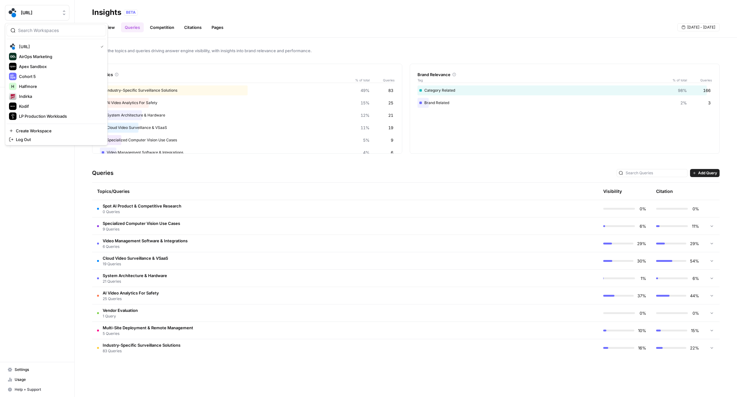
click at [50, 17] on button "[URL]" at bounding box center [37, 13] width 64 height 16
click at [30, 113] on span "LP Production Workloads" at bounding box center [60, 116] width 82 height 6
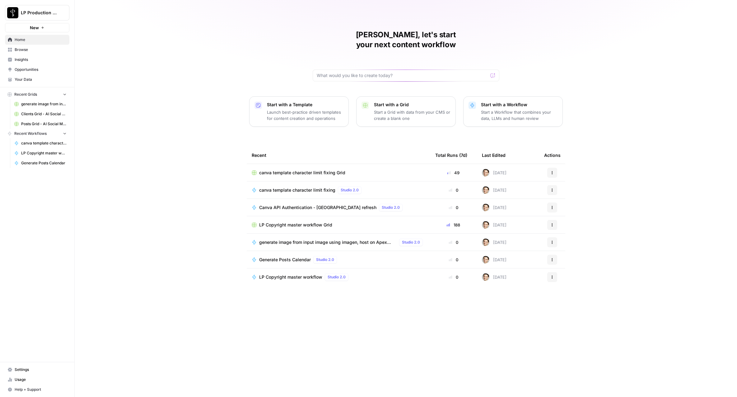
click at [22, 53] on link "Browse" at bounding box center [37, 50] width 64 height 10
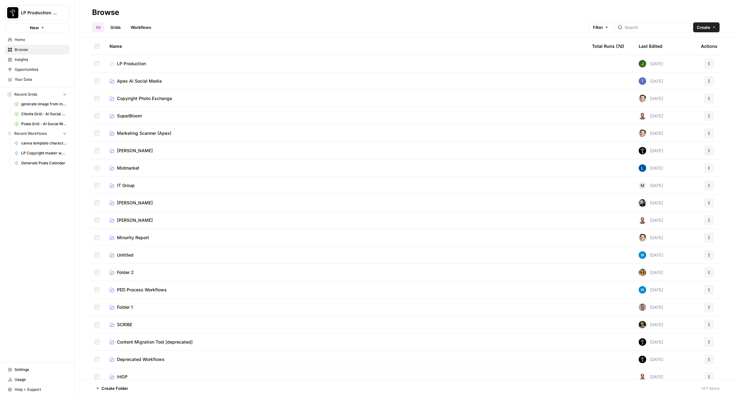
click at [167, 78] on link "Apex AI Social Media" at bounding box center [345, 81] width 472 height 6
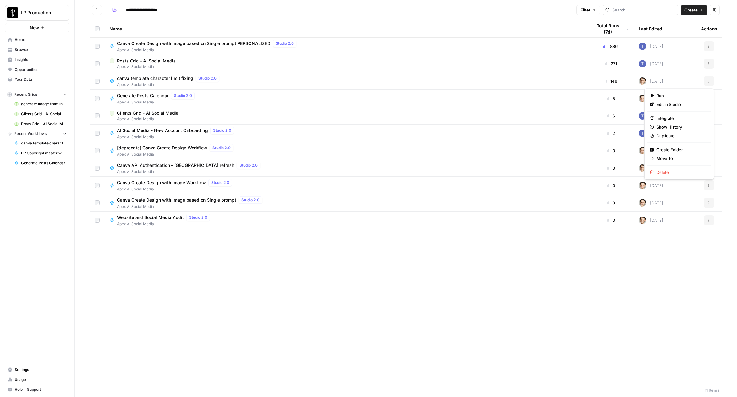
click at [705, 82] on button "Actions" at bounding box center [709, 81] width 10 height 10
click at [662, 134] on span "Duplicate" at bounding box center [681, 136] width 50 height 6
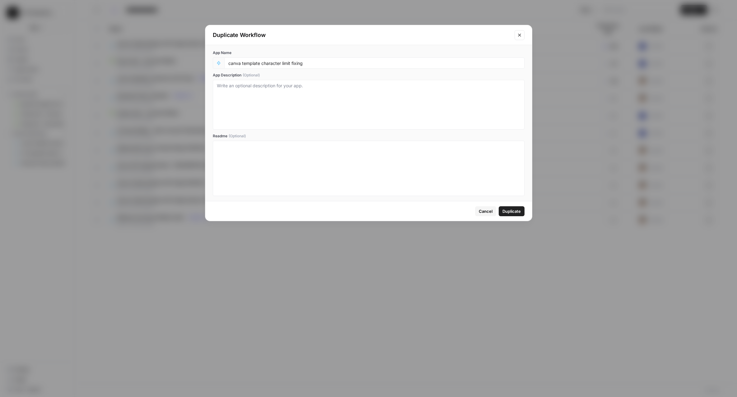
click at [342, 67] on div "canva template character limit fixing" at bounding box center [374, 63] width 300 height 11
click at [353, 61] on input "canva template character limit fixing" at bounding box center [374, 63] width 292 height 6
type input "canva design checker"
click at [505, 210] on span "Duplicate" at bounding box center [511, 211] width 18 height 6
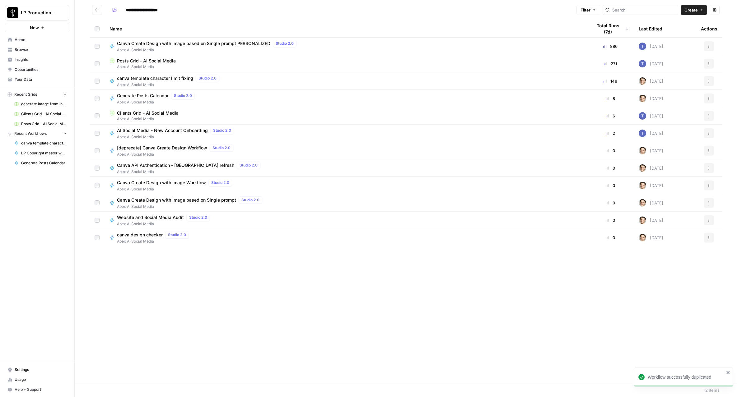
click at [131, 238] on span "canva design checker" at bounding box center [140, 235] width 46 height 6
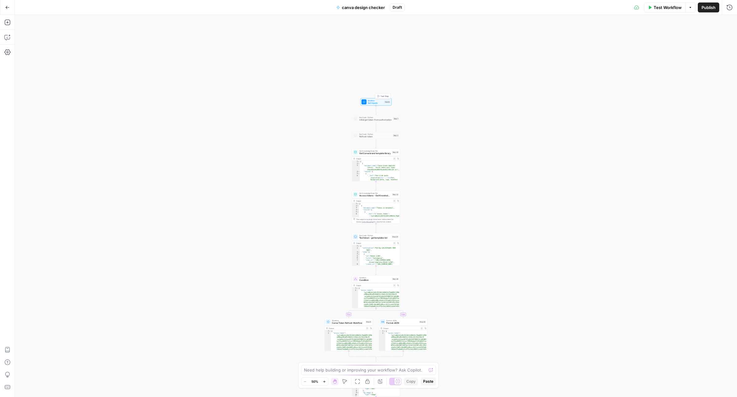
click at [375, 101] on span "Workflow" at bounding box center [375, 100] width 16 height 2
click at [603, 74] on button "Add Field" at bounding box center [607, 70] width 228 height 10
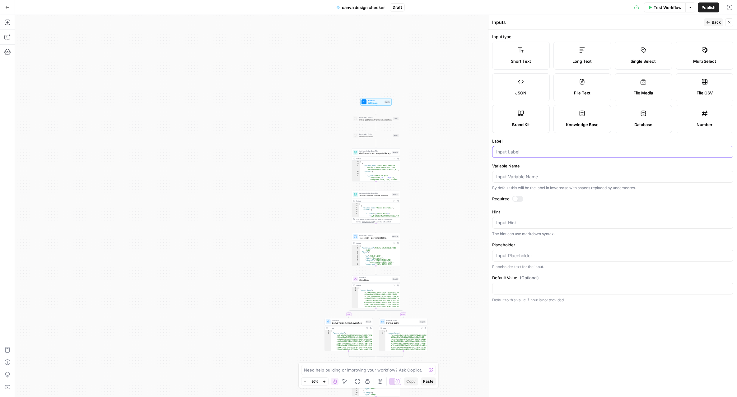
click at [534, 154] on input "Label" at bounding box center [612, 152] width 233 height 6
type input "canva design id"
click at [712, 22] on span "Back" at bounding box center [715, 23] width 9 height 6
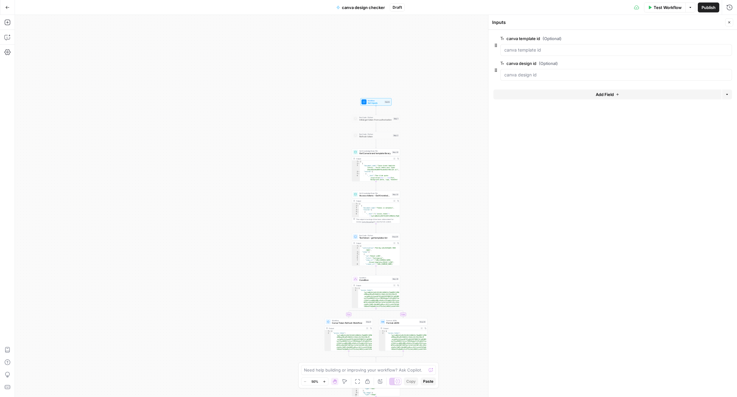
click at [726, 24] on button "Close" at bounding box center [729, 22] width 8 height 8
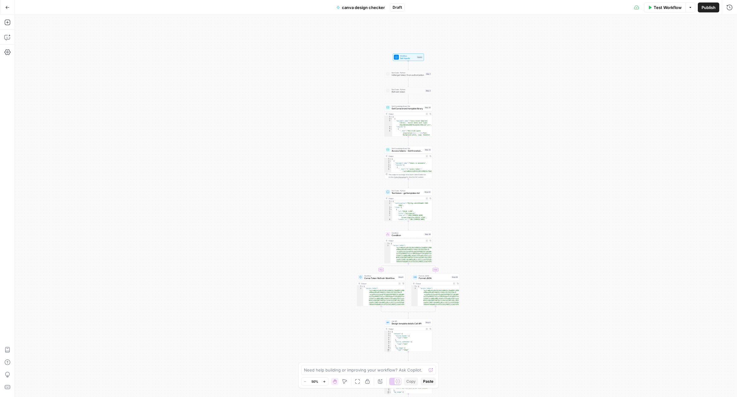
drag, startPoint x: 515, startPoint y: 177, endPoint x: 547, endPoint y: 132, distance: 55.7
click at [547, 132] on div "true false Workflow Set Inputs Inputs Run Code · Python Initial get token from …" at bounding box center [376, 206] width 722 height 382
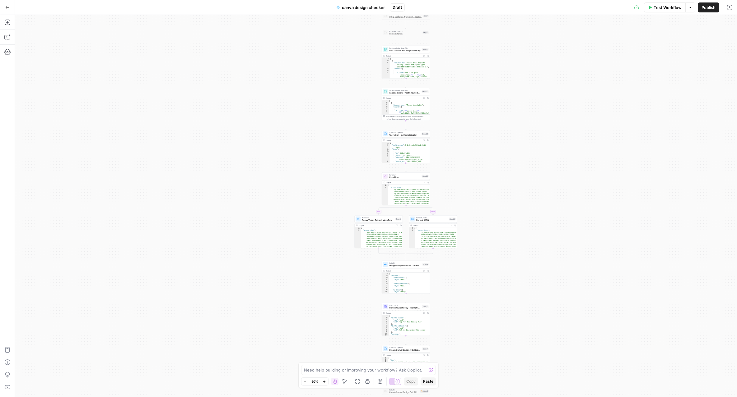
drag, startPoint x: 460, startPoint y: 200, endPoint x: 458, endPoint y: 142, distance: 57.6
click at [458, 142] on div "true false Workflow Set Inputs Inputs Run Code · Python Initial get token from …" at bounding box center [376, 206] width 722 height 382
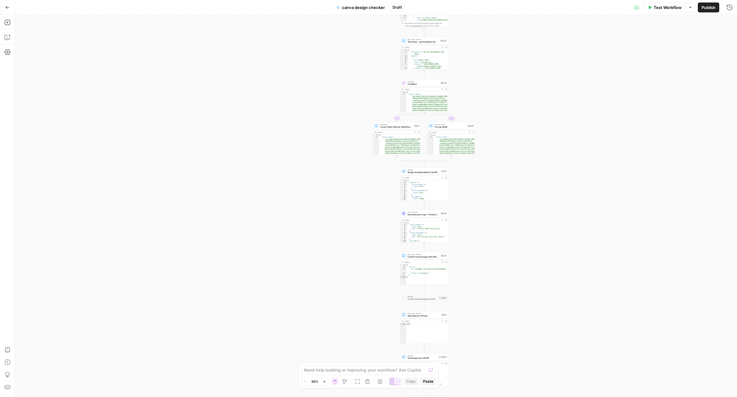
drag, startPoint x: 516, startPoint y: 221, endPoint x: 539, endPoint y: 119, distance: 104.8
click at [539, 119] on div "true false Workflow Set Inputs Inputs Run Code · Python Initial get token from …" at bounding box center [376, 206] width 722 height 382
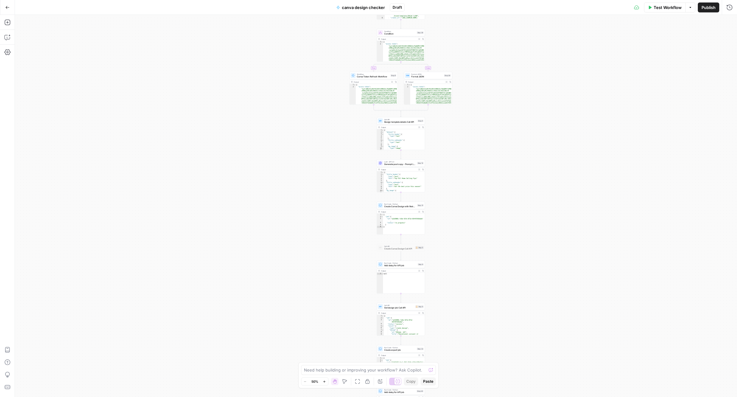
drag, startPoint x: 543, startPoint y: 206, endPoint x: 520, endPoint y: 179, distance: 35.5
click at [520, 179] on div "true false Workflow Set Inputs Inputs Run Code · Python Initial get token from …" at bounding box center [376, 206] width 722 height 382
click at [394, 114] on div at bounding box center [395, 114] width 4 height 2
click at [395, 130] on div at bounding box center [395, 131] width 4 height 2
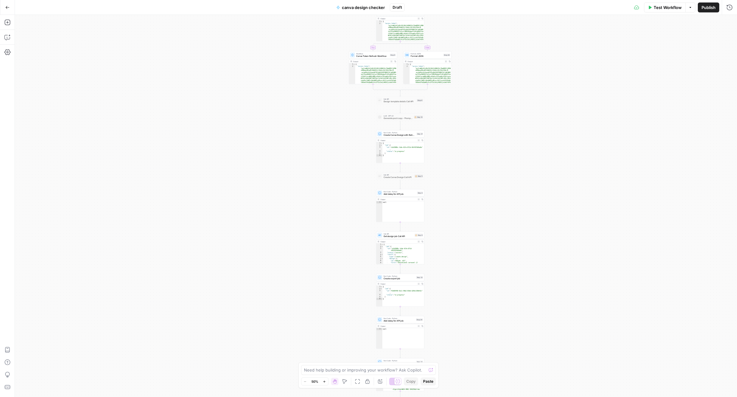
drag, startPoint x: 476, startPoint y: 194, endPoint x: 476, endPoint y: 174, distance: 19.9
click at [476, 174] on div "true false Workflow Set Inputs Inputs Run Code · Python Initial get token from …" at bounding box center [376, 206] width 722 height 382
click at [395, 127] on div at bounding box center [396, 128] width 2 height 2
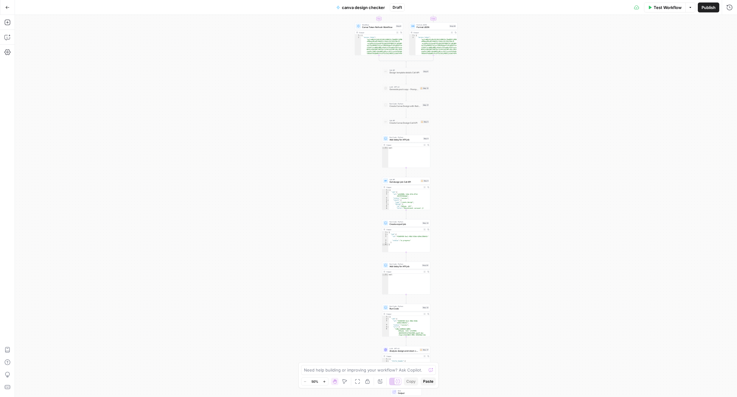
drag, startPoint x: 470, startPoint y: 186, endPoint x: 476, endPoint y: 157, distance: 29.5
click at [476, 157] on div "true false Workflow Set Inputs Inputs Run Code · Python Initial get token from …" at bounding box center [376, 206] width 722 height 382
click at [402, 134] on div "Copy step Delete step Add Note Test" at bounding box center [413, 133] width 31 height 6
click at [401, 133] on div at bounding box center [402, 133] width 2 height 2
click at [324, 383] on icon "button" at bounding box center [323, 381] width 3 height 3
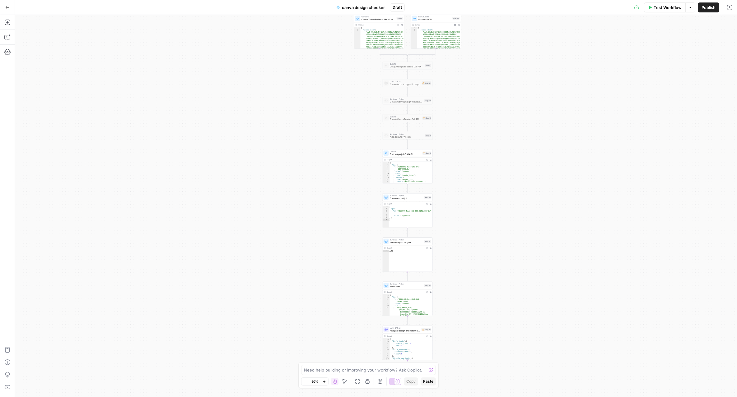
click at [324, 383] on icon "button" at bounding box center [323, 381] width 3 height 3
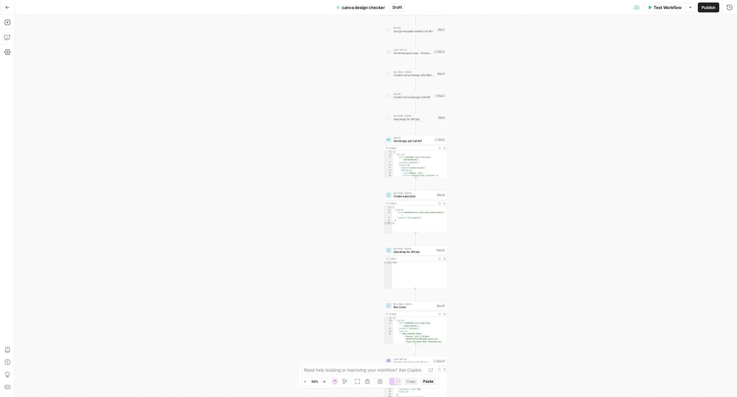
click at [324, 383] on icon "button" at bounding box center [323, 381] width 3 height 3
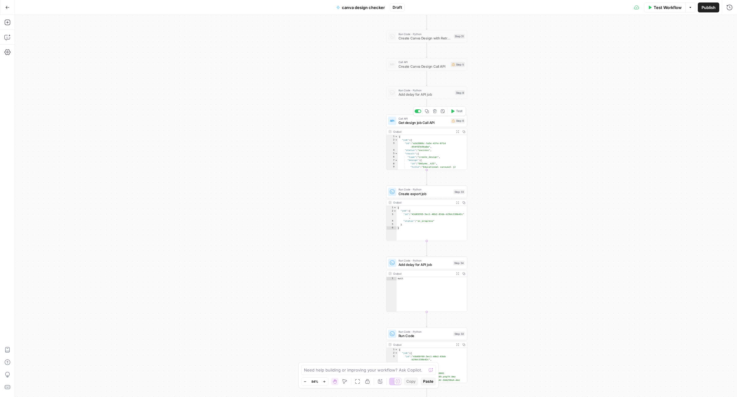
click at [422, 121] on span "Get design job Call API" at bounding box center [423, 122] width 50 height 5
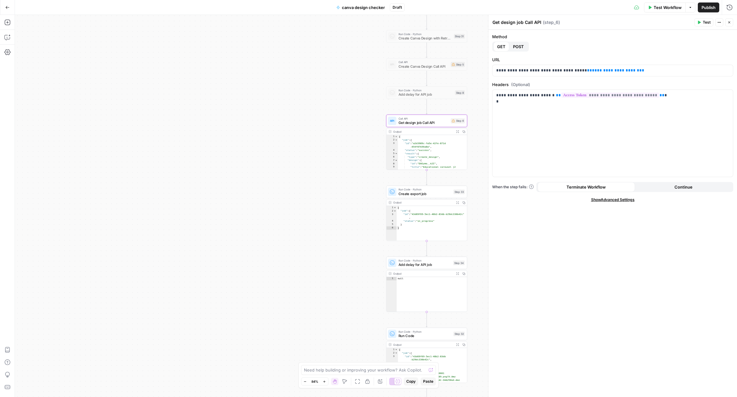
click at [413, 196] on div "Run Code · Python Create export job Step 33 Copy step Delete step Add Note Test" at bounding box center [426, 192] width 81 height 12
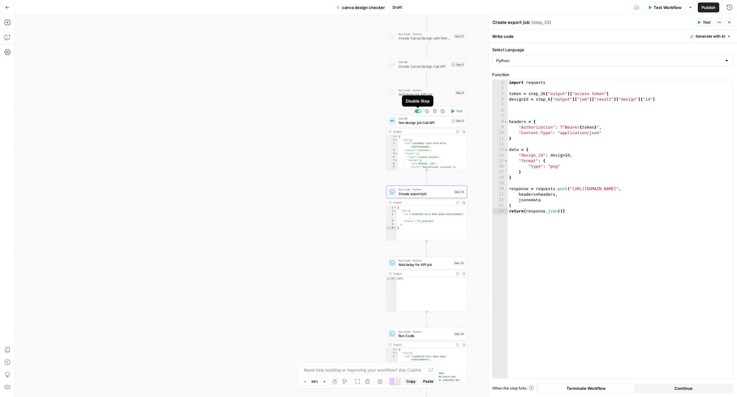
click at [418, 112] on div at bounding box center [419, 111] width 2 height 2
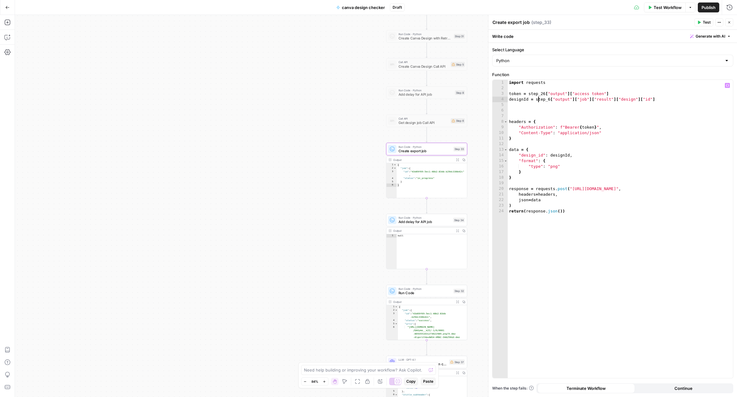
click at [537, 98] on div "import requests token = step_26 [ "output" ] [ "access token" ] designId = step…" at bounding box center [619, 235] width 225 height 310
drag, startPoint x: 535, startPoint y: 99, endPoint x: 657, endPoint y: 100, distance: 122.2
click at [657, 100] on div "import requests token = step_26 [ "output" ] [ "access token" ] designId = step…" at bounding box center [619, 235] width 225 height 310
type textarea "**********"
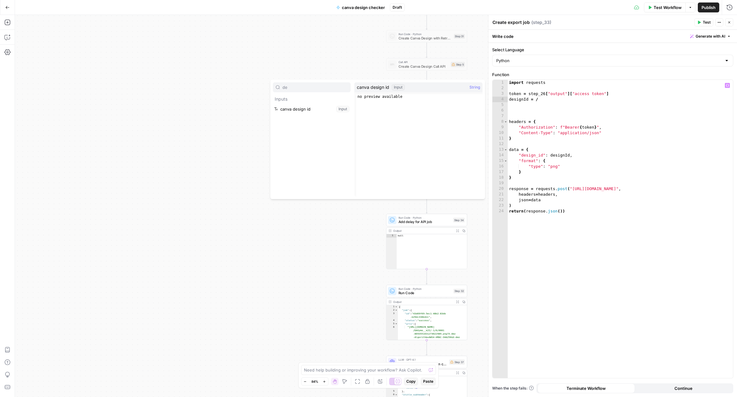
type input "de"
click at [298, 112] on button "Select variable canva design id" at bounding box center [312, 109] width 78 height 10
type textarea "**********"
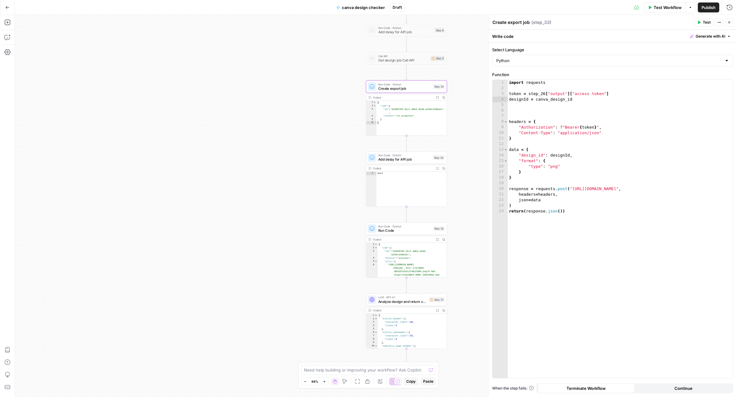
drag, startPoint x: 346, startPoint y: 200, endPoint x: 326, endPoint y: 137, distance: 66.3
click at [326, 137] on div "true false Workflow Set Inputs Inputs Run Code · Python Initial get token from …" at bounding box center [376, 206] width 722 height 382
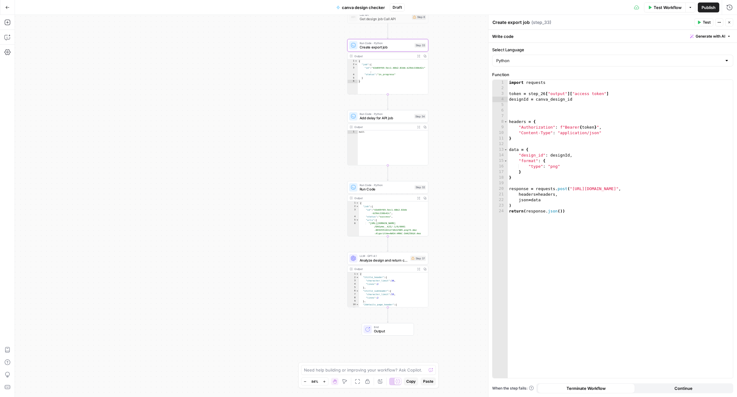
drag, startPoint x: 461, startPoint y: 218, endPoint x: 441, endPoint y: 171, distance: 51.2
click at [441, 171] on div "true false Workflow Set Inputs Inputs Run Code · Python Initial get token from …" at bounding box center [376, 206] width 722 height 382
click at [391, 181] on span "Run Code" at bounding box center [384, 182] width 53 height 5
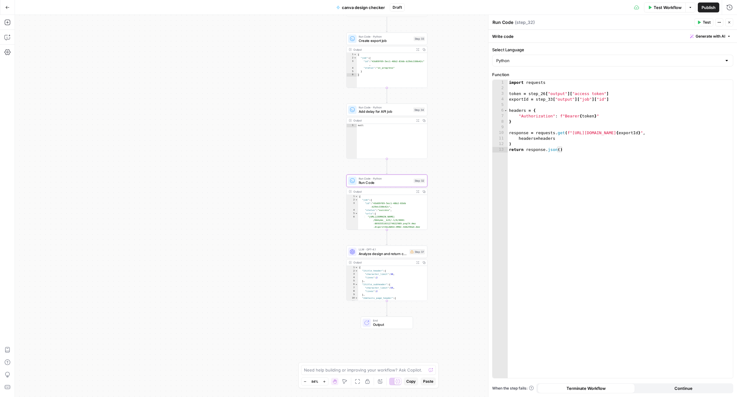
click at [509, 25] on textarea "Run Code" at bounding box center [502, 22] width 21 height 6
type textarea "download export files"
click at [463, 215] on div "true false Workflow Set Inputs Inputs Run Code · Python Initial get token from …" at bounding box center [376, 206] width 722 height 382
click at [381, 256] on span "Analyze design and return character limits" at bounding box center [382, 253] width 49 height 5
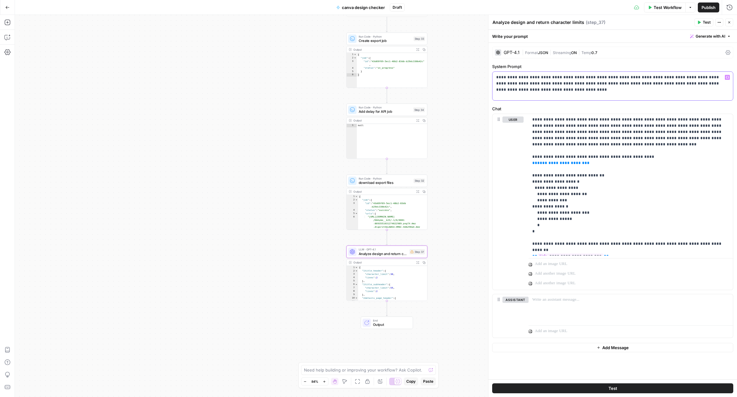
click at [566, 77] on p "**********" at bounding box center [612, 80] width 233 height 12
click at [710, 119] on p "**********" at bounding box center [630, 185] width 197 height 137
click at [532, 126] on div "**********" at bounding box center [630, 185] width 204 height 142
drag, startPoint x: 710, startPoint y: 119, endPoint x: 709, endPoint y: 233, distance: 114.7
click at [709, 233] on p "**********" at bounding box center [630, 185] width 197 height 137
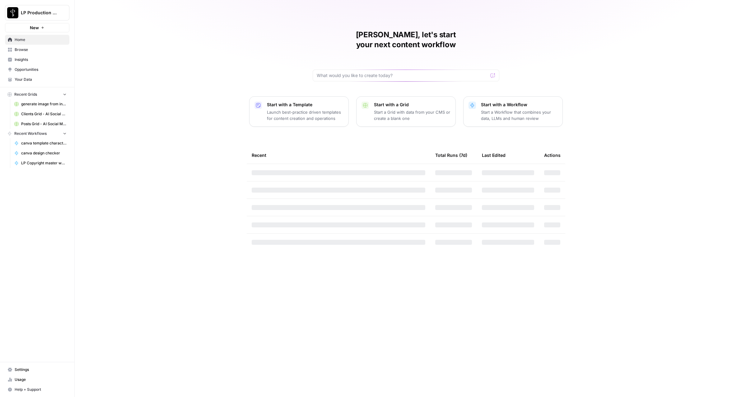
click at [15, 52] on span "Browse" at bounding box center [41, 50] width 52 height 6
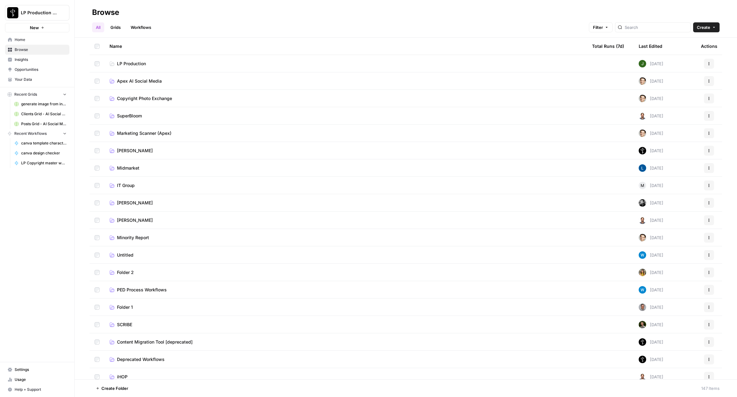
click at [134, 84] on td "Apex AI Social Media" at bounding box center [345, 80] width 482 height 17
click at [136, 81] on span "Apex AI Social Media" at bounding box center [139, 81] width 45 height 6
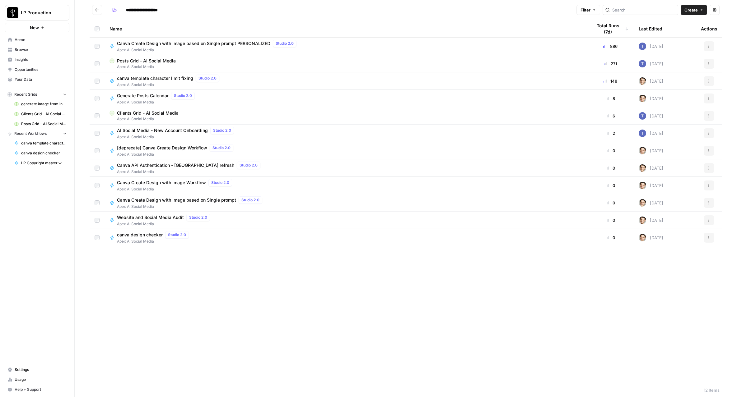
click at [148, 57] on td "Posts Grid - AI Social Media Apex AI Social Media" at bounding box center [345, 63] width 482 height 17
click at [149, 63] on span "Posts Grid - AI Social Media" at bounding box center [146, 61] width 59 height 6
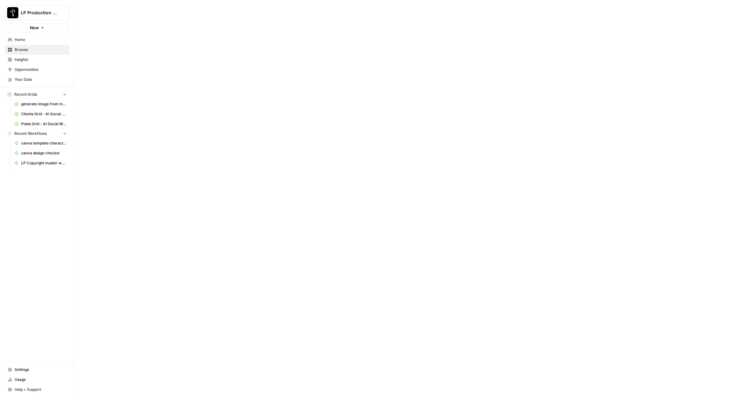
click at [149, 63] on div at bounding box center [406, 198] width 662 height 397
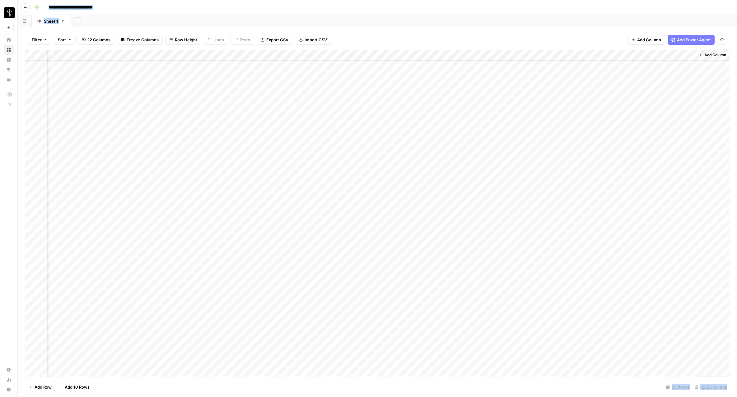
scroll to position [2370, 344]
drag, startPoint x: 653, startPoint y: 54, endPoint x: 519, endPoint y: 49, distance: 133.8
click at [519, 49] on div "Filter Sort 12 Columns Freeze Columns Row Height Undo Redo Export CSV Import CS…" at bounding box center [377, 212] width 719 height 370
click at [723, 55] on span "Add Column" at bounding box center [715, 55] width 22 height 6
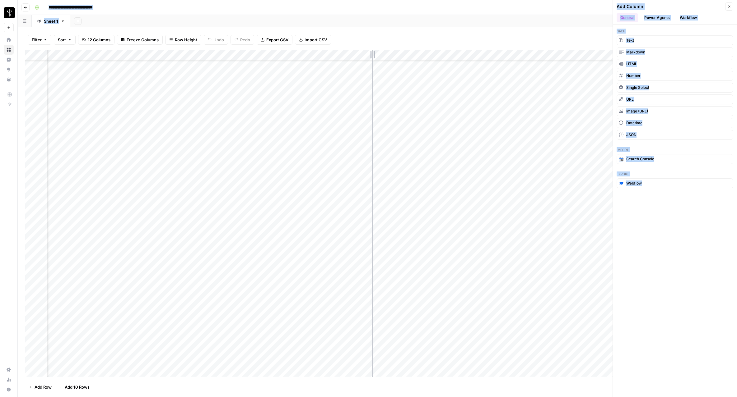
drag, startPoint x: 492, startPoint y: 53, endPoint x: 372, endPoint y: 44, distance: 120.7
click at [372, 44] on div "Filter Sort 12 Columns Freeze Columns Row Height Undo Redo Export CSV Import CS…" at bounding box center [377, 212] width 719 height 370
click at [585, 33] on div "Filter Sort 12 Columns Freeze Columns Row Height Undo Redo Export CSV Import CS…" at bounding box center [377, 40] width 704 height 20
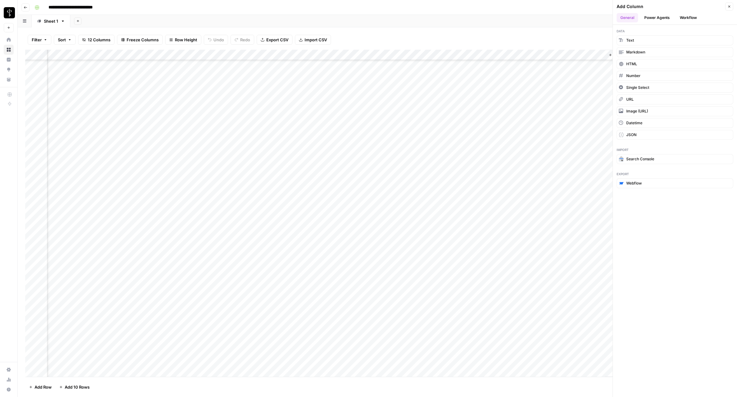
click at [686, 18] on button "Workflow" at bounding box center [688, 17] width 25 height 9
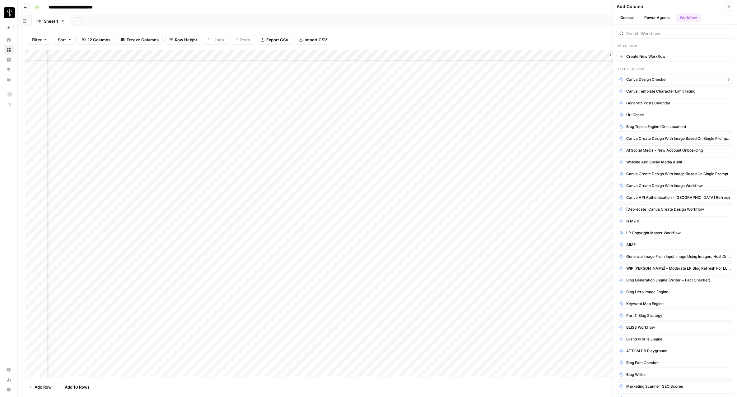
click at [646, 81] on span "canva design checker" at bounding box center [646, 80] width 41 height 6
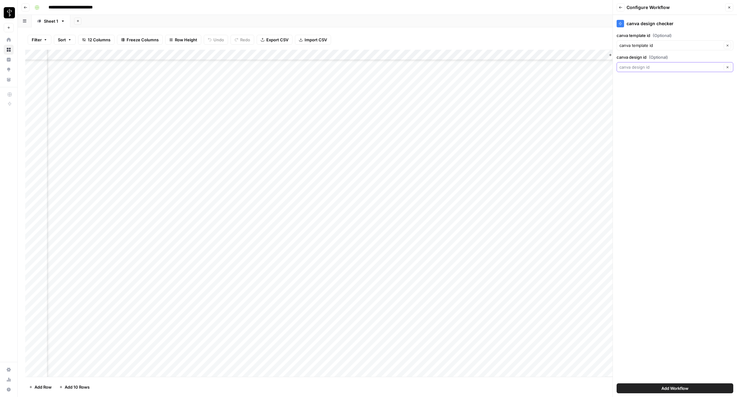
click at [647, 70] on input "canva design id (Optional)" at bounding box center [670, 67] width 102 height 6
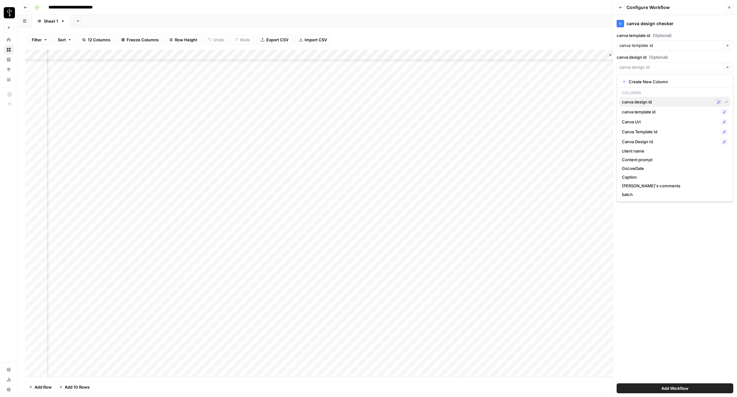
click at [642, 105] on span "canva design id" at bounding box center [667, 102] width 90 height 6
type input "canva design id"
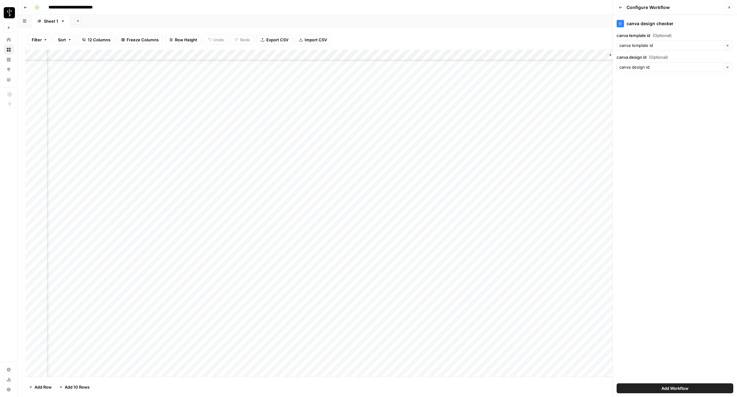
click at [665, 392] on button "Add Workflow" at bounding box center [674, 389] width 117 height 10
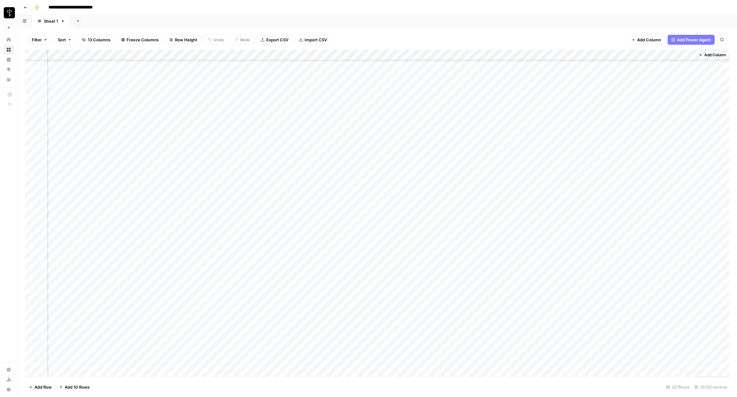
scroll to position [2170, 296]
click at [32, 210] on div "Add Column" at bounding box center [377, 213] width 704 height 327
click at [30, 103] on div "Add Column" at bounding box center [377, 213] width 704 height 327
click at [690, 54] on div "Add Column" at bounding box center [377, 213] width 704 height 327
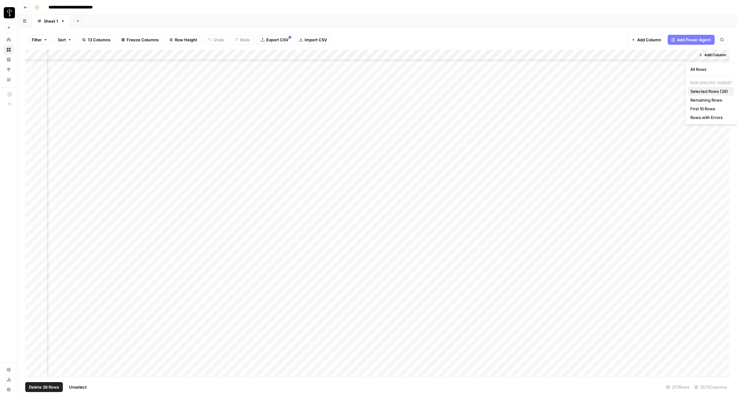
click at [708, 93] on span "Selected Rows (38)" at bounding box center [709, 91] width 39 height 6
click at [644, 185] on div "Add Column" at bounding box center [377, 213] width 704 height 327
click at [643, 187] on div "Add Column" at bounding box center [377, 213] width 704 height 327
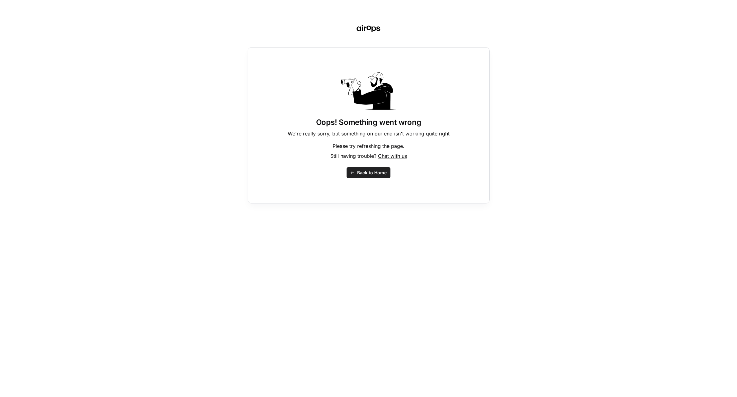
click at [356, 173] on button "Back to Home" at bounding box center [368, 172] width 44 height 11
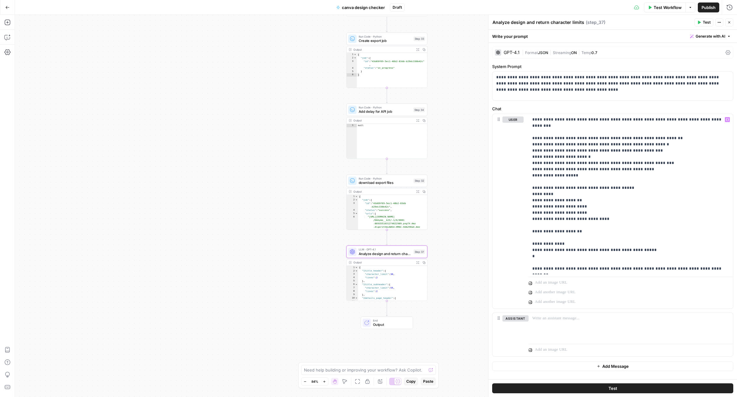
click at [704, 23] on span "Test" at bounding box center [706, 23] width 8 height 6
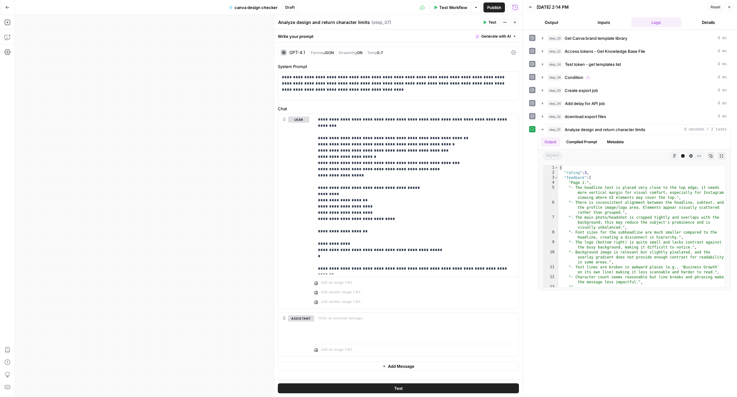
click at [516, 23] on icon "button" at bounding box center [515, 23] width 4 height 4
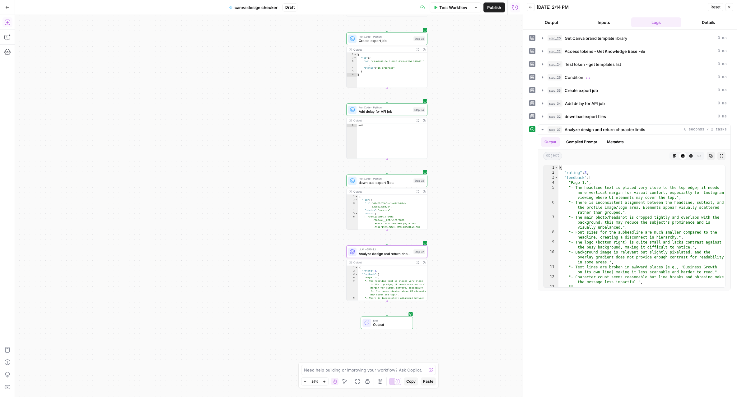
click at [8, 21] on icon "button" at bounding box center [7, 22] width 6 height 6
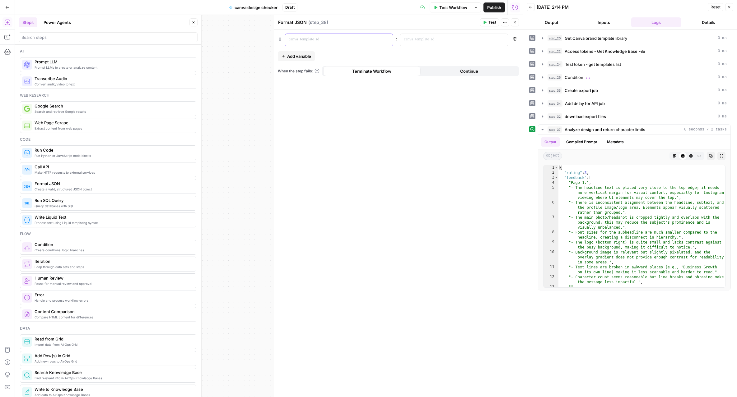
click at [355, 38] on p at bounding box center [334, 39] width 90 height 6
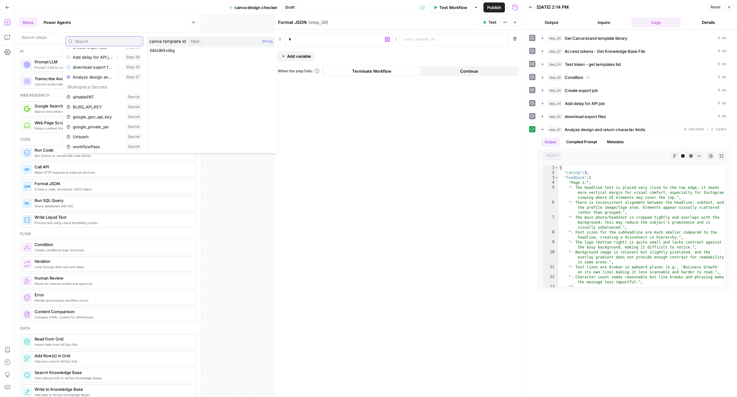
scroll to position [86, 0]
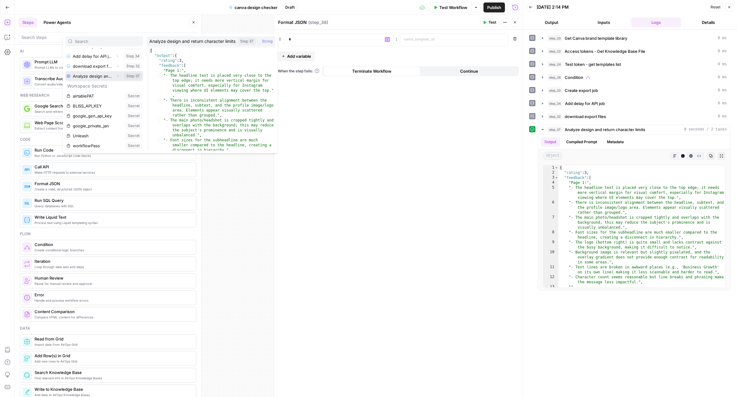
click at [117, 77] on icon "button" at bounding box center [118, 76] width 4 height 4
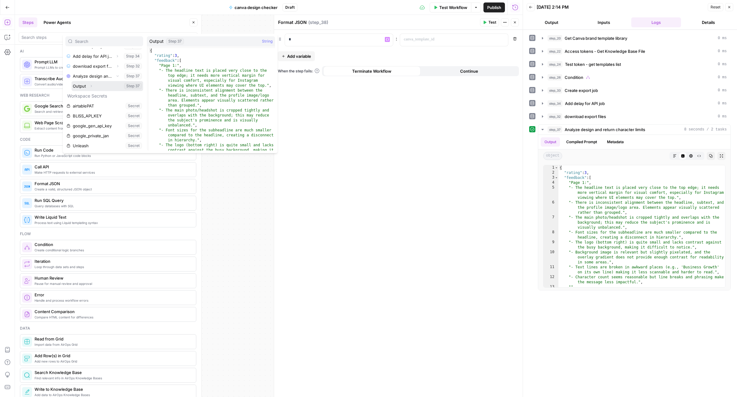
drag, startPoint x: 100, startPoint y: 88, endPoint x: 93, endPoint y: 87, distance: 7.8
click at [100, 88] on button "Select variable Output" at bounding box center [108, 86] width 72 height 10
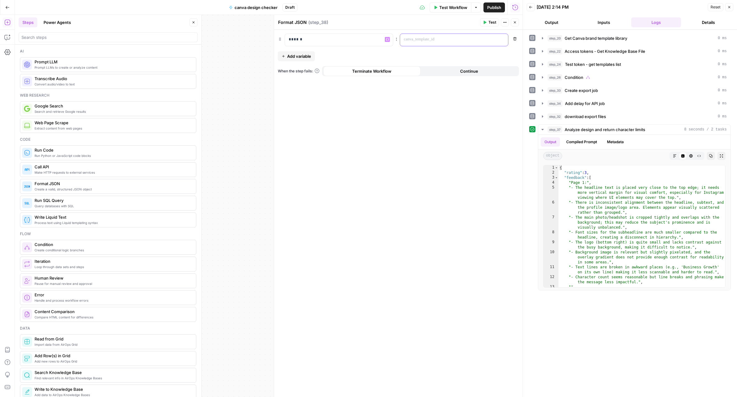
click at [461, 42] on p at bounding box center [449, 39] width 90 height 6
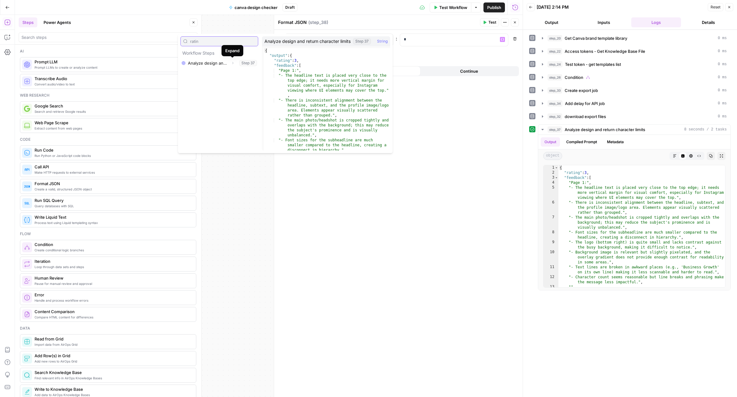
type input "ratin"
click at [231, 63] on icon "button" at bounding box center [233, 63] width 4 height 4
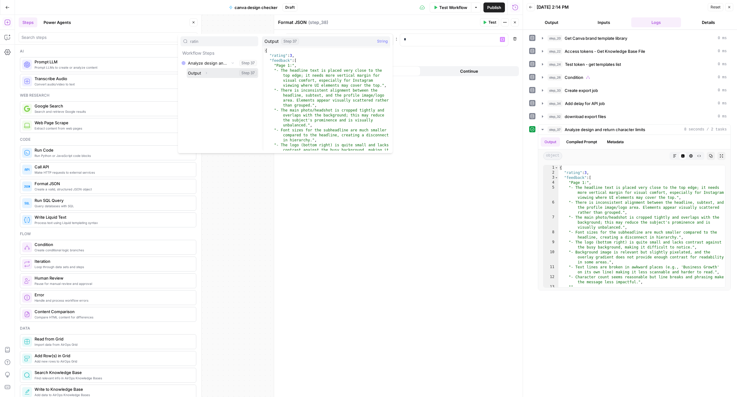
click at [206, 74] on icon "button" at bounding box center [206, 73] width 4 height 4
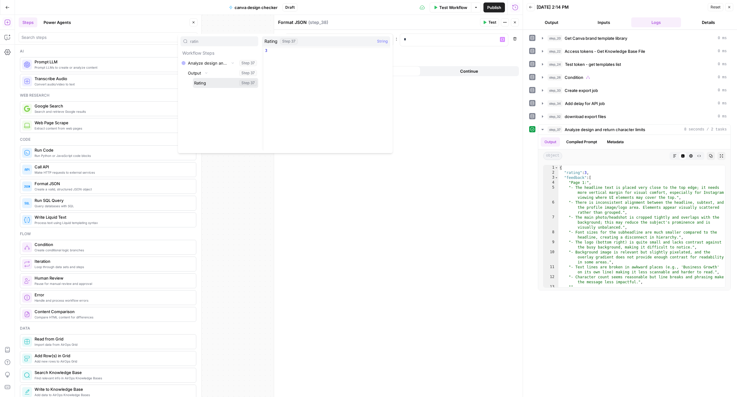
click at [206, 83] on button "Select variable Rating" at bounding box center [225, 83] width 65 height 10
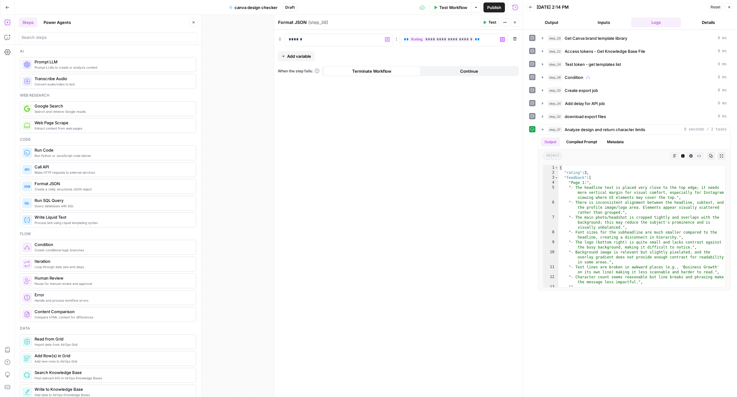
click at [296, 54] on span "Add variable" at bounding box center [299, 56] width 24 height 6
click at [297, 54] on p at bounding box center [334, 55] width 90 height 6
click at [421, 45] on div "*" at bounding box center [449, 40] width 98 height 12
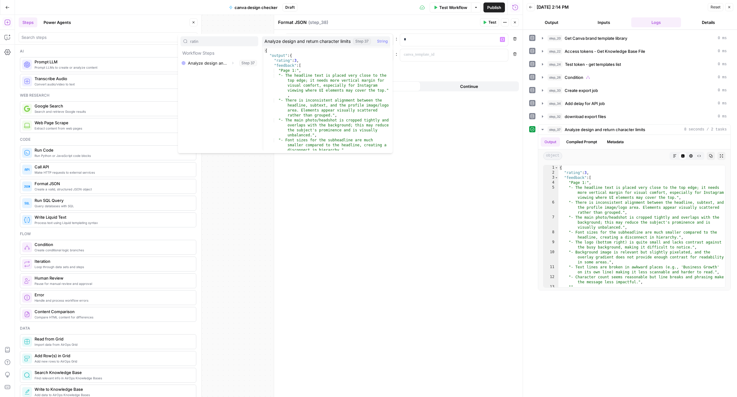
type input "ratin"
click at [231, 63] on icon "button" at bounding box center [233, 63] width 4 height 4
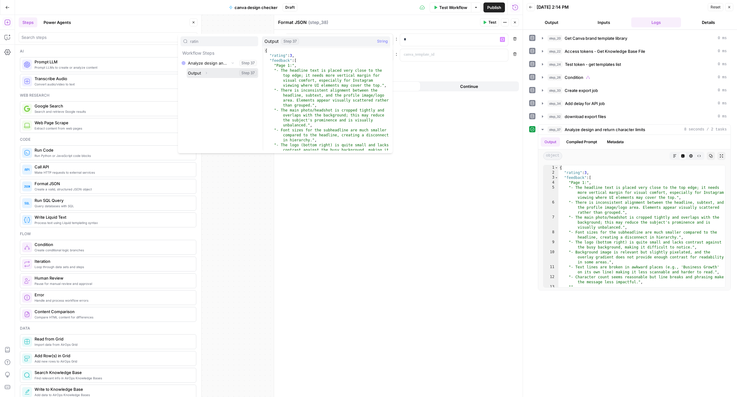
click at [208, 75] on button "Expand" at bounding box center [206, 73] width 8 height 8
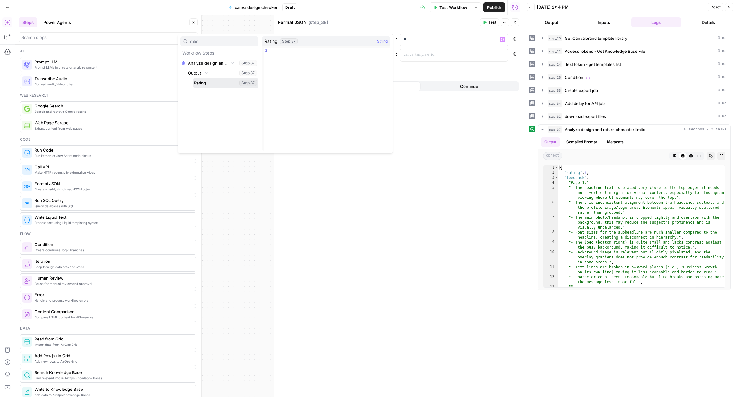
click at [202, 85] on button "Select variable Rating" at bounding box center [225, 83] width 65 height 10
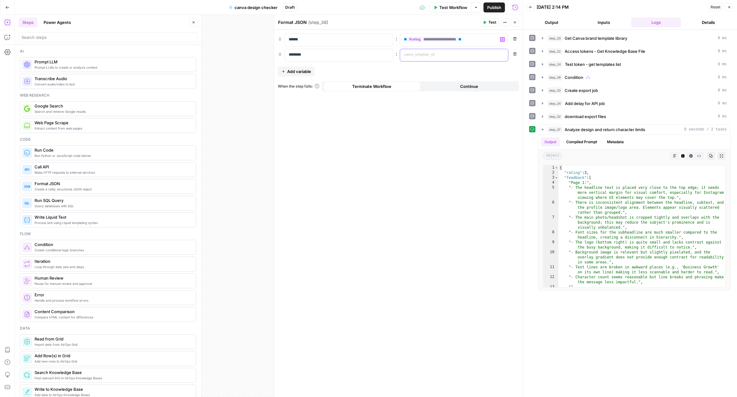
click at [410, 53] on p at bounding box center [449, 55] width 90 height 6
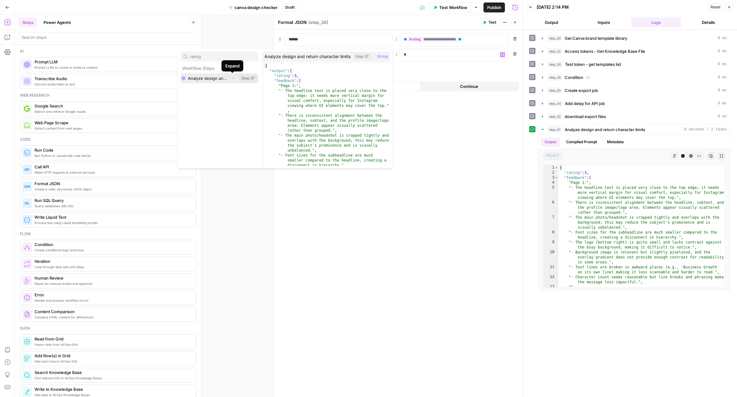
click at [231, 78] on icon "button" at bounding box center [233, 78] width 4 height 4
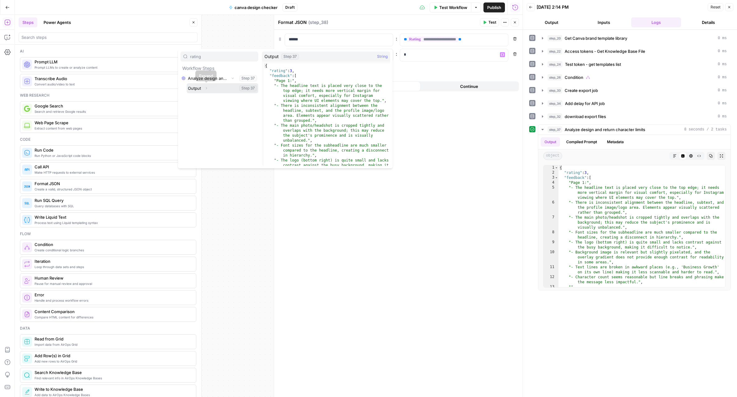
click at [206, 91] on button "Expand" at bounding box center [206, 88] width 8 height 8
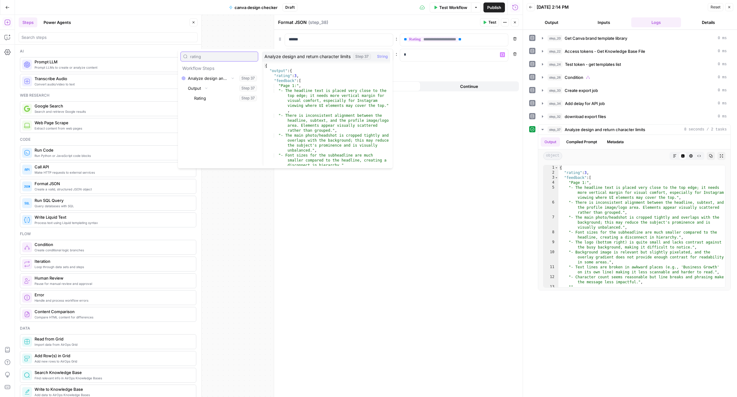
click at [206, 58] on input "rating" at bounding box center [222, 56] width 65 height 6
type input "f"
click at [229, 93] on button "Expand" at bounding box center [233, 91] width 8 height 8
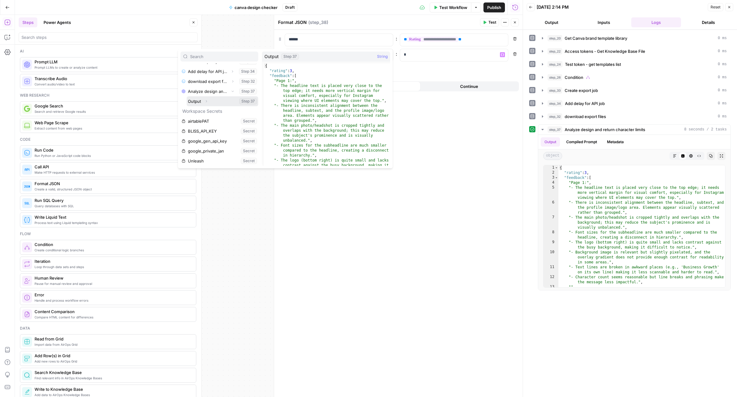
click at [203, 102] on button "Expand" at bounding box center [206, 101] width 8 height 8
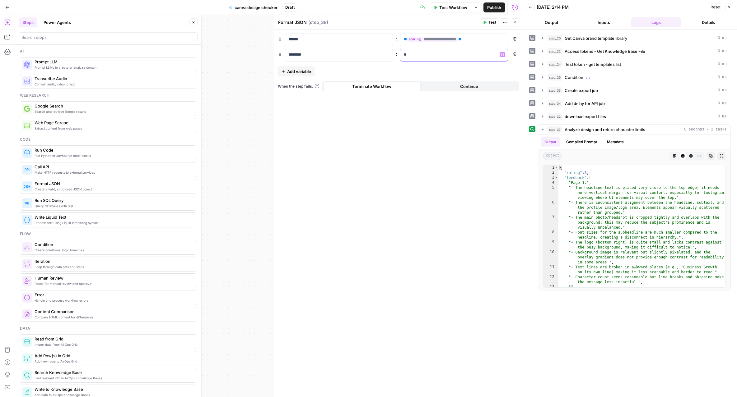
click at [434, 56] on p "*" at bounding box center [449, 55] width 90 height 6
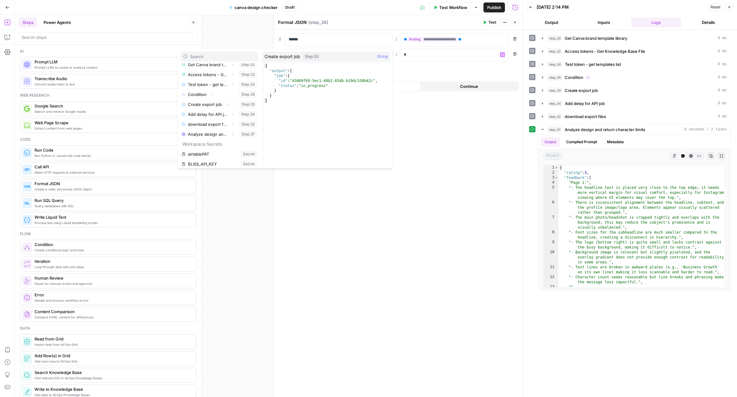
scroll to position [48, 0]
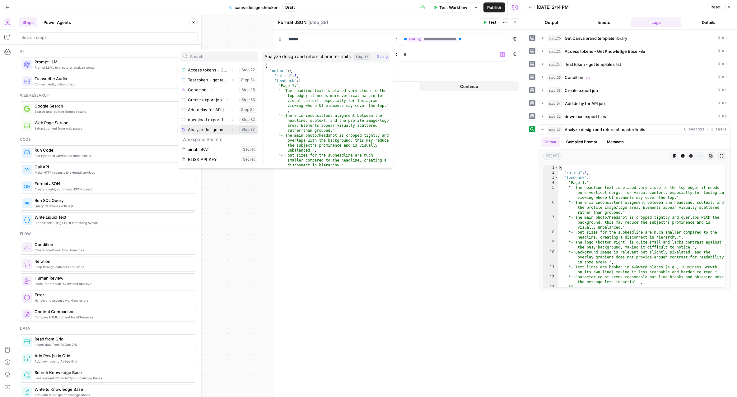
click at [231, 129] on icon "button" at bounding box center [233, 130] width 4 height 4
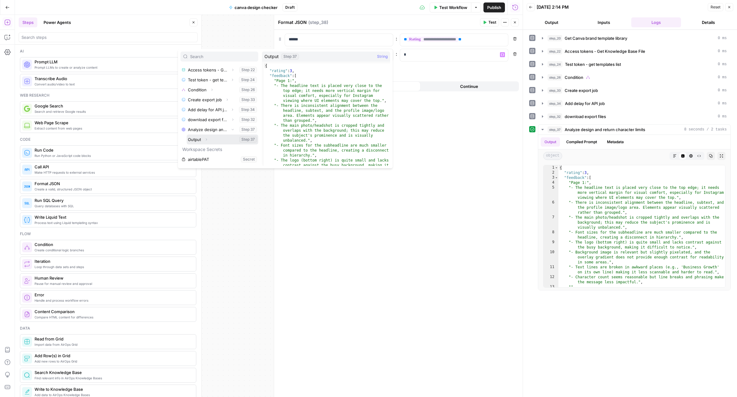
click at [209, 139] on button "Expand" at bounding box center [206, 140] width 8 height 8
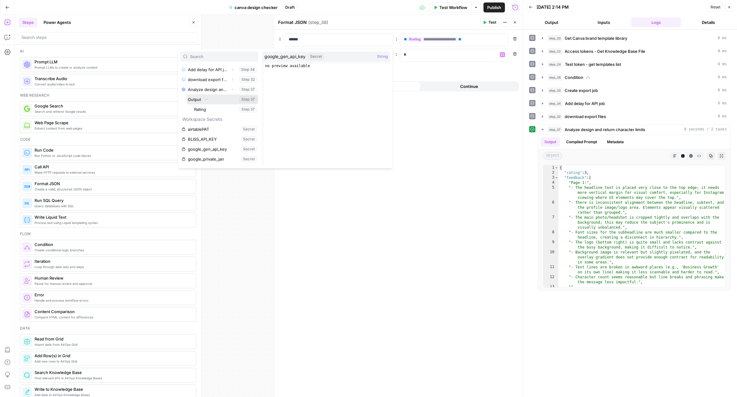
scroll to position [99, 0]
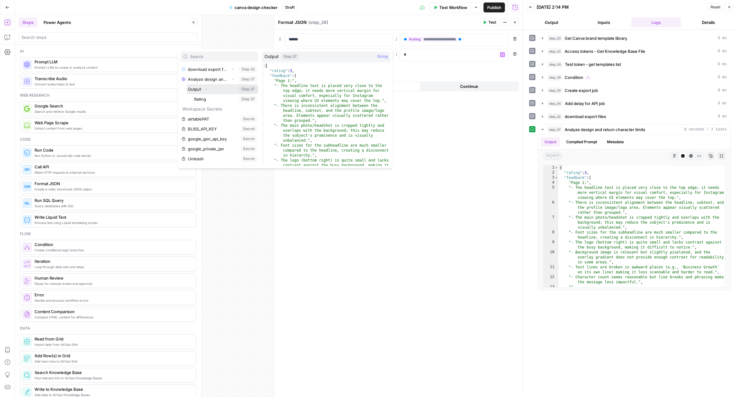
click at [197, 89] on button "Select variable Output" at bounding box center [223, 89] width 72 height 10
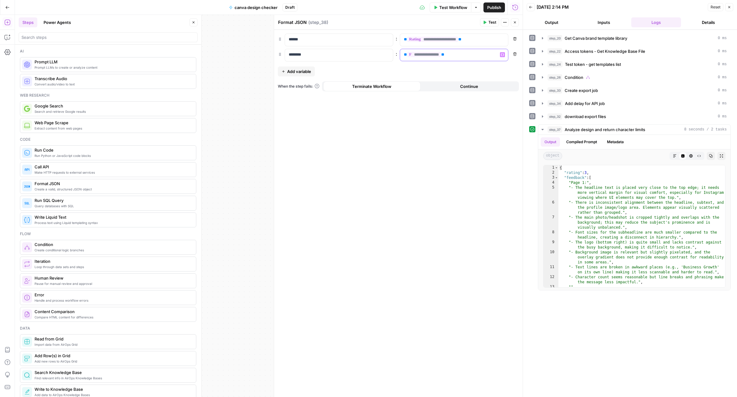
scroll to position [0, 0]
click at [494, 71] on div "**********" at bounding box center [398, 213] width 248 height 367
click at [495, 18] on div "Publish P" at bounding box center [493, 21] width 20 height 6
click at [472, 23] on div "Format JSON Format JSON ( step_38 )" at bounding box center [378, 22] width 200 height 7
click at [493, 22] on span "Test" at bounding box center [492, 23] width 8 height 6
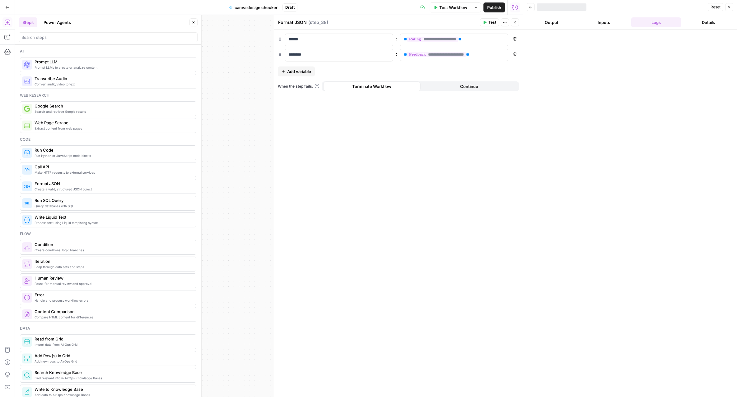
click at [487, 22] on button "Test" at bounding box center [489, 22] width 19 height 8
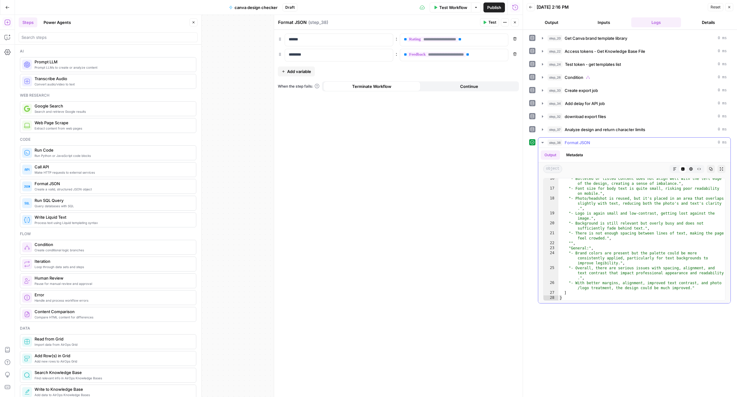
scroll to position [141, 0]
click at [501, 8] on button "Publish" at bounding box center [493, 7] width 21 height 10
click at [297, 72] on span "Add variable" at bounding box center [299, 71] width 24 height 6
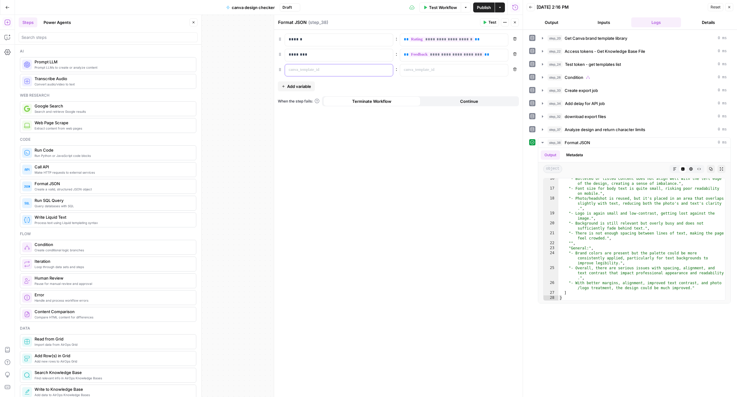
click at [361, 70] on p at bounding box center [334, 70] width 90 height 6
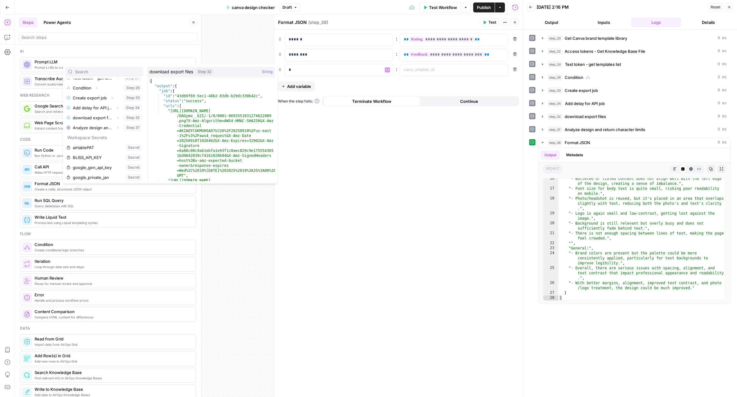
scroll to position [65, 0]
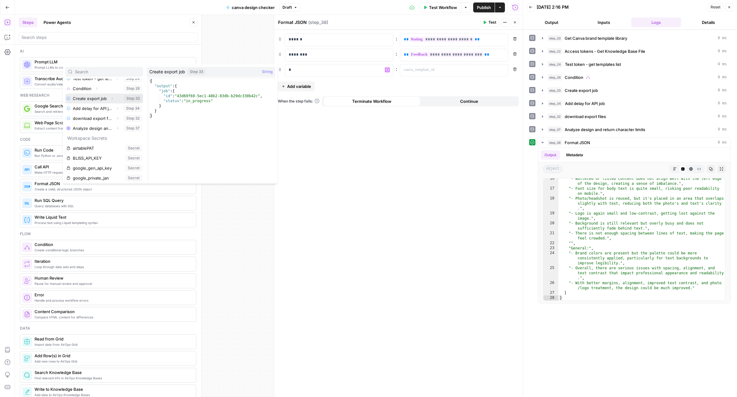
click at [111, 101] on button "Expand" at bounding box center [112, 99] width 8 height 8
click at [92, 112] on button "Expand" at bounding box center [91, 108] width 8 height 8
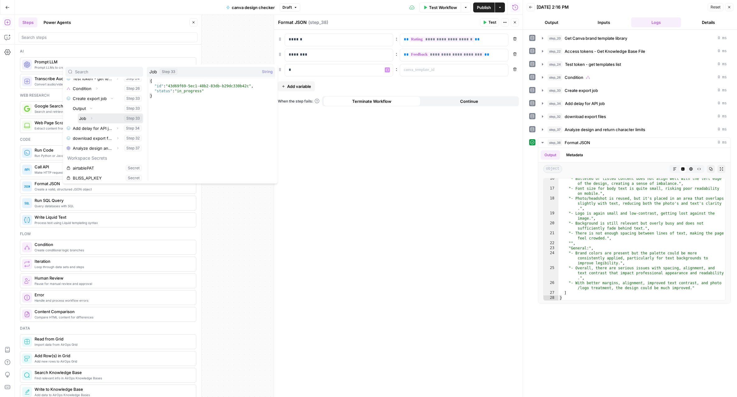
click at [94, 116] on button "Expand" at bounding box center [91, 118] width 8 height 8
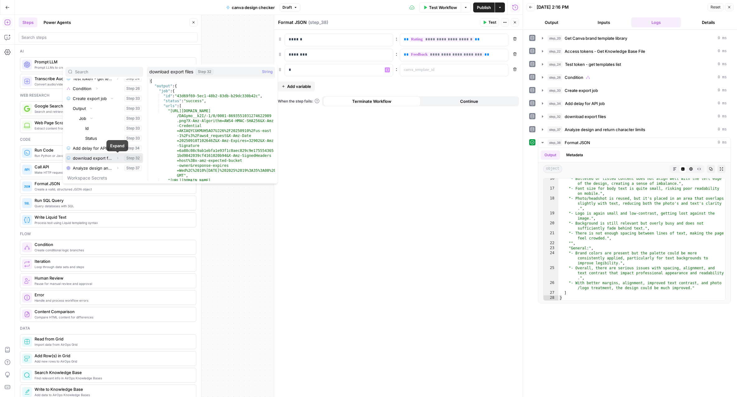
click at [116, 159] on icon "button" at bounding box center [118, 158] width 4 height 4
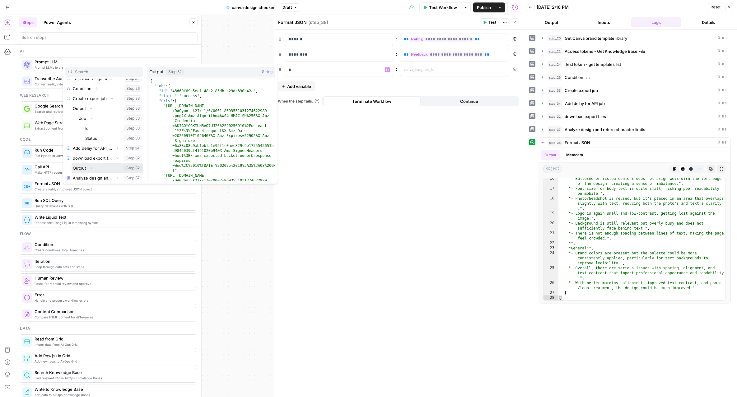
click at [93, 168] on button "Expand" at bounding box center [91, 168] width 8 height 8
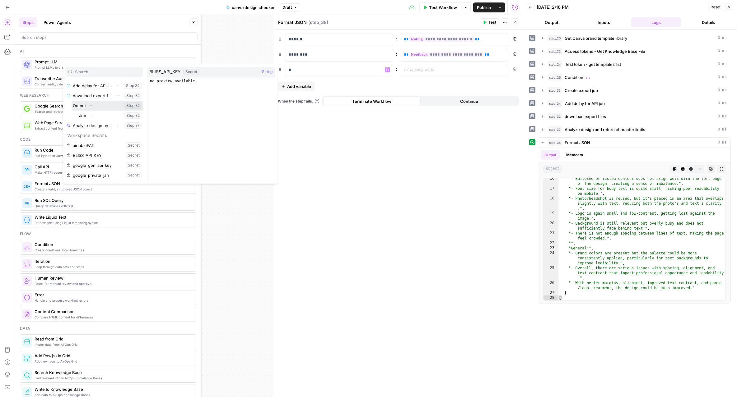
scroll to position [129, 0]
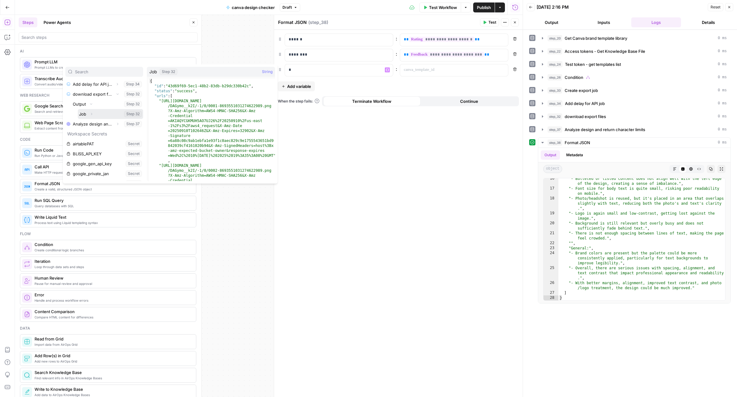
click at [92, 113] on icon "button" at bounding box center [91, 114] width 1 height 2
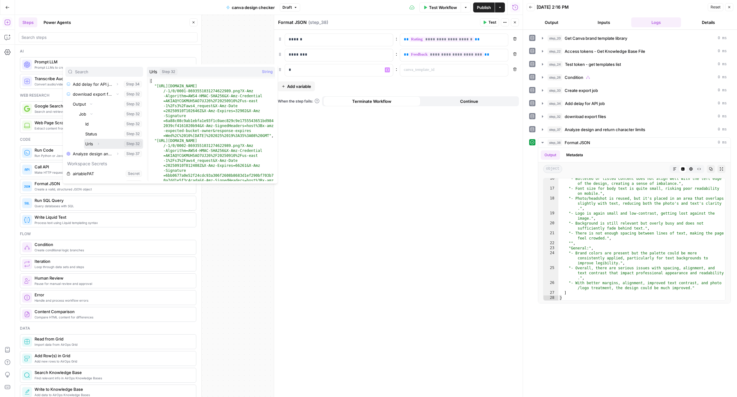
click at [99, 145] on icon "button" at bounding box center [98, 144] width 4 height 4
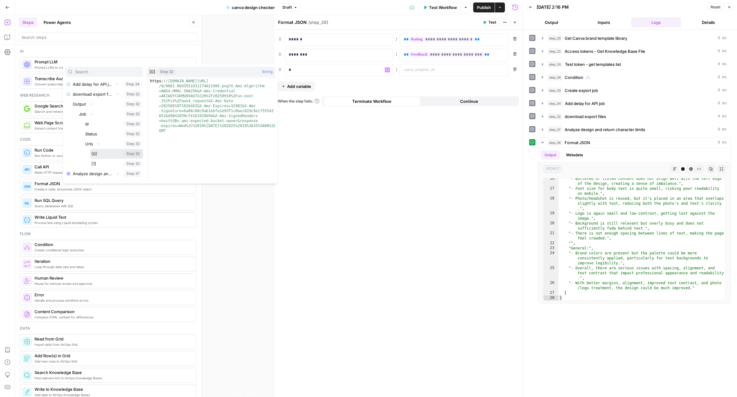
click at [99, 152] on button "Select variable [0]" at bounding box center [116, 154] width 53 height 10
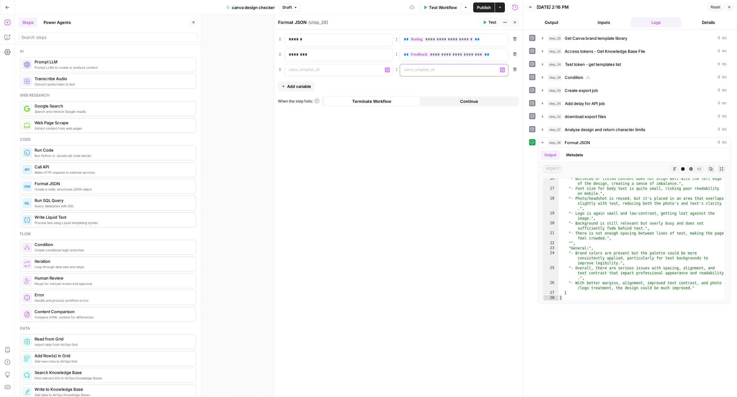
click at [430, 70] on p at bounding box center [449, 70] width 90 height 6
click at [335, 73] on div at bounding box center [334, 70] width 98 height 12
click at [491, 25] on span "Test" at bounding box center [492, 23] width 8 height 6
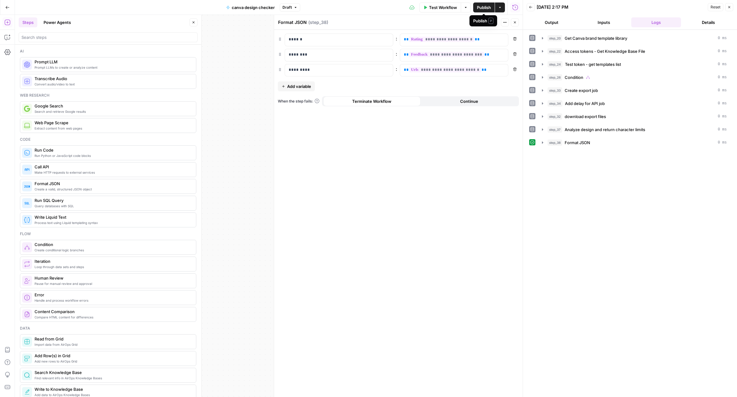
click at [487, 9] on span "Publish" at bounding box center [484, 7] width 14 height 6
click at [510, 25] on div "Test Actions Close" at bounding box center [499, 22] width 39 height 8
click at [512, 25] on button "Close" at bounding box center [515, 22] width 8 height 8
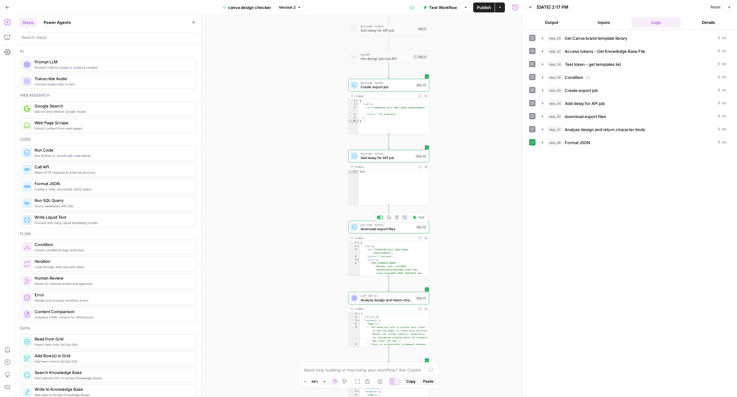
click at [395, 227] on span "download export files" at bounding box center [386, 228] width 53 height 5
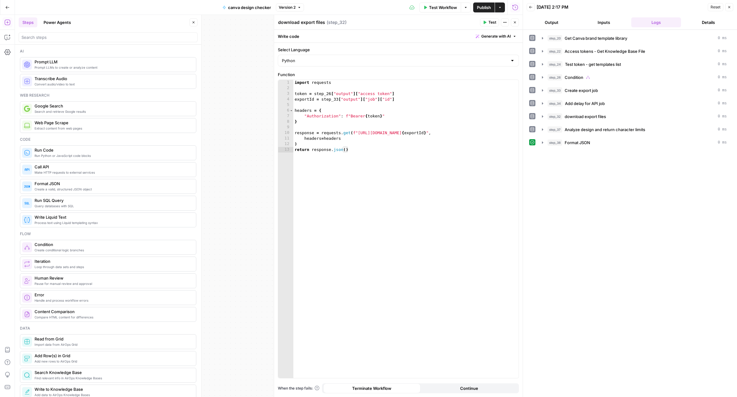
click at [513, 22] on icon "button" at bounding box center [515, 23] width 4 height 4
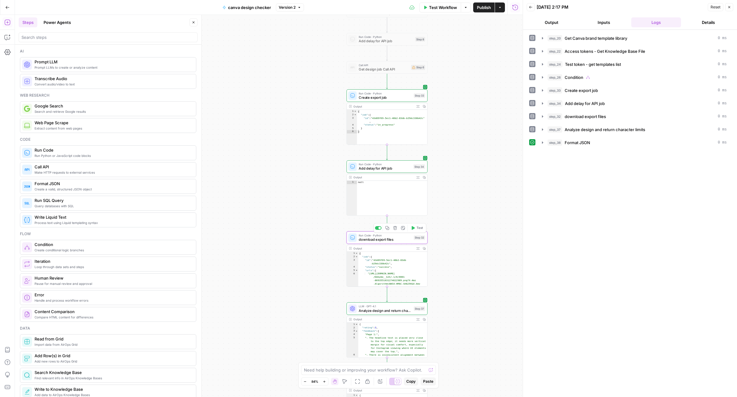
click at [414, 238] on div "Step 32" at bounding box center [420, 237] width 12 height 5
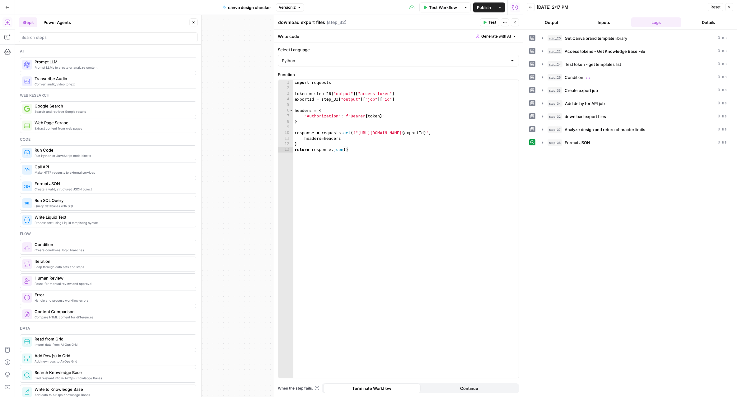
click at [516, 23] on icon "button" at bounding box center [515, 23] width 4 height 4
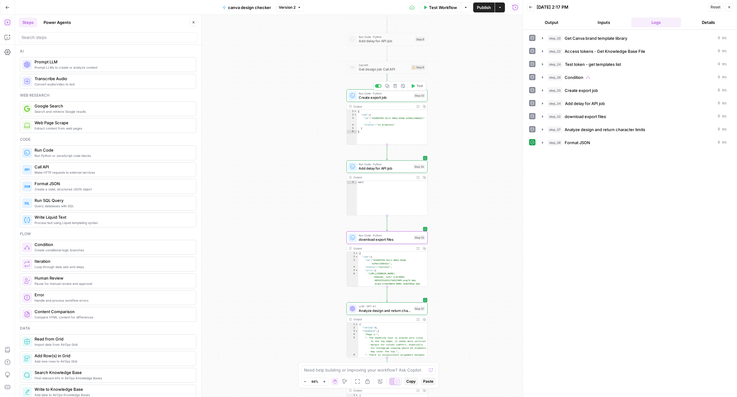
click at [400, 97] on span "Create export job" at bounding box center [384, 97] width 53 height 5
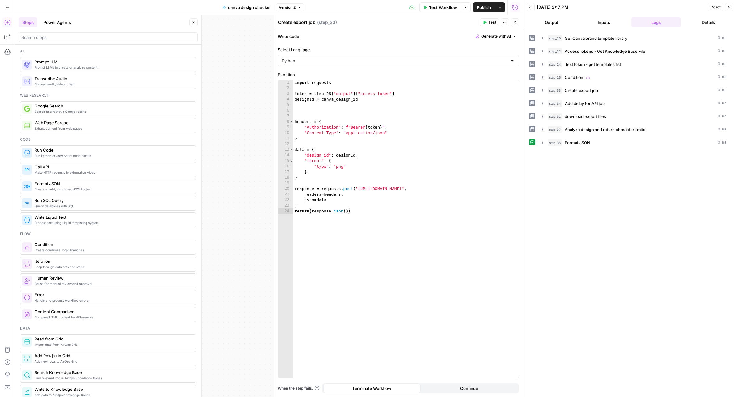
click at [515, 26] on button "Close" at bounding box center [515, 22] width 8 height 8
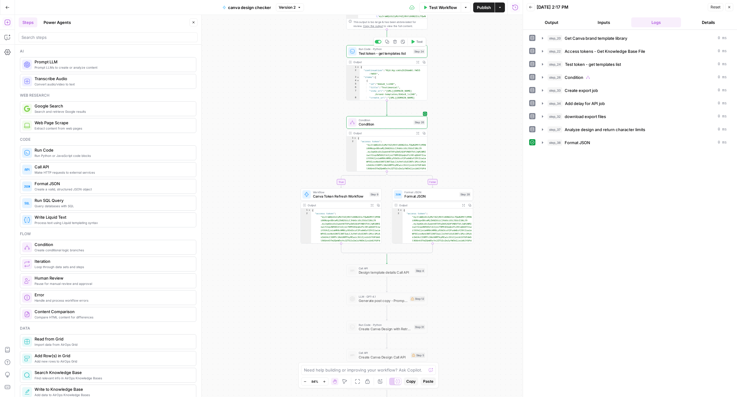
click at [414, 42] on icon "button" at bounding box center [412, 42] width 3 height 4
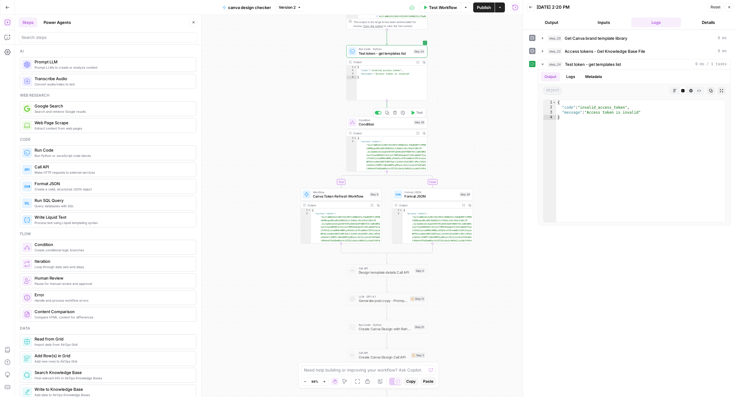
click at [417, 113] on span "Test" at bounding box center [419, 112] width 6 height 5
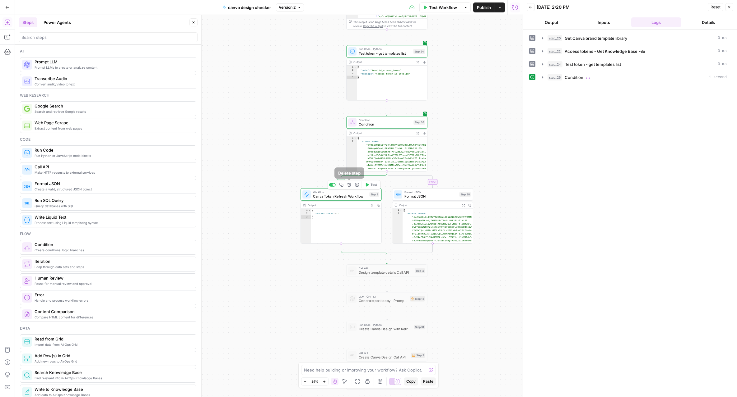
click at [347, 194] on span "Canva Token Refresh Workflow" at bounding box center [340, 196] width 54 height 5
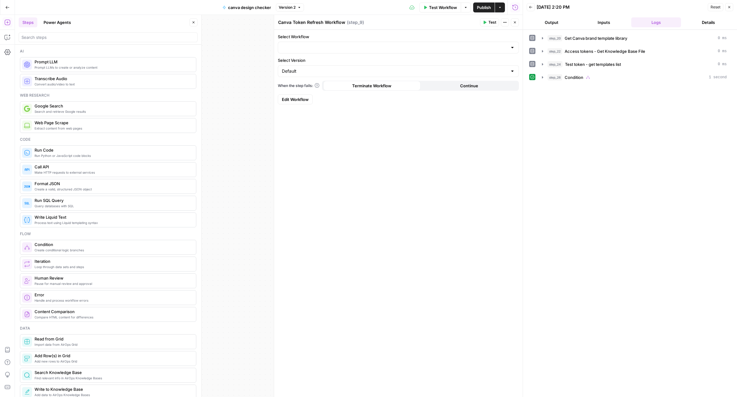
type input "Canva API Authentication - Token refresh"
click at [515, 23] on icon "button" at bounding box center [515, 23] width 4 height 4
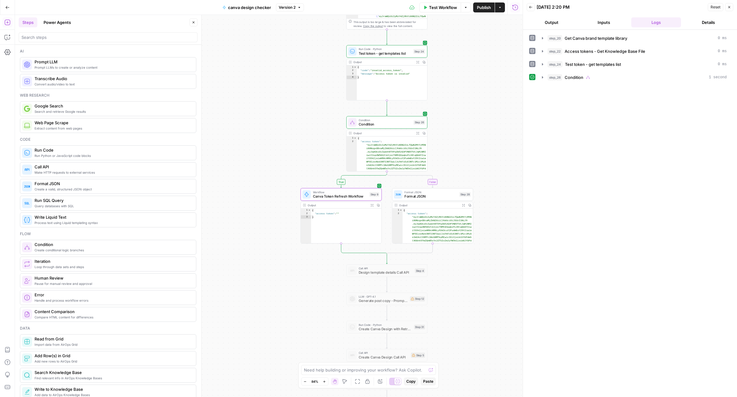
click at [373, 203] on button "Expand Output" at bounding box center [372, 205] width 6 height 6
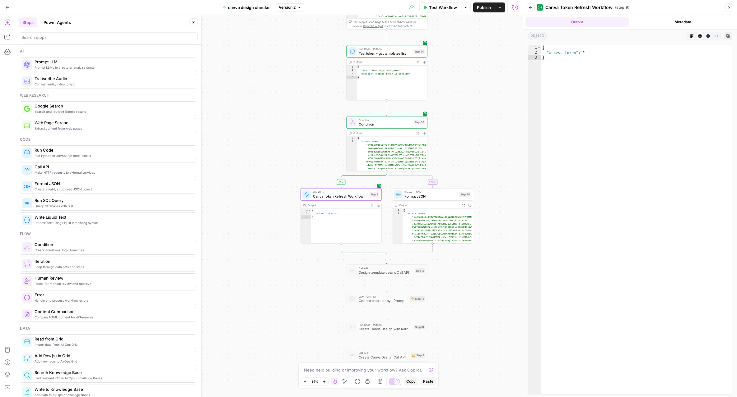
click at [677, 20] on button "Metadata" at bounding box center [682, 21] width 103 height 9
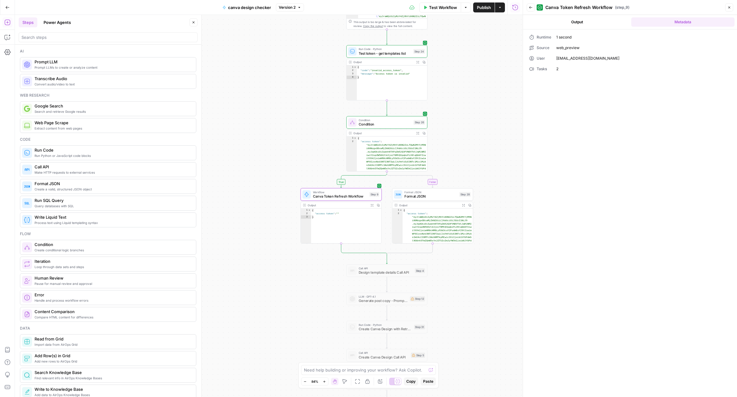
click at [591, 21] on button "Output" at bounding box center [576, 21] width 103 height 9
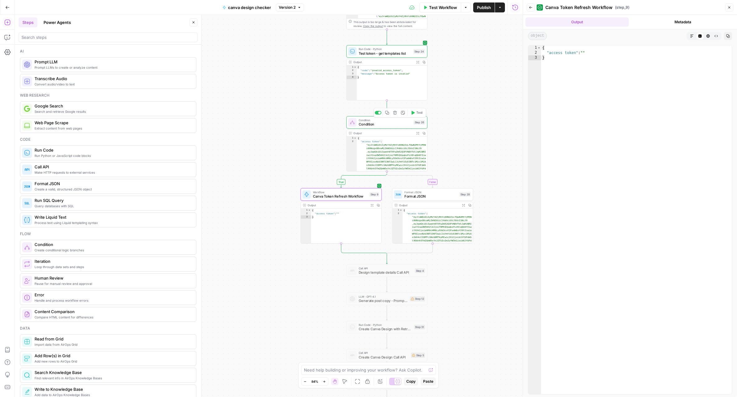
click at [380, 118] on span "Condition" at bounding box center [384, 120] width 53 height 4
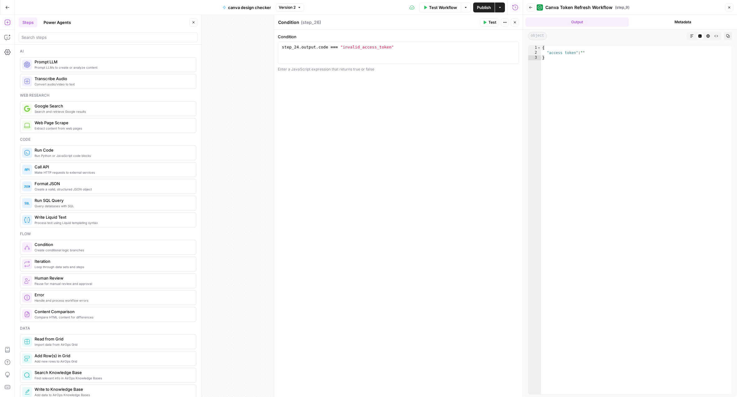
click at [517, 23] on button "Close" at bounding box center [515, 22] width 8 height 8
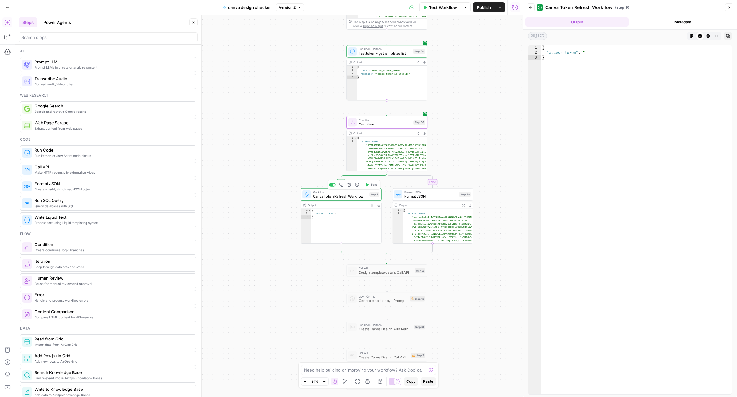
click at [352, 196] on span "Canva Token Refresh Workflow" at bounding box center [340, 196] width 54 height 5
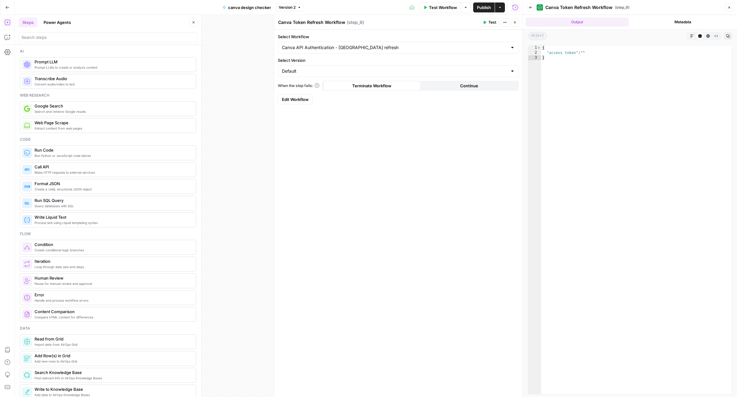
click at [512, 21] on button "Close" at bounding box center [515, 22] width 8 height 8
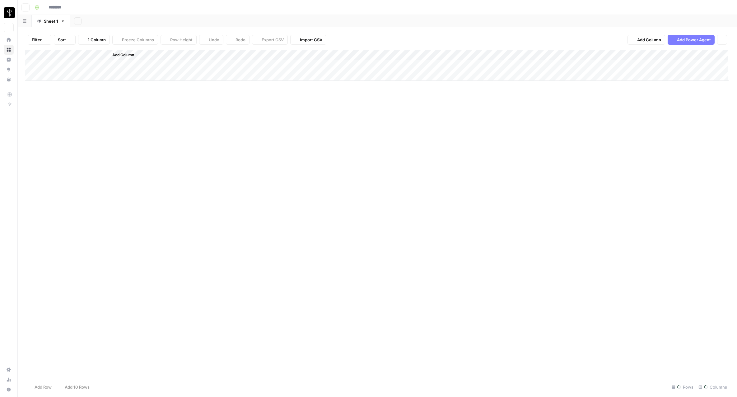
type input "**********"
click at [643, 163] on div "Add Column" at bounding box center [377, 213] width 704 height 327
click at [643, 162] on div "Add Column" at bounding box center [377, 213] width 704 height 327
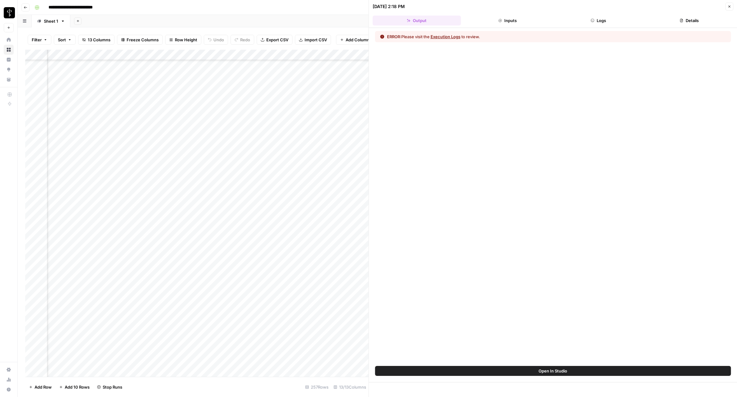
click at [592, 21] on icon "button" at bounding box center [591, 20] width 3 height 3
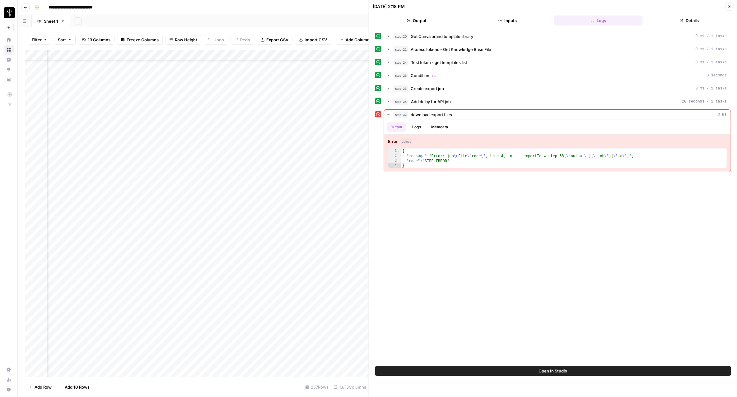
click at [731, 7] on button "Close" at bounding box center [729, 6] width 8 height 8
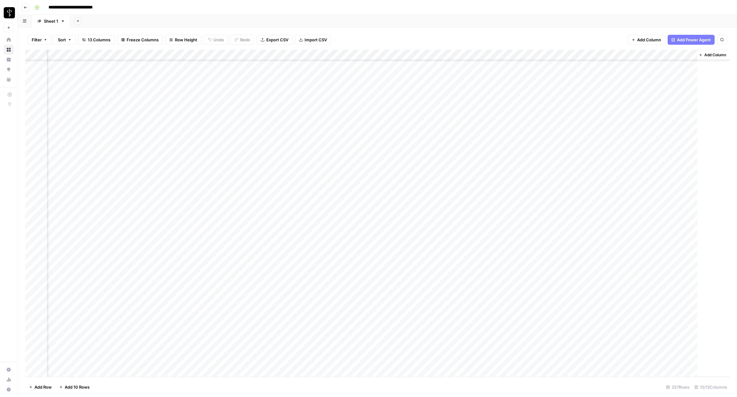
scroll to position [2326, 288]
click at [650, 160] on div "Add Column" at bounding box center [377, 213] width 704 height 327
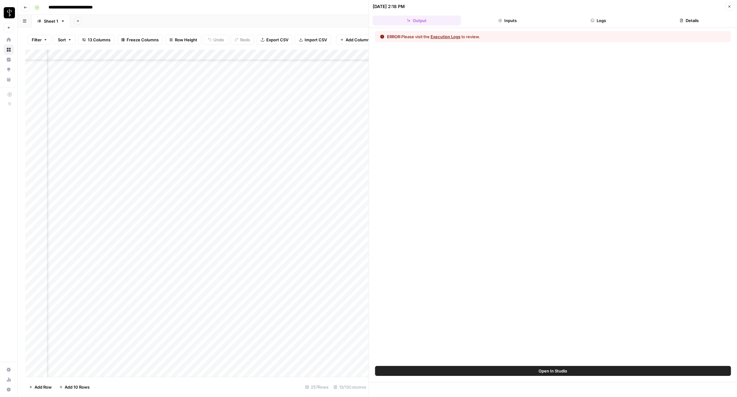
click at [603, 24] on button "Logs" at bounding box center [598, 21] width 88 height 10
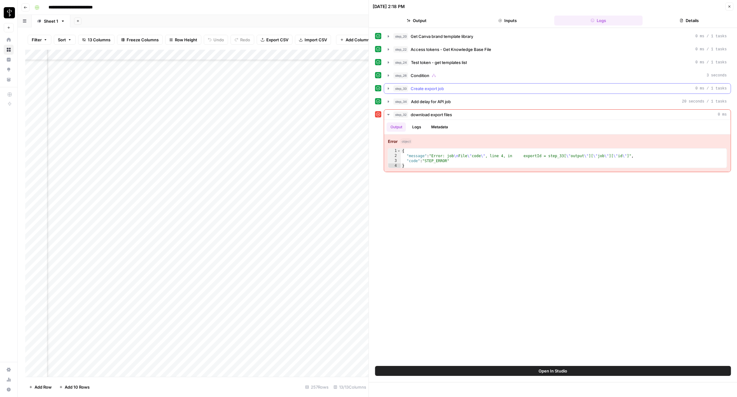
click at [389, 89] on icon "button" at bounding box center [388, 88] width 5 height 5
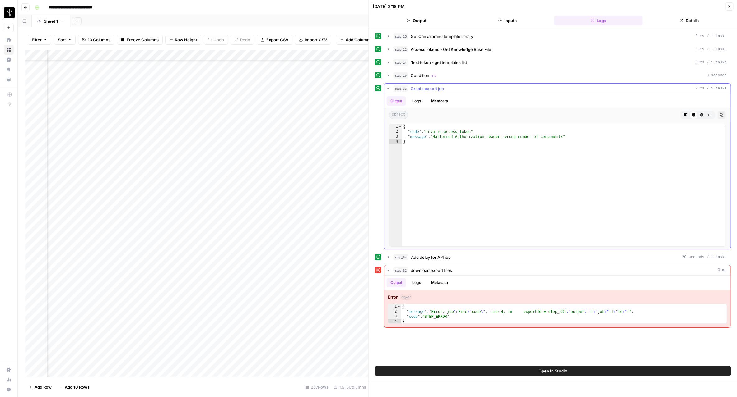
click at [389, 89] on icon "button" at bounding box center [388, 88] width 5 height 5
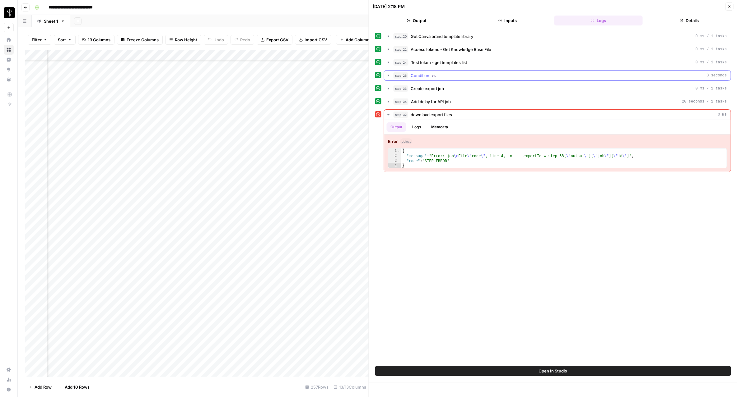
click at [388, 76] on icon "button" at bounding box center [388, 75] width 5 height 5
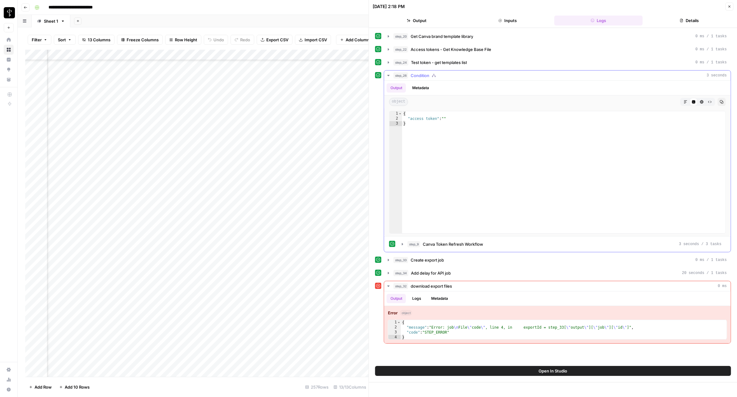
click at [388, 76] on icon "button" at bounding box center [388, 75] width 5 height 5
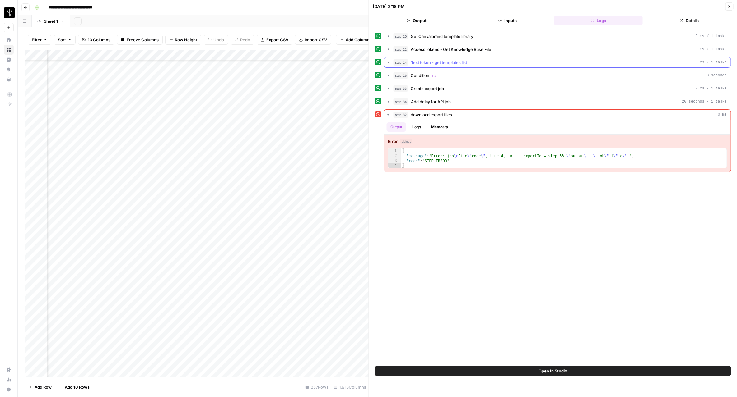
click at [387, 62] on icon "button" at bounding box center [388, 62] width 5 height 5
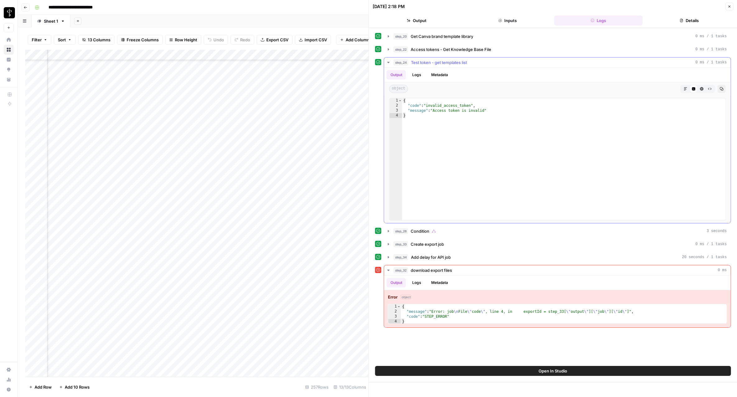
click at [387, 62] on icon "button" at bounding box center [388, 62] width 5 height 5
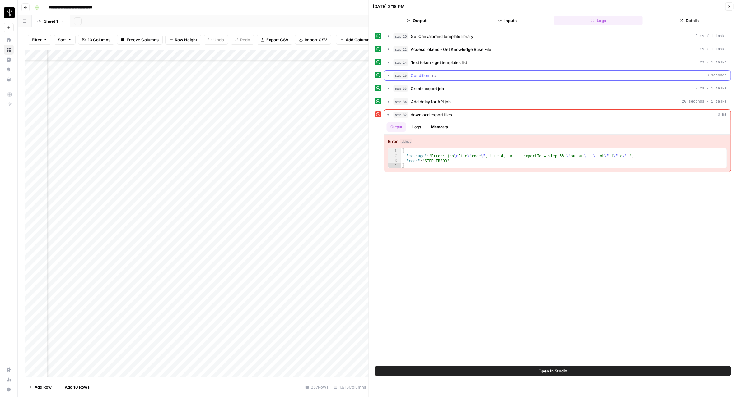
click at [387, 73] on icon "button" at bounding box center [388, 75] width 5 height 5
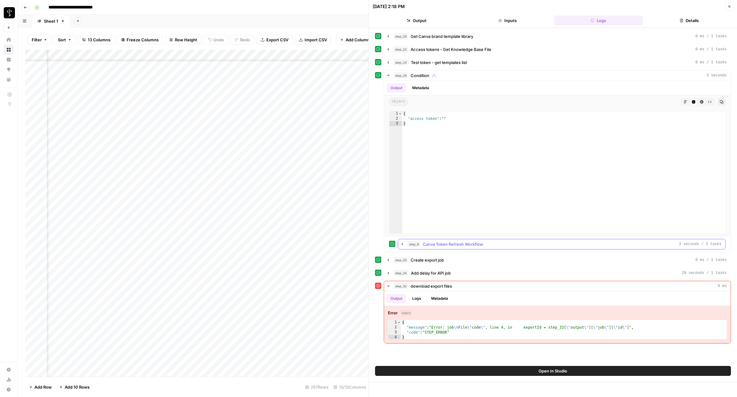
click at [402, 243] on icon "button" at bounding box center [402, 244] width 5 height 5
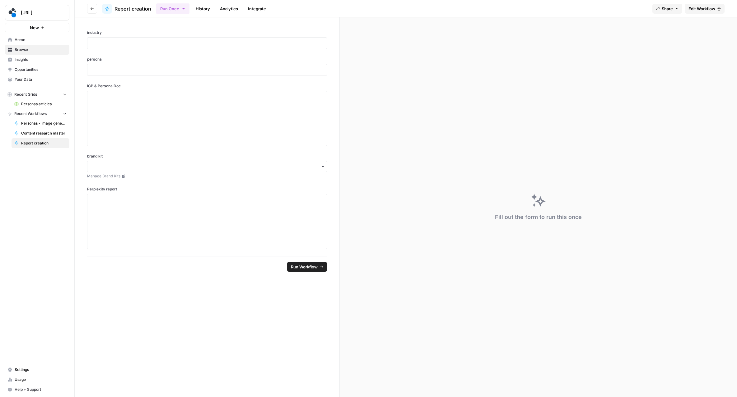
click at [88, 15] on header "Go back Report creation Run Once History Analytics Integrate Share Edit Workflow" at bounding box center [406, 8] width 662 height 17
click at [93, 9] on icon "button" at bounding box center [92, 9] width 4 height 4
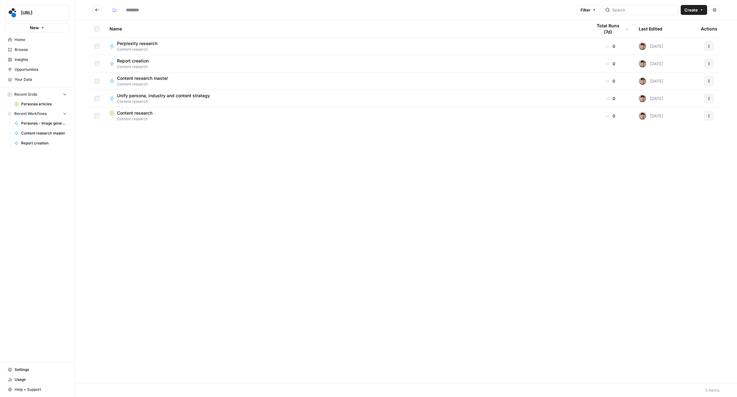
type input "**********"
click at [22, 13] on span "spot.ai" at bounding box center [40, 13] width 38 height 6
click at [38, 115] on span "LP Production Workloads" at bounding box center [60, 116] width 82 height 6
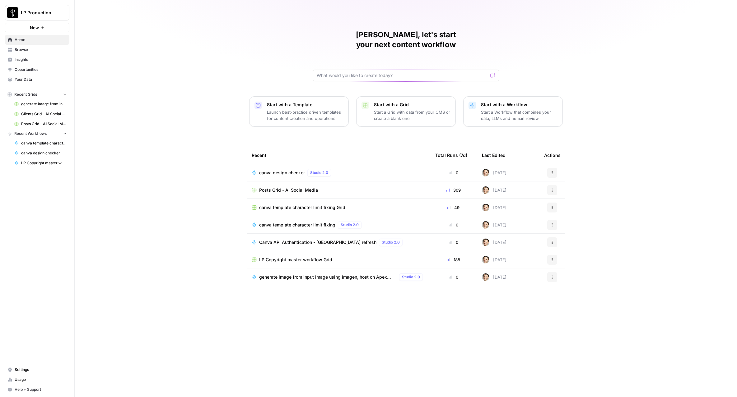
click at [295, 239] on span "Canva API Authentication - [GEOGRAPHIC_DATA] refresh" at bounding box center [317, 242] width 117 height 6
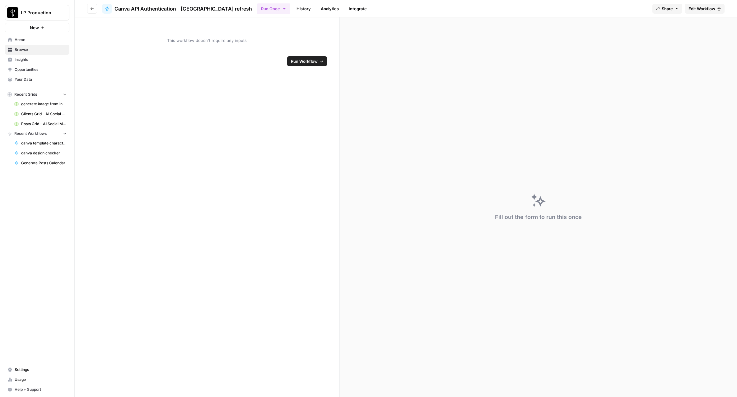
click at [303, 63] on span "Run Workflow" at bounding box center [304, 61] width 27 height 6
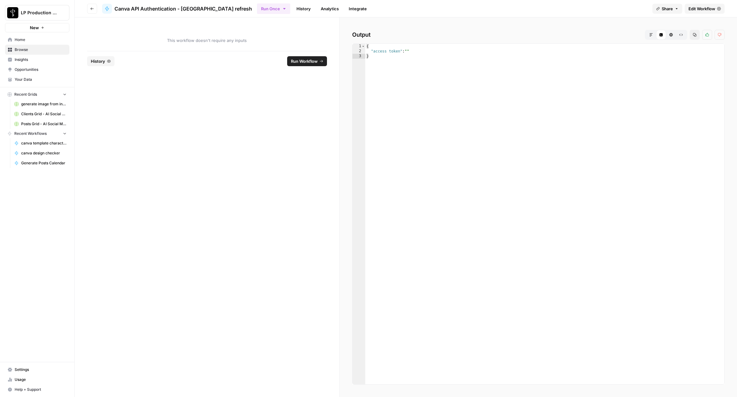
click at [293, 8] on link "History" at bounding box center [304, 9] width 22 height 10
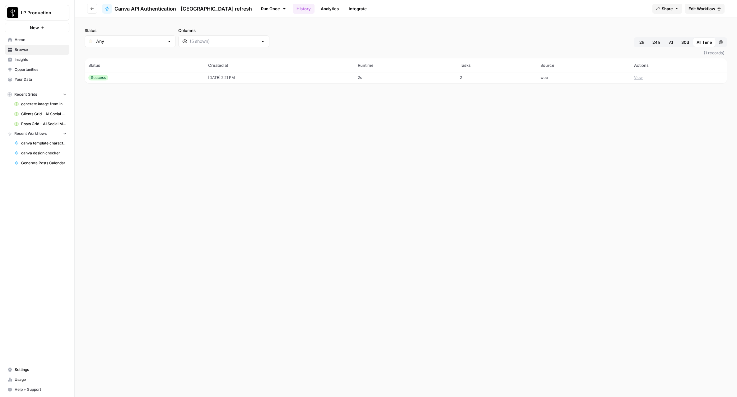
click at [246, 75] on td "[DATE] 2:21 PM" at bounding box center [279, 77] width 150 height 11
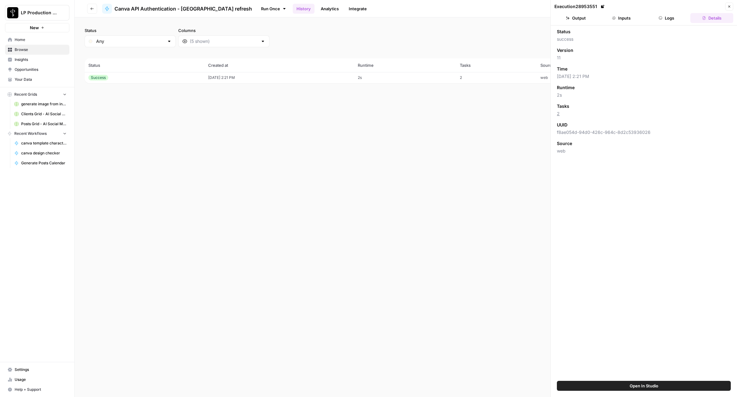
click at [669, 19] on button "Logs" at bounding box center [666, 18] width 43 height 10
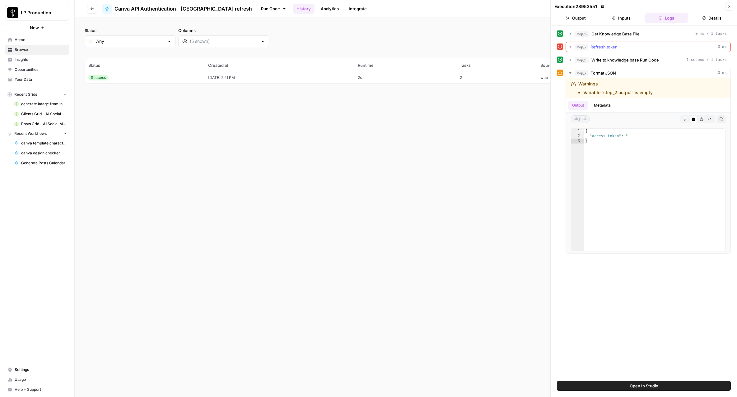
click at [572, 47] on icon "button" at bounding box center [569, 46] width 5 height 5
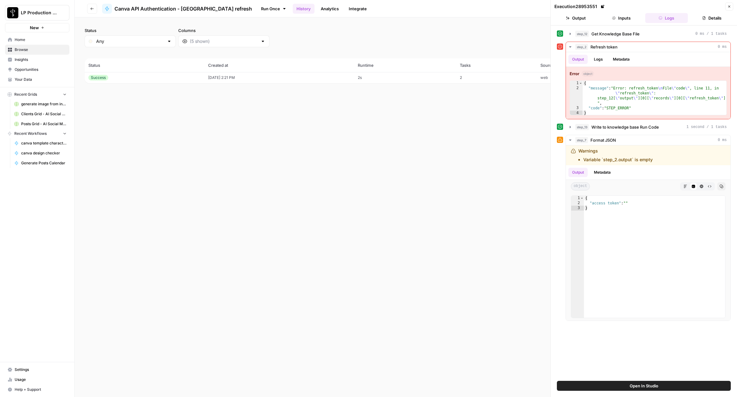
click at [729, 8] on icon "button" at bounding box center [729, 7] width 4 height 4
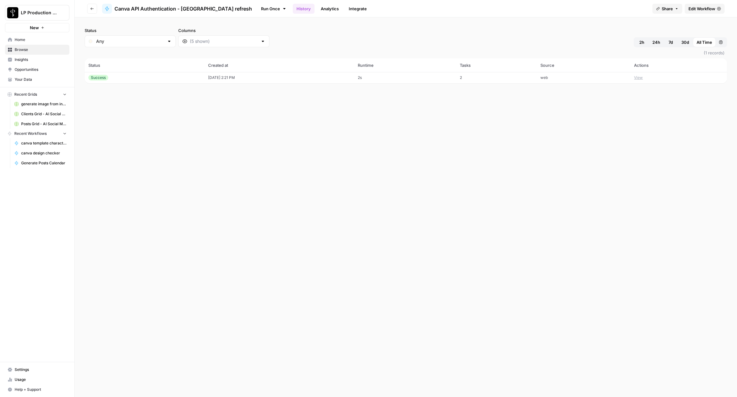
click at [702, 6] on span "Edit Workflow" at bounding box center [701, 9] width 27 height 6
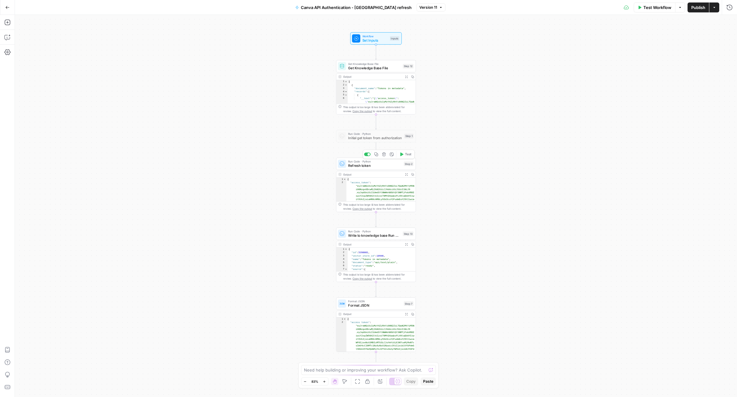
click at [372, 167] on span "Refresh token" at bounding box center [374, 165] width 53 height 5
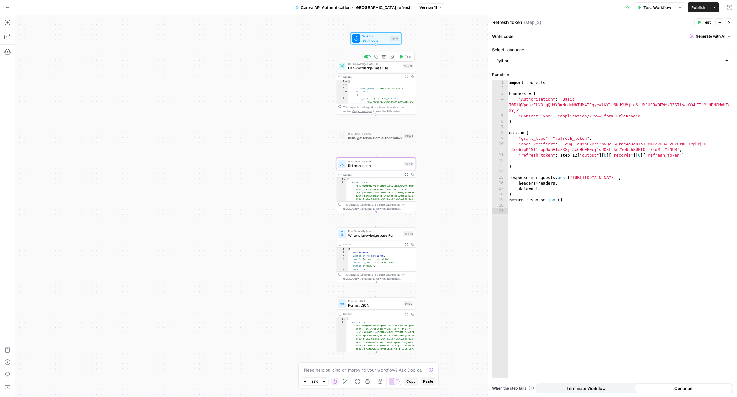
click at [406, 59] on button "Test" at bounding box center [405, 56] width 16 height 7
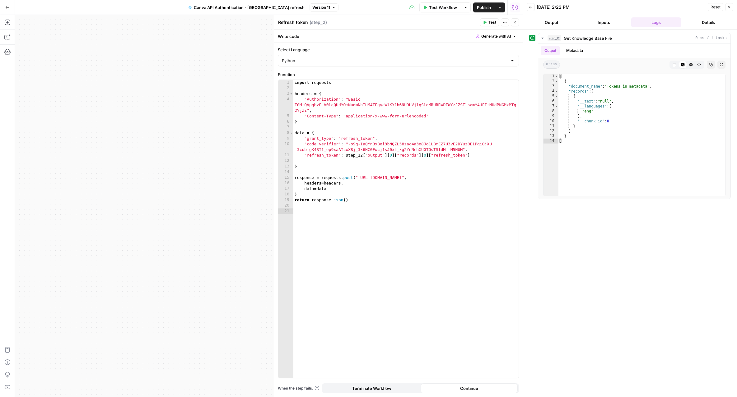
click at [514, 23] on icon "button" at bounding box center [515, 23] width 4 height 4
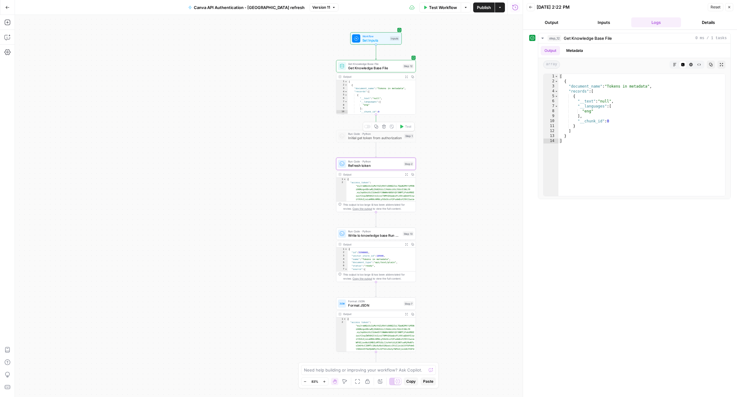
click at [381, 135] on span "Run Code · Python" at bounding box center [375, 134] width 54 height 4
click at [366, 127] on div at bounding box center [365, 126] width 2 height 2
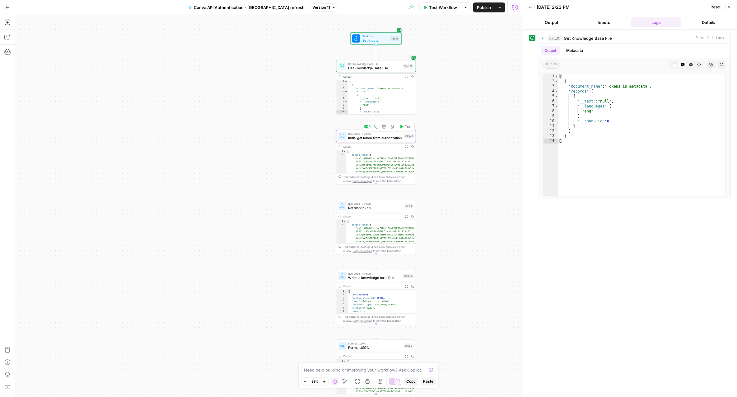
click at [362, 134] on span "Run Code · Python" at bounding box center [375, 134] width 54 height 4
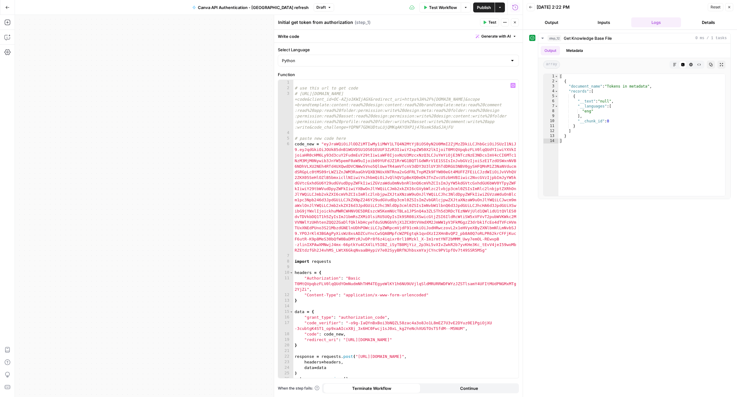
type textarea "**********"
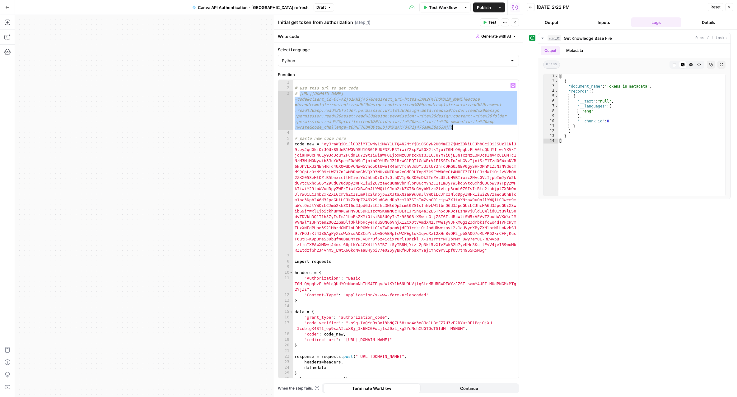
drag, startPoint x: 299, startPoint y: 94, endPoint x: 454, endPoint y: 127, distance: 158.7
click at [454, 127] on div "# use this url to get code # https://www.canva.com/api/oauth/authorize?code_cha…" at bounding box center [405, 235] width 225 height 310
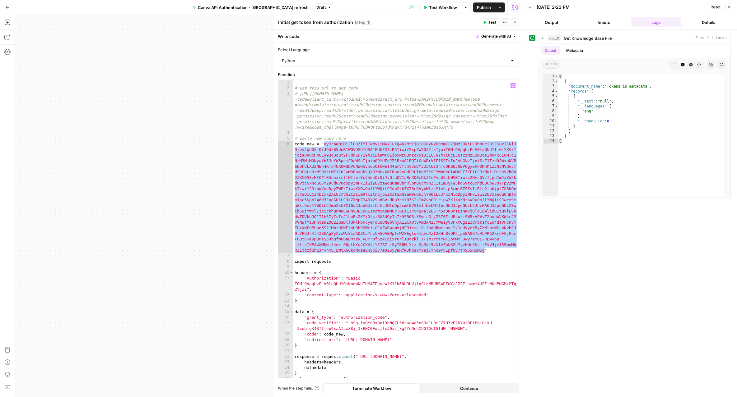
drag, startPoint x: 324, startPoint y: 145, endPoint x: 483, endPoint y: 250, distance: 191.0
click at [483, 250] on div "# use this url to get code # https://www.canva.com/api/oauth/authorize?code_cha…" at bounding box center [405, 235] width 225 height 310
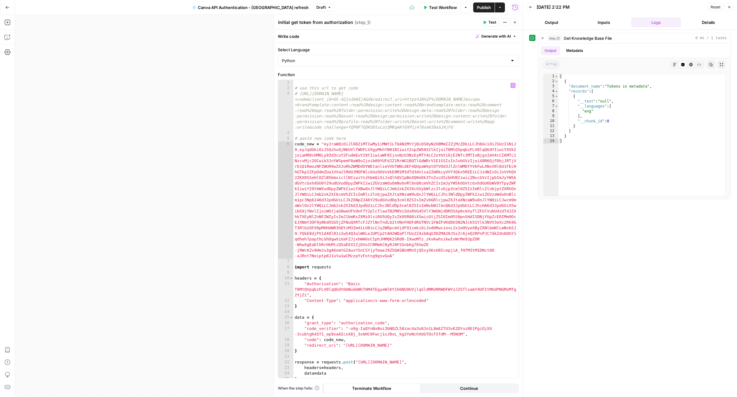
click at [492, 21] on span "Test" at bounding box center [492, 23] width 8 height 6
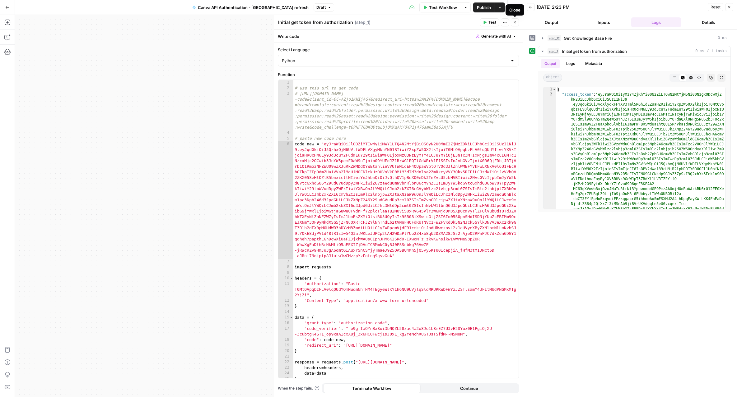
click at [513, 24] on icon "button" at bounding box center [515, 23] width 4 height 4
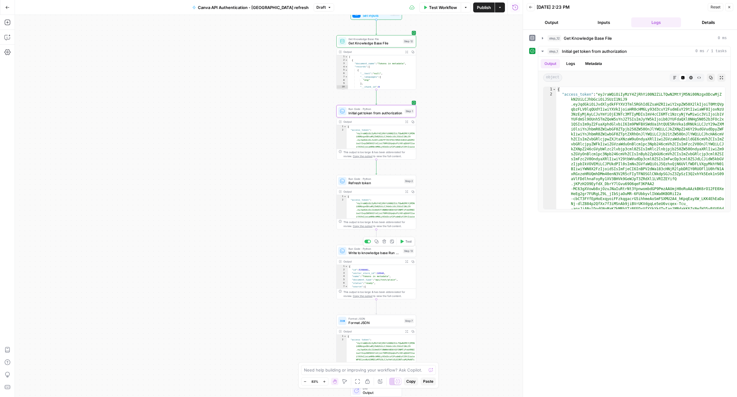
click at [364, 254] on span "Write to knowledge base Run Code" at bounding box center [374, 252] width 53 height 5
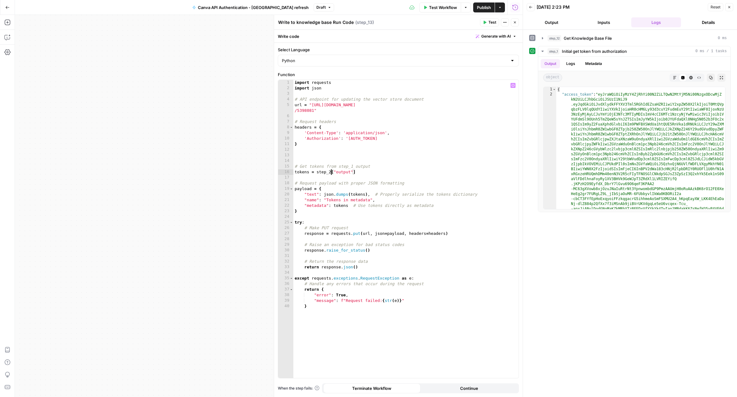
click at [330, 172] on div "import requests import json # API endpoint for updating the vector store docume…" at bounding box center [405, 235] width 225 height 310
click at [492, 24] on span "Test" at bounding box center [492, 23] width 8 height 6
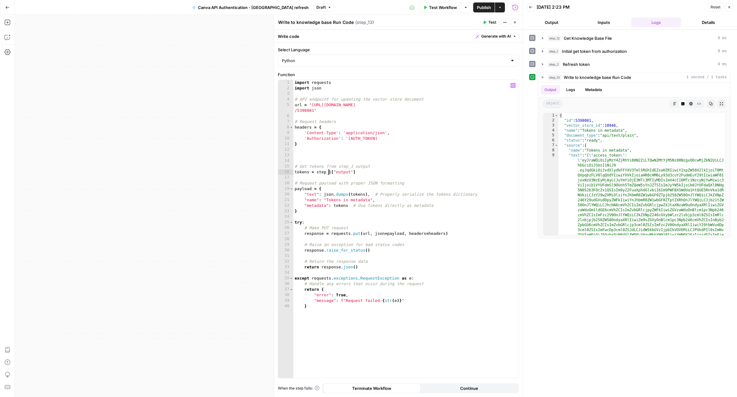
drag, startPoint x: 328, startPoint y: 172, endPoint x: 333, endPoint y: 175, distance: 6.3
click at [328, 173] on div "import requests import json # API endpoint for updating the vector store docume…" at bounding box center [405, 235] width 225 height 310
type textarea "**********"
click at [513, 23] on icon "button" at bounding box center [515, 23] width 4 height 4
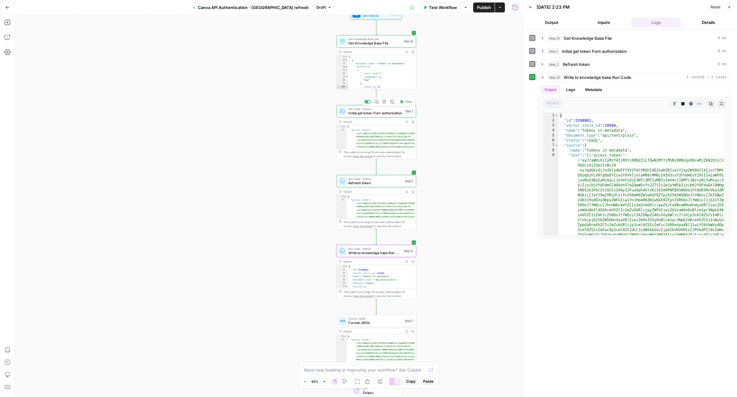
click at [369, 103] on div at bounding box center [368, 101] width 2 height 2
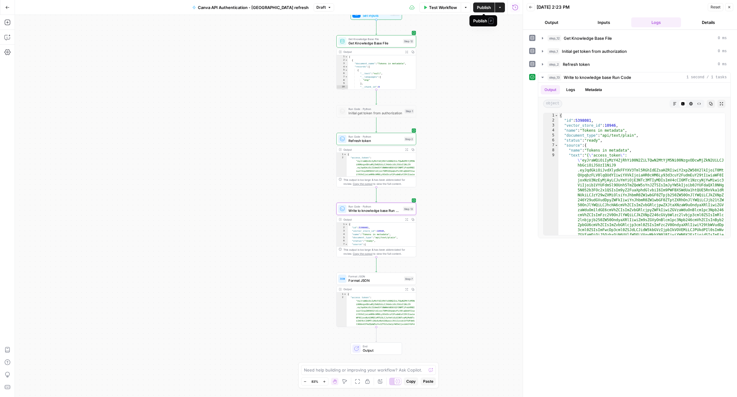
click at [482, 10] on span "Publish" at bounding box center [484, 7] width 14 height 6
click at [8, 8] on icon "button" at bounding box center [7, 7] width 4 height 4
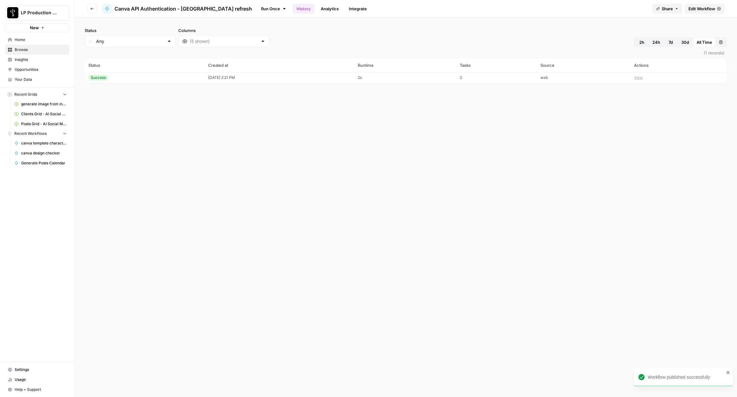
click at [94, 9] on icon "button" at bounding box center [92, 9] width 4 height 4
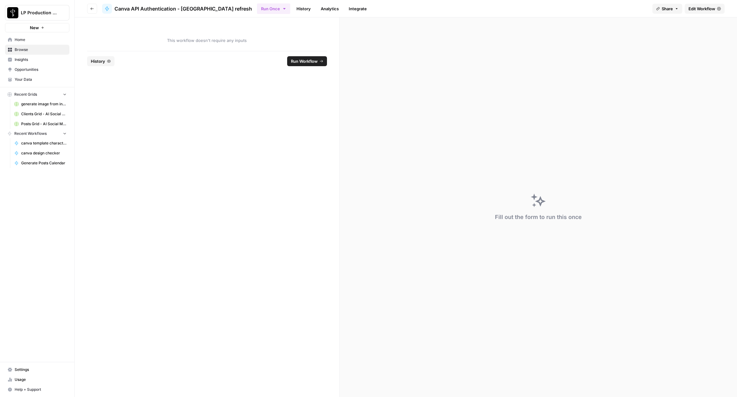
click at [92, 5] on button "Go back" at bounding box center [92, 9] width 10 height 10
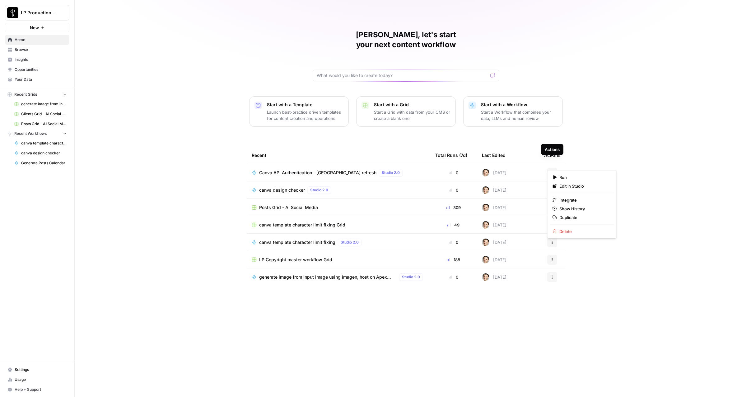
click at [552, 171] on icon "button" at bounding box center [552, 173] width 4 height 4
click at [575, 217] on span "Duplicate" at bounding box center [584, 218] width 50 height 6
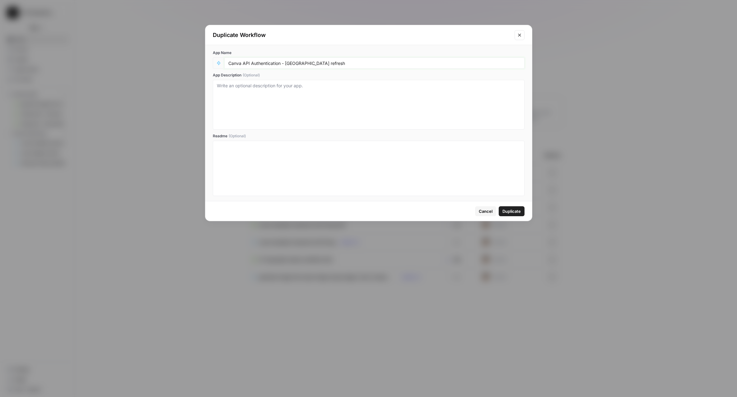
click at [320, 61] on input "Canva API Authentication - [GEOGRAPHIC_DATA] refresh" at bounding box center [374, 63] width 292 height 6
type input "Canva API Authentication - Initial authorization"
click at [515, 211] on span "Duplicate" at bounding box center [511, 211] width 18 height 6
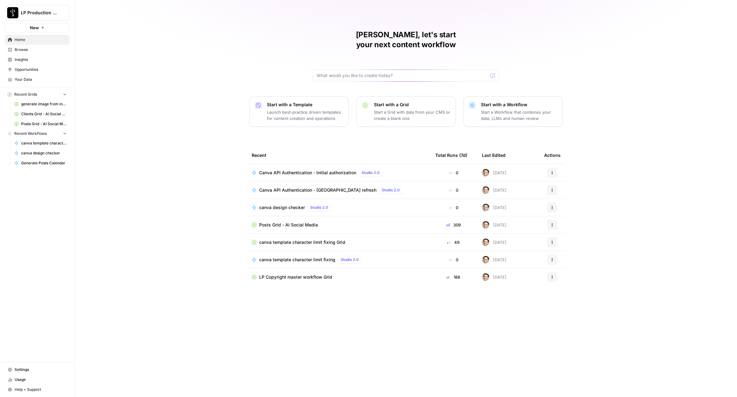
click at [294, 170] on span "Canva API Authentication - Initial authorization" at bounding box center [307, 173] width 97 height 6
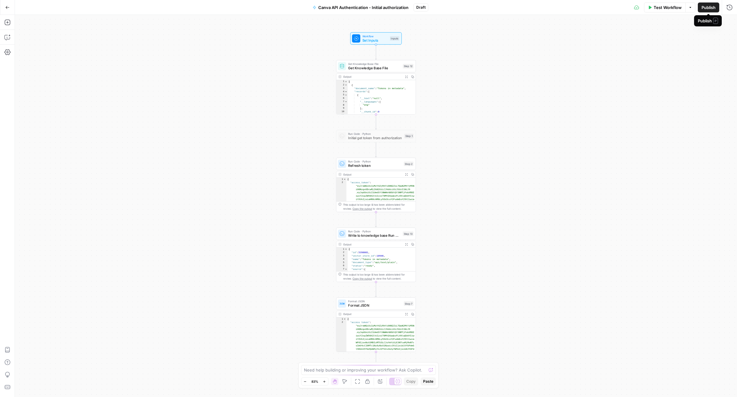
click at [707, 7] on span "Publish" at bounding box center [708, 7] width 14 height 6
click at [5, 6] on button "Go Back" at bounding box center [7, 7] width 11 height 11
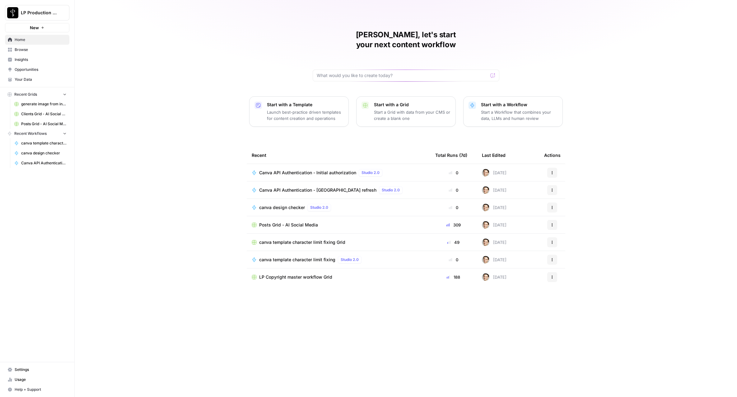
click at [339, 170] on span "Canva API Authentication - Initial authorization" at bounding box center [307, 173] width 97 height 6
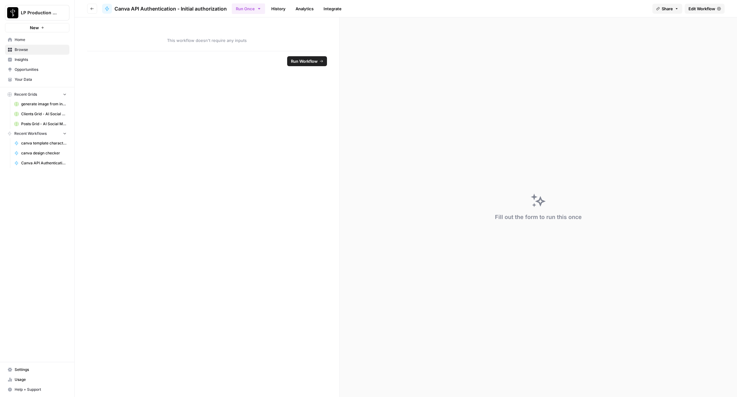
click at [336, 7] on link "Integrate" at bounding box center [332, 9] width 25 height 10
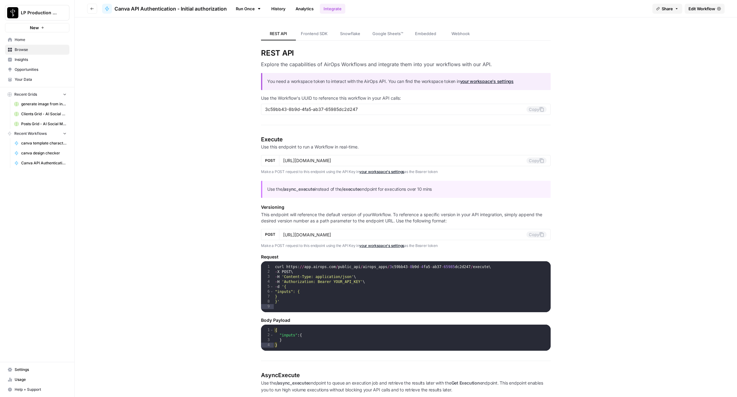
click at [700, 10] on span "Edit Workflow" at bounding box center [701, 9] width 27 height 6
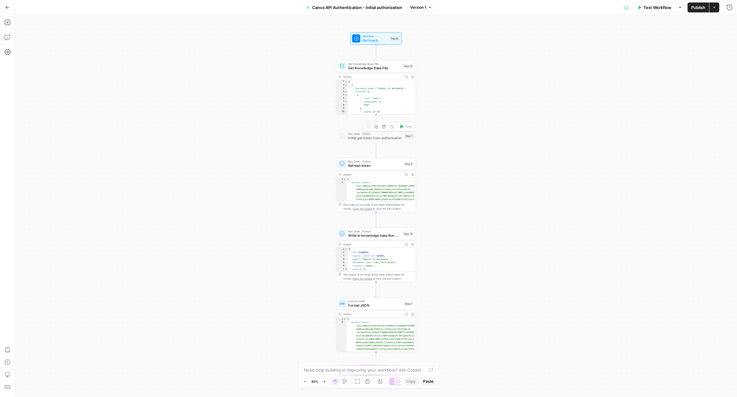
click at [368, 126] on div at bounding box center [367, 127] width 7 height 4
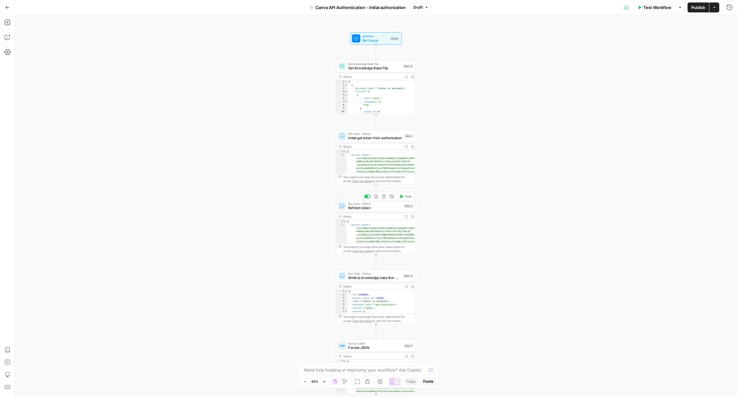
click at [366, 198] on div at bounding box center [367, 197] width 7 height 4
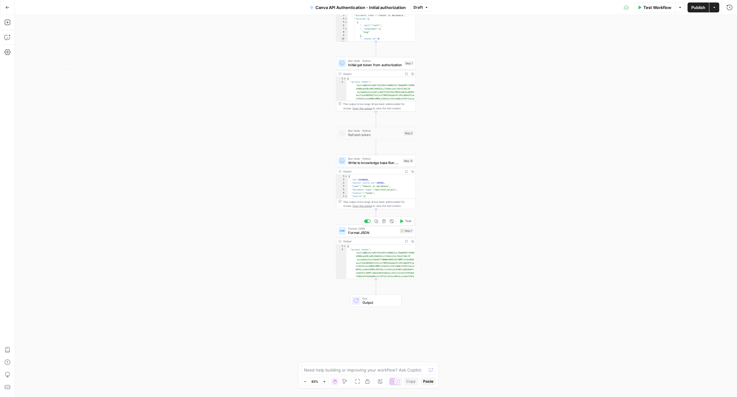
click at [371, 231] on span "Format JSON" at bounding box center [372, 232] width 49 height 5
click at [631, 39] on span "**********" at bounding box center [652, 39] width 58 height 4
click at [730, 23] on icon "button" at bounding box center [729, 23] width 4 height 4
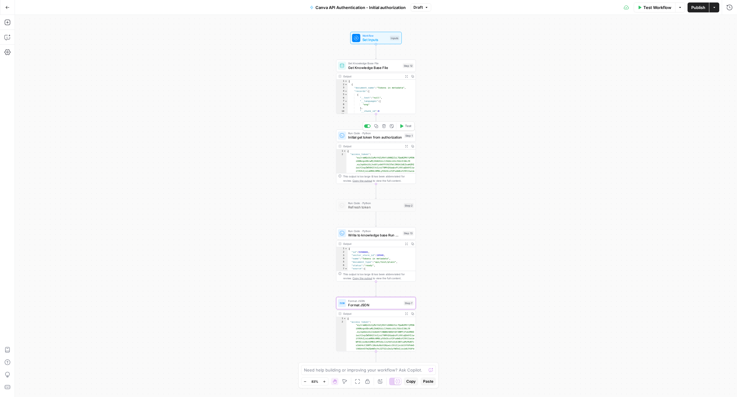
click at [378, 136] on span "Initial get token from authorization" at bounding box center [375, 137] width 54 height 5
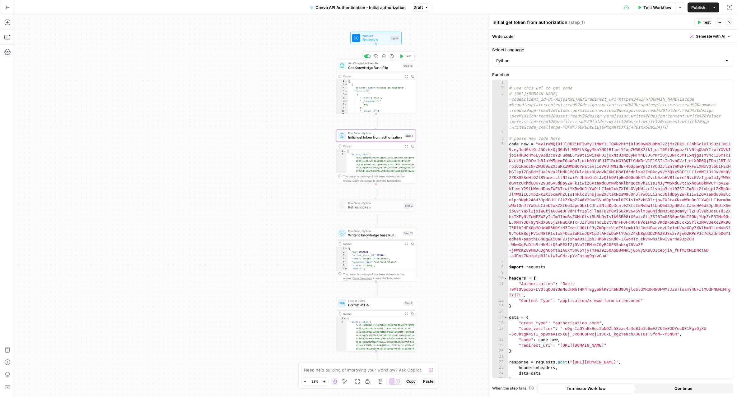
click at [380, 68] on span "Get Knowledge Base File" at bounding box center [374, 67] width 53 height 5
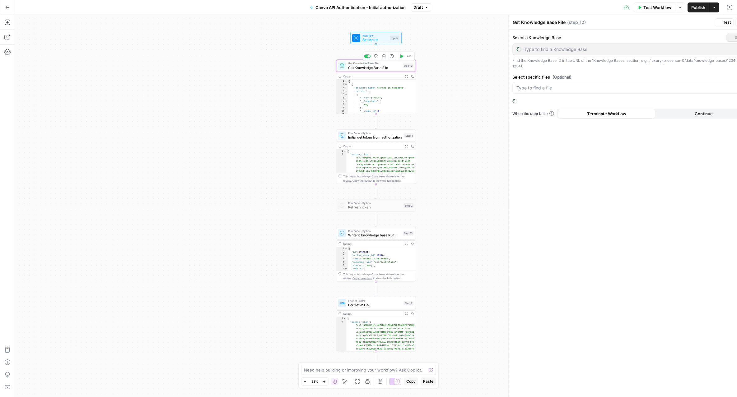
type input "Canva API Tokens"
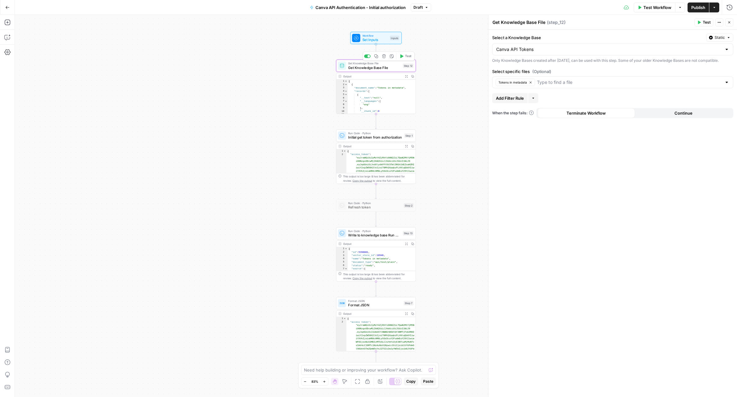
click at [367, 56] on div at bounding box center [367, 56] width 7 height 4
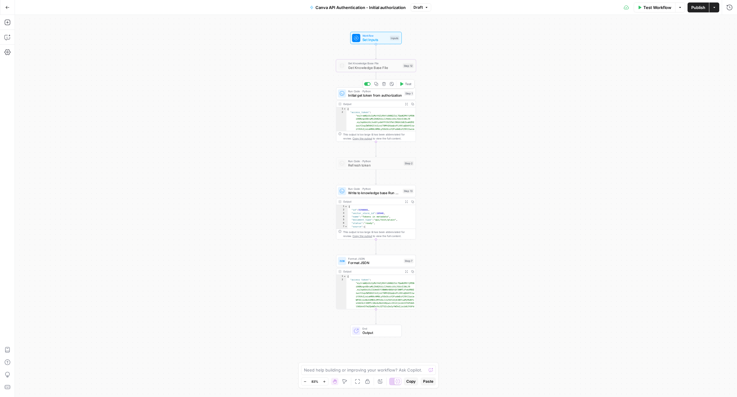
click at [374, 97] on span "Initial get token from authorization" at bounding box center [375, 95] width 54 height 5
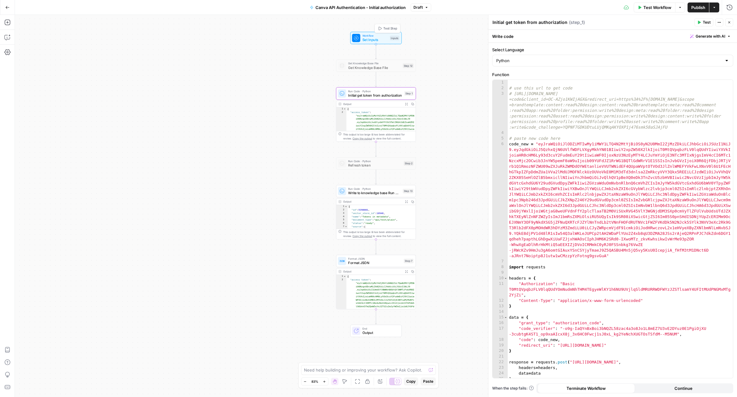
click at [382, 38] on span "Set Inputs" at bounding box center [374, 39] width 25 height 5
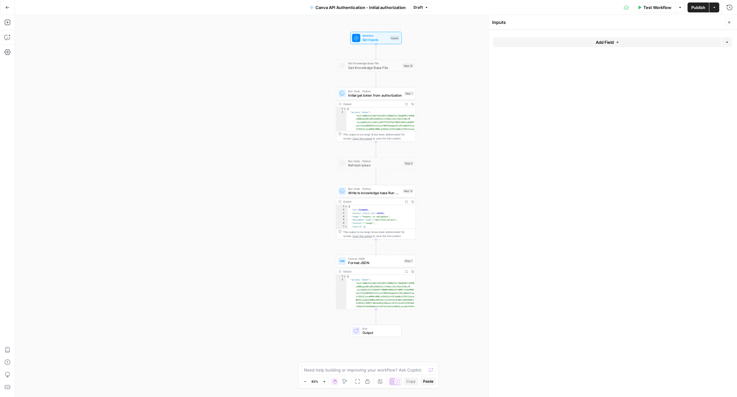
click at [586, 44] on button "Add Field" at bounding box center [607, 42] width 228 height 10
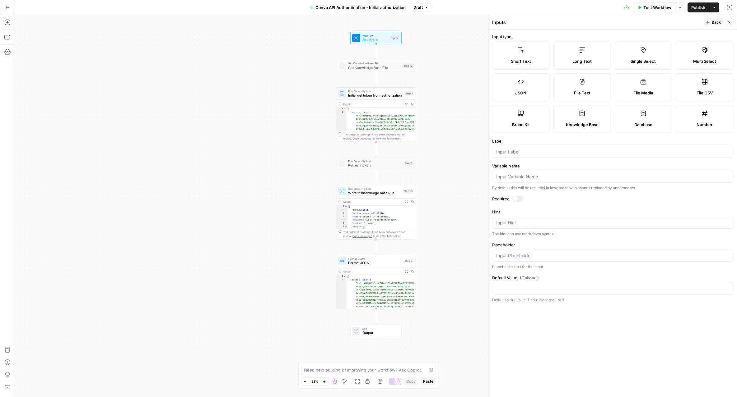
click at [535, 54] on label "Short Text" at bounding box center [521, 56] width 58 height 28
click at [577, 66] on label "Long Text" at bounding box center [582, 56] width 58 height 28
click at [532, 156] on div at bounding box center [612, 152] width 241 height 12
type input "code"
click at [716, 22] on span "Back" at bounding box center [715, 23] width 9 height 6
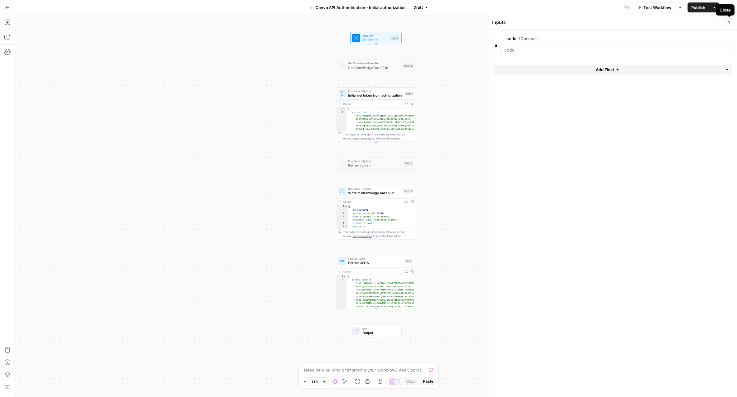
click at [730, 24] on button "Close" at bounding box center [729, 22] width 8 height 8
click at [379, 95] on span "Initial get token from authorization" at bounding box center [375, 95] width 54 height 5
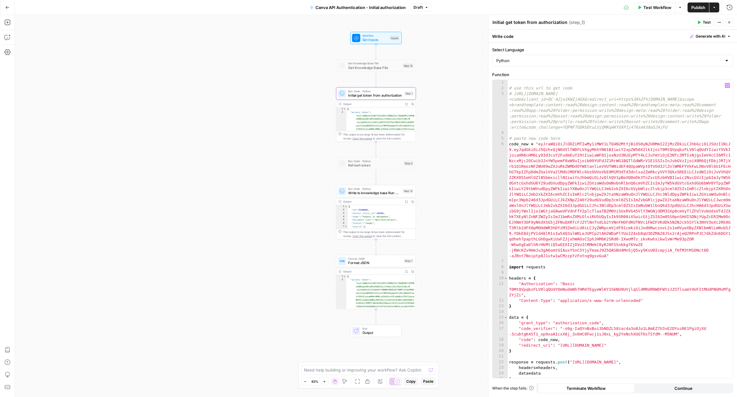
type textarea "**********"
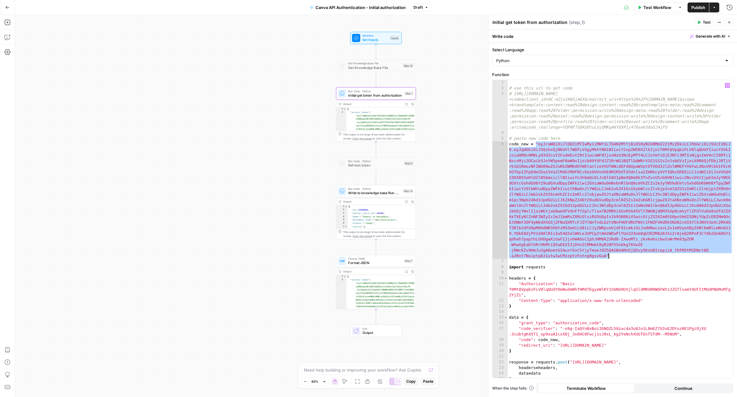
drag, startPoint x: 536, startPoint y: 143, endPoint x: 611, endPoint y: 257, distance: 136.0
click at [611, 257] on div "# use this url to get code # https://www.canva.com/api/oauth/authorize?code_cha…" at bounding box center [619, 235] width 225 height 310
type textarea "*"
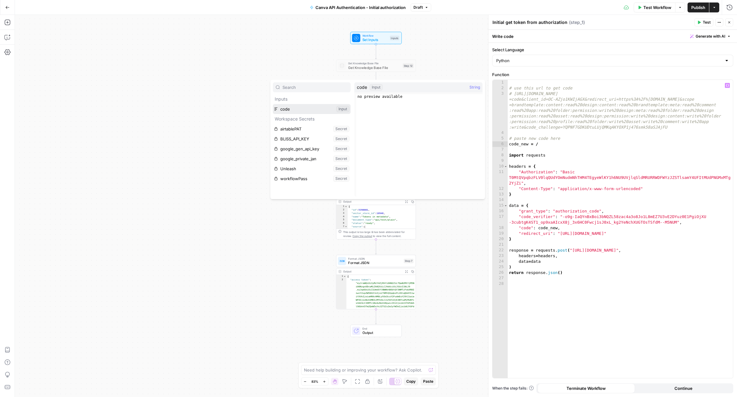
click at [273, 104] on button "Select variable code" at bounding box center [312, 109] width 78 height 10
type textarea "**********"
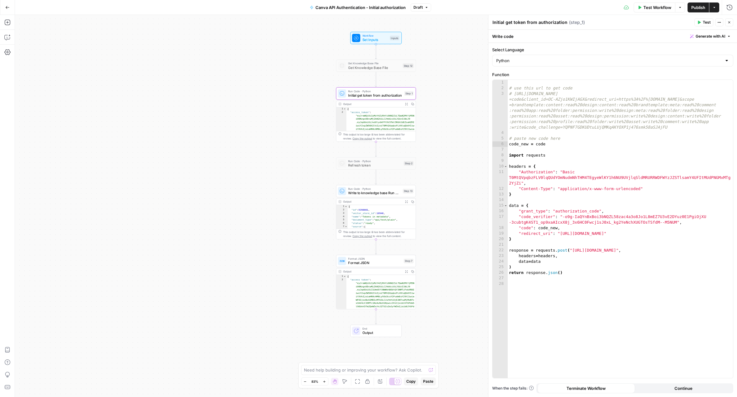
click at [701, 10] on span "Publish" at bounding box center [698, 7] width 14 height 6
click at [728, 24] on icon "button" at bounding box center [729, 23] width 4 height 4
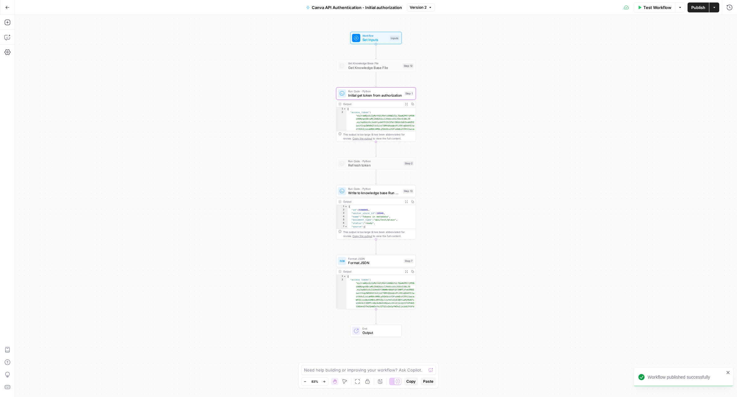
click at [9, 10] on button "Go Back" at bounding box center [7, 7] width 11 height 11
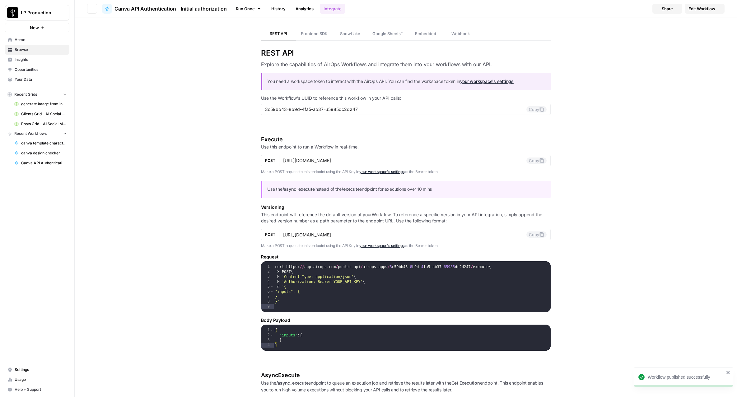
type input "https://api.airops.com/public_api/airops_apps/3c59bb43-8b9d-4fa5-ab37-65985dc2d…"
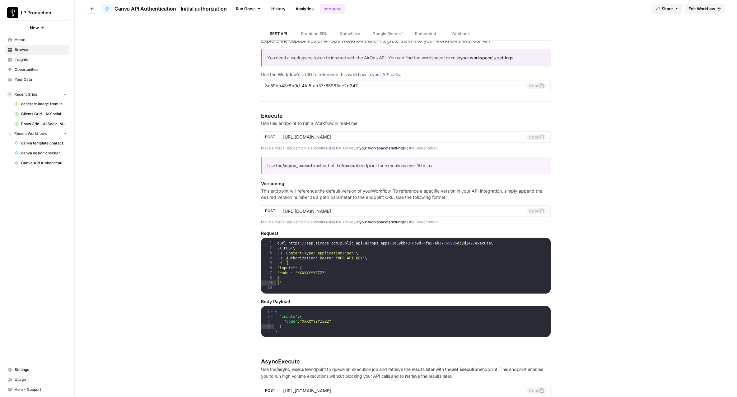
scroll to position [24, 0]
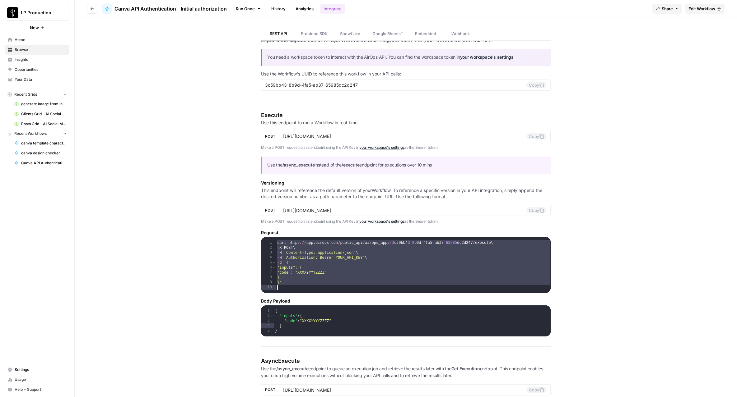
drag, startPoint x: 276, startPoint y: 243, endPoint x: 281, endPoint y: 285, distance: 42.7
click at [281, 285] on div "curl https : // app . airops . com / public_api / airops_apps / 3 c59bb43 - 8 b…" at bounding box center [413, 273] width 275 height 66
type textarea "**"
click at [16, 371] on span "Settings" at bounding box center [41, 370] width 52 height 6
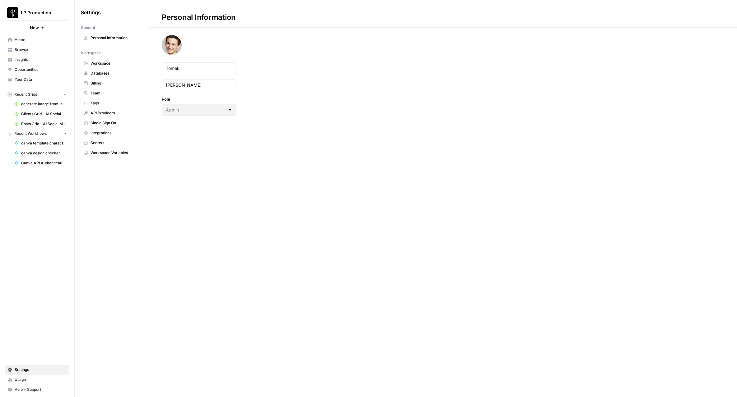
click at [102, 39] on span "Personal Information" at bounding box center [114, 38] width 49 height 6
click at [102, 63] on span "Workspace" at bounding box center [114, 64] width 49 height 6
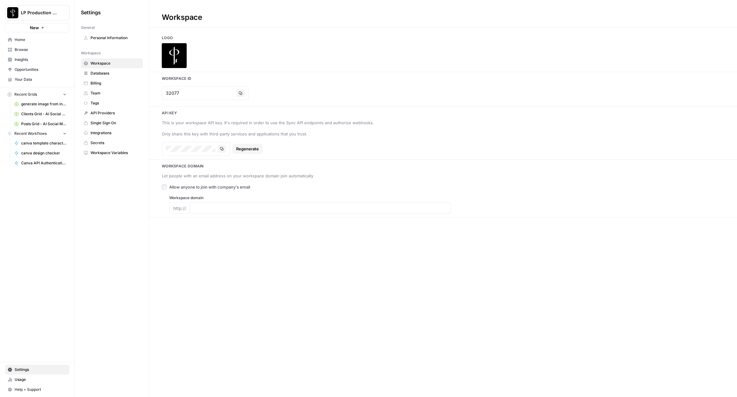
type input "luxurypresence.com"
click at [224, 148] on button "Copy" at bounding box center [222, 149] width 8 height 8
drag, startPoint x: 76, startPoint y: 13, endPoint x: 36, endPoint y: 50, distance: 54.6
click at [50, 43] on aside "LP Production Workloads New Home Browse Insights Opportunities Your Data Recent…" at bounding box center [37, 198] width 75 height 397
click at [33, 52] on span "Browse" at bounding box center [41, 50] width 52 height 6
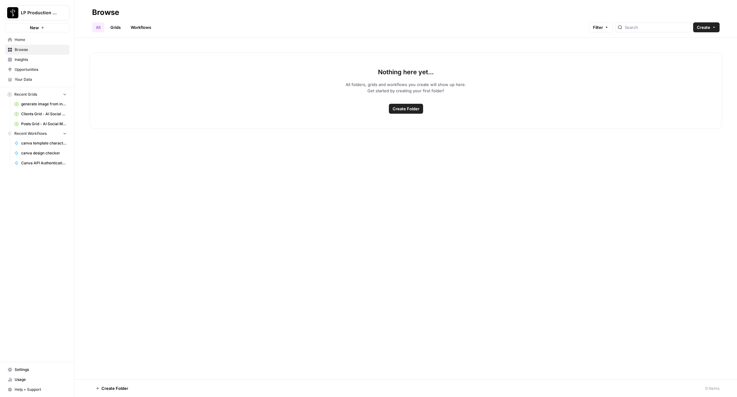
click at [21, 53] on link "Browse" at bounding box center [37, 50] width 64 height 10
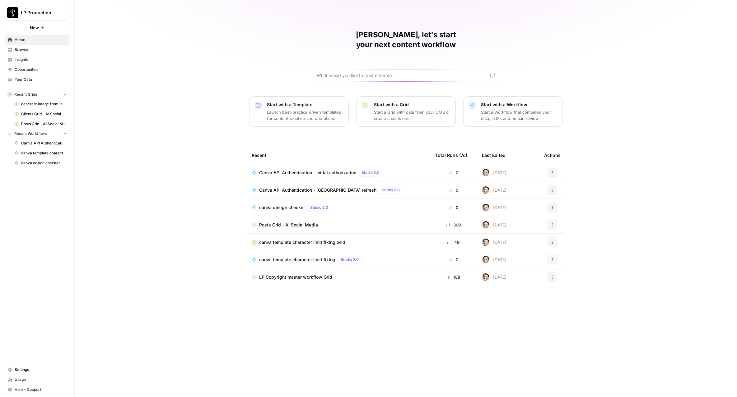
click at [299, 222] on span "Posts Grid - AI Social Media" at bounding box center [288, 225] width 59 height 6
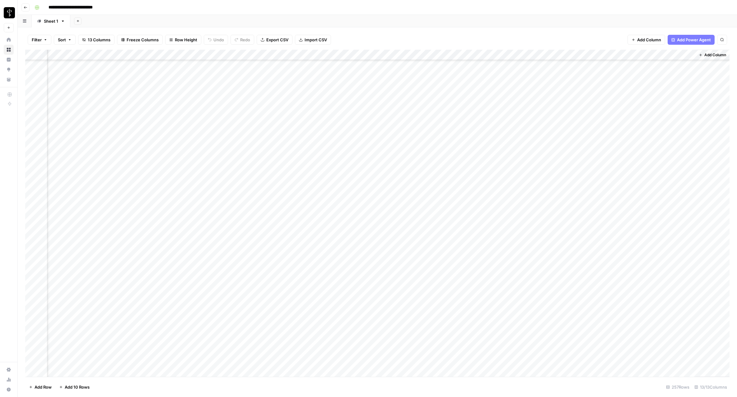
scroll to position [2187, 296]
click at [690, 194] on div "Add Column" at bounding box center [377, 213] width 704 height 327
drag, startPoint x: 583, startPoint y: 55, endPoint x: 542, endPoint y: 56, distance: 40.7
click at [542, 56] on div "Add Column" at bounding box center [377, 213] width 704 height 327
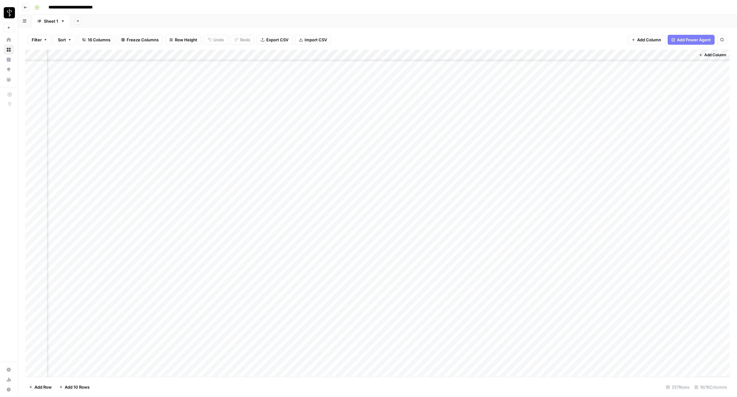
scroll to position [2185, 439]
click at [605, 195] on div "Add Column" at bounding box center [377, 213] width 704 height 327
click at [633, 196] on div "Add Column" at bounding box center [377, 213] width 704 height 327
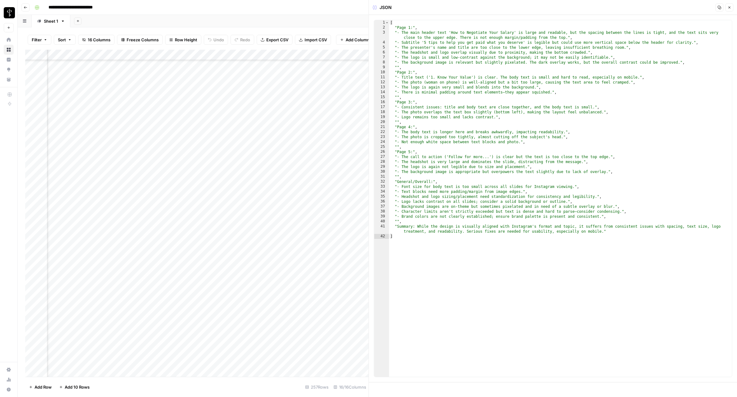
click at [729, 7] on icon "button" at bounding box center [729, 8] width 4 height 4
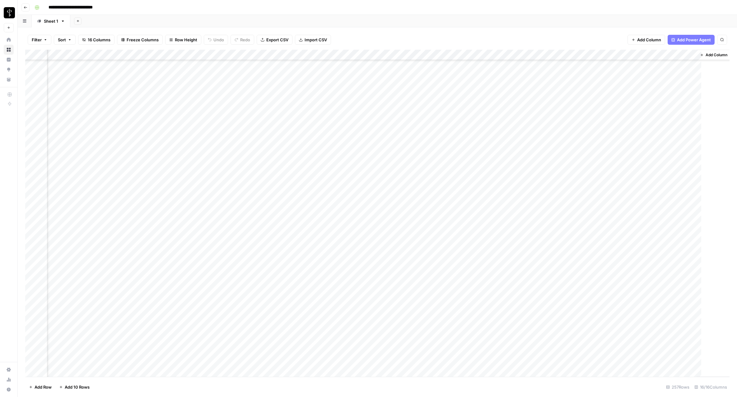
scroll to position [2185, 431]
click at [552, 55] on div "Add Column" at bounding box center [377, 213] width 704 height 327
click at [578, 110] on span "Rows with Errors" at bounding box center [575, 109] width 39 height 6
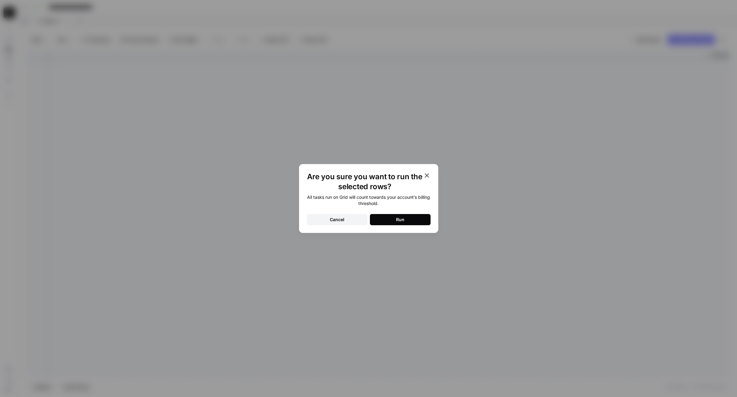
click at [382, 217] on button "Run" at bounding box center [400, 219] width 61 height 11
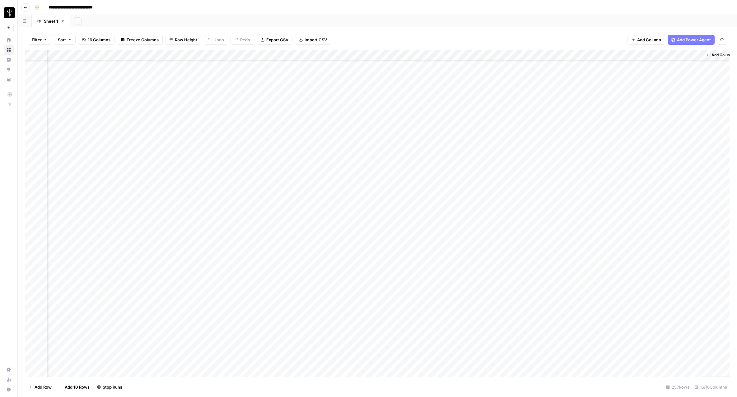
scroll to position [2117, 431]
click at [694, 263] on div "Add Column" at bounding box center [377, 213] width 704 height 327
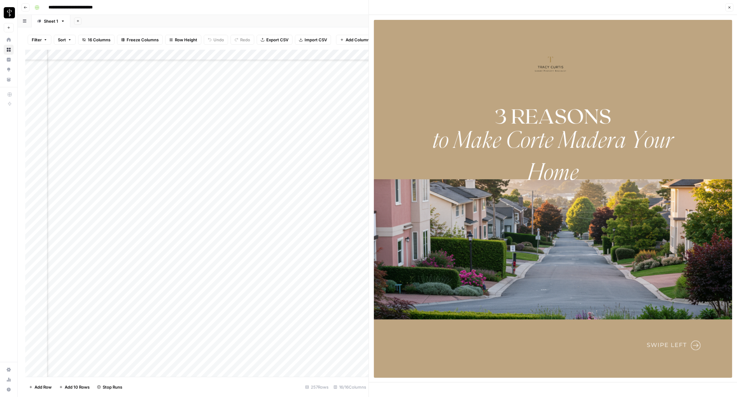
click at [727, 8] on icon "button" at bounding box center [729, 8] width 4 height 4
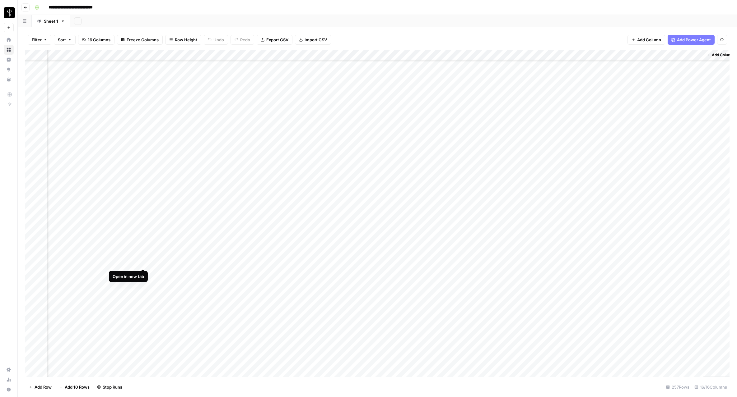
click at [143, 263] on div "Add Column" at bounding box center [377, 213] width 704 height 327
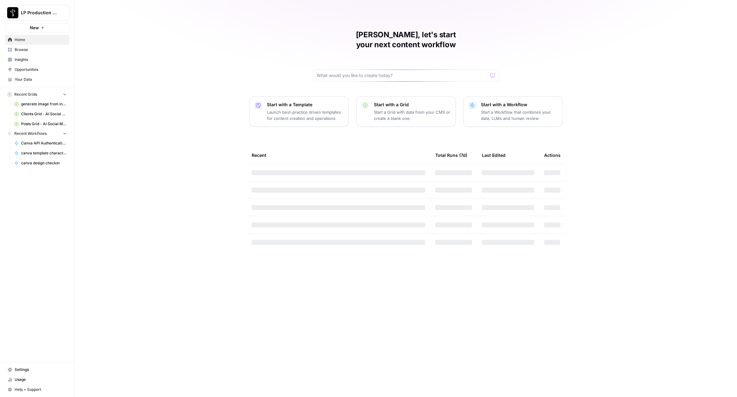
click at [15, 53] on link "Browse" at bounding box center [37, 50] width 64 height 10
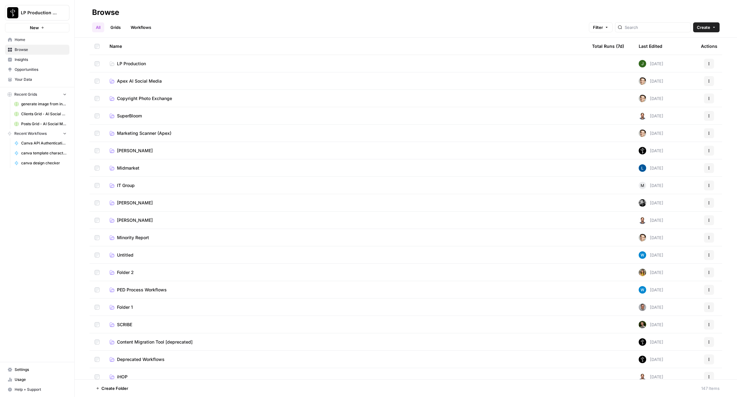
click at [143, 82] on span "Apex AI Social Media" at bounding box center [139, 81] width 45 height 6
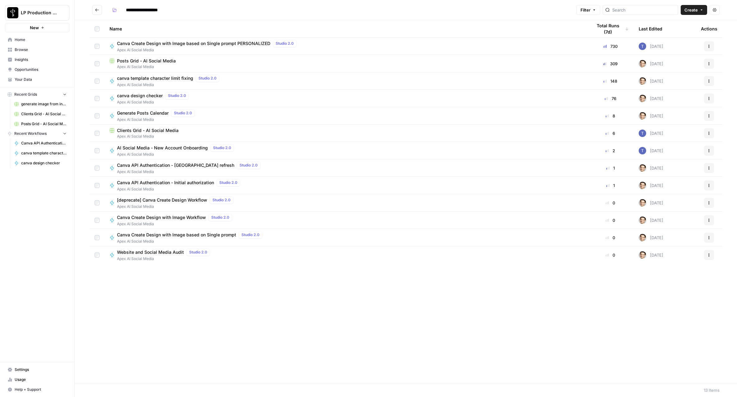
click at [192, 184] on span "Canva API Authentication - Initial authorization" at bounding box center [165, 183] width 97 height 6
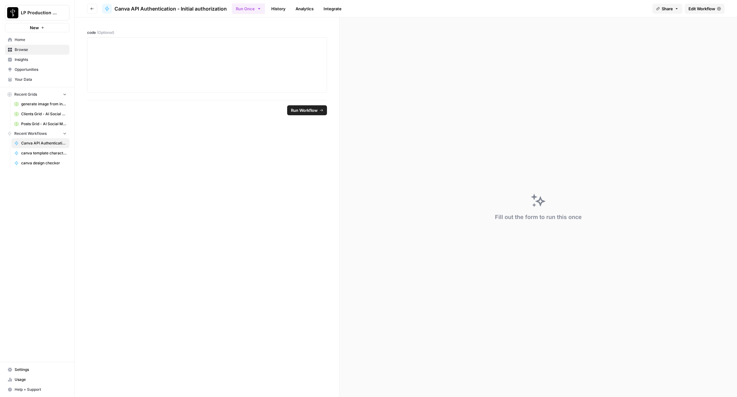
click at [281, 8] on link "History" at bounding box center [278, 9] width 22 height 10
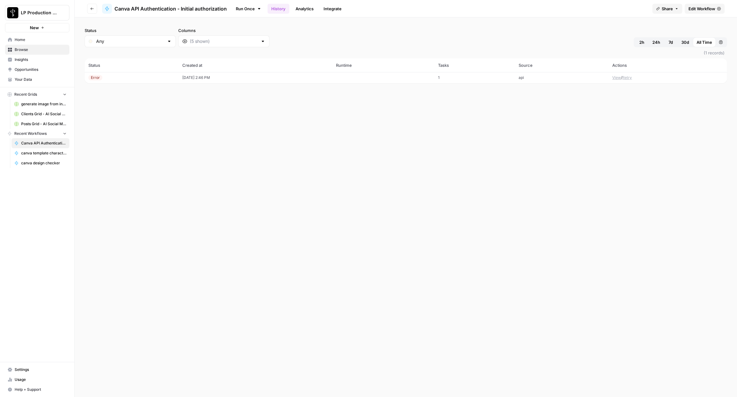
click at [613, 77] on button "View" at bounding box center [616, 78] width 9 height 6
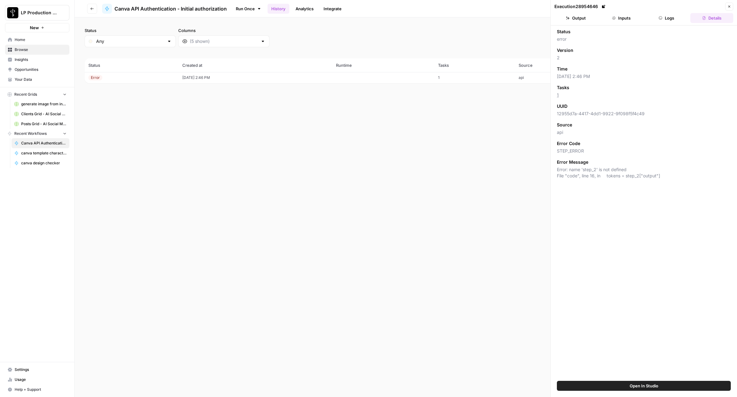
click at [669, 14] on button "Logs" at bounding box center [666, 18] width 43 height 10
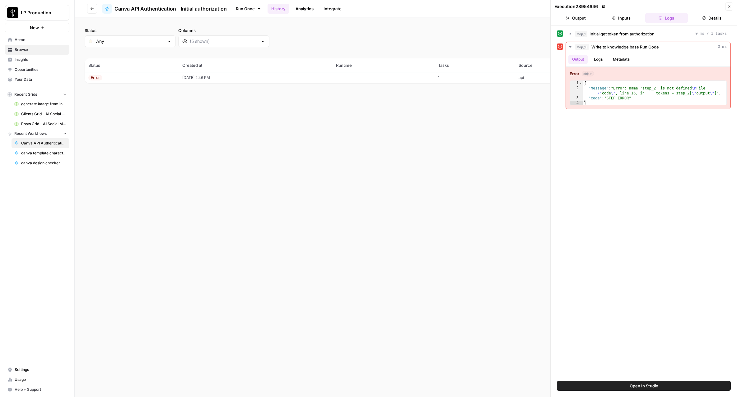
click at [729, 5] on icon "button" at bounding box center [729, 7] width 4 height 4
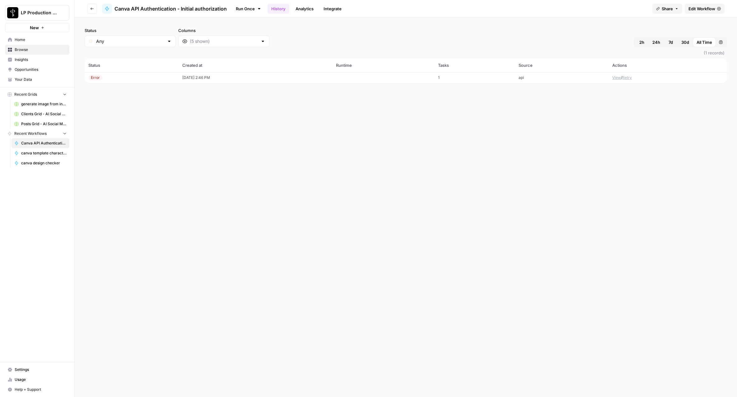
click at [702, 9] on span "Edit Workflow" at bounding box center [701, 9] width 27 height 6
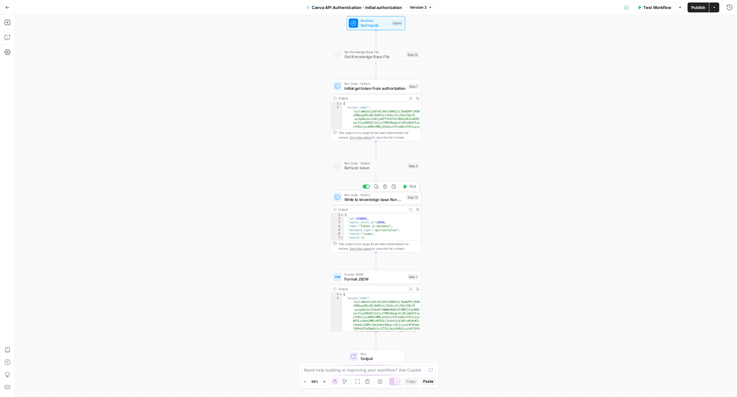
click at [365, 199] on span "Write to knowledge base Run Code" at bounding box center [374, 200] width 60 height 6
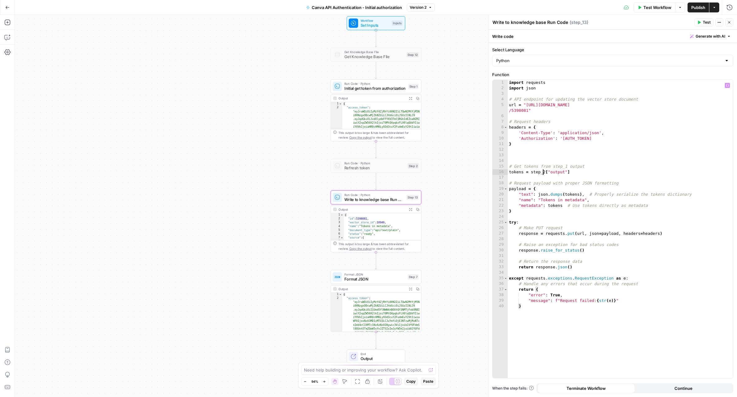
click at [544, 172] on div "import requests import json # API endpoint for updating the vector store docume…" at bounding box center [619, 235] width 225 height 310
type textarea "**********"
click at [703, 6] on span "Publish" at bounding box center [698, 7] width 14 height 6
click at [728, 21] on icon "button" at bounding box center [729, 23] width 4 height 4
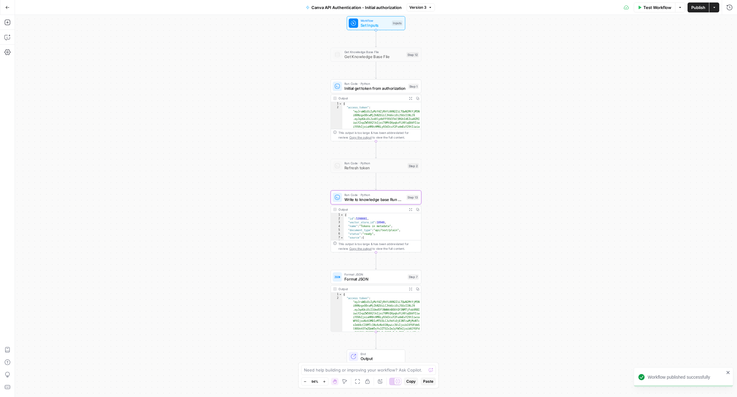
click at [7, 4] on button "Go Back" at bounding box center [7, 7] width 11 height 11
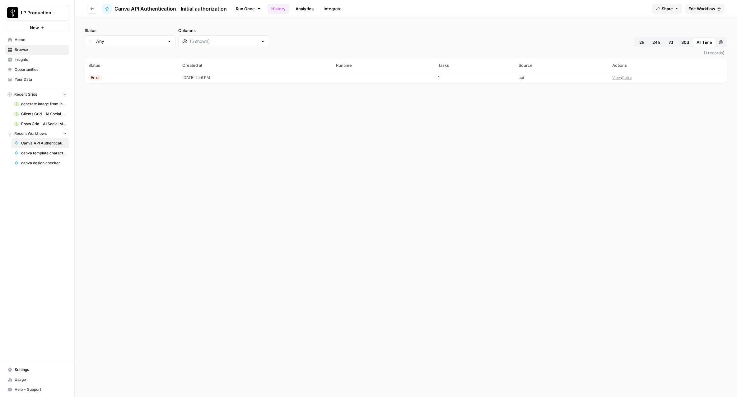
click at [617, 78] on button "View" at bounding box center [616, 78] width 9 height 6
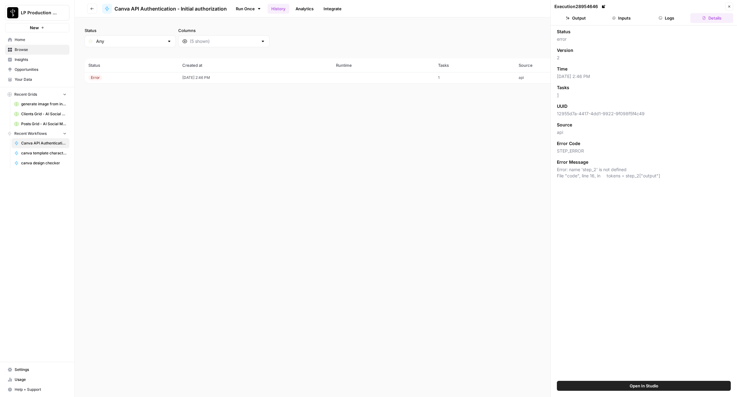
click at [665, 15] on button "Logs" at bounding box center [666, 18] width 43 height 10
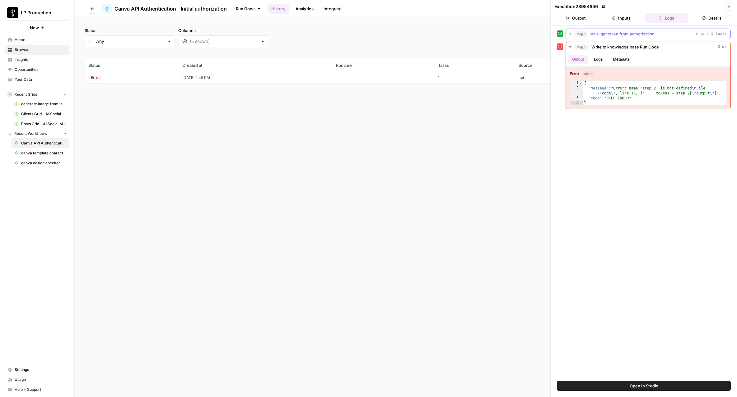
click at [615, 35] on span "Initial get token from authorization" at bounding box center [621, 34] width 65 height 6
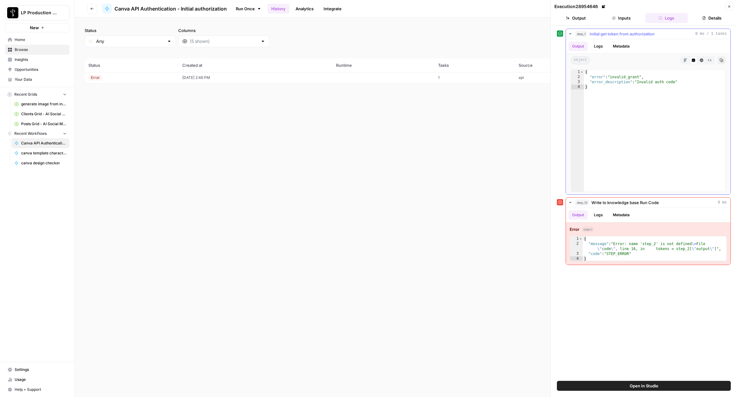
click at [615, 35] on span "Initial get token from authorization" at bounding box center [621, 34] width 65 height 6
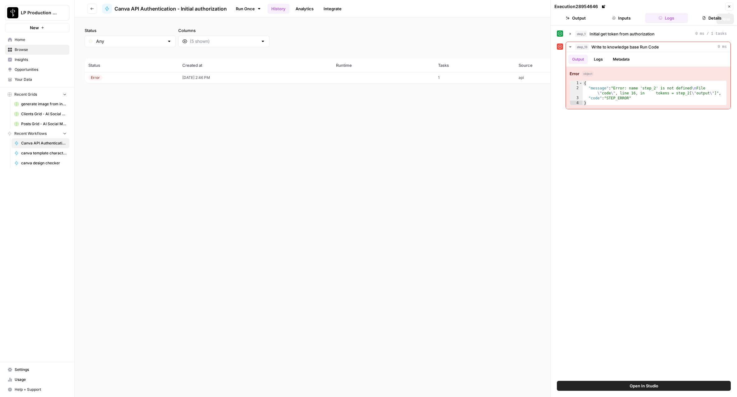
click at [730, 8] on icon "button" at bounding box center [729, 7] width 4 height 4
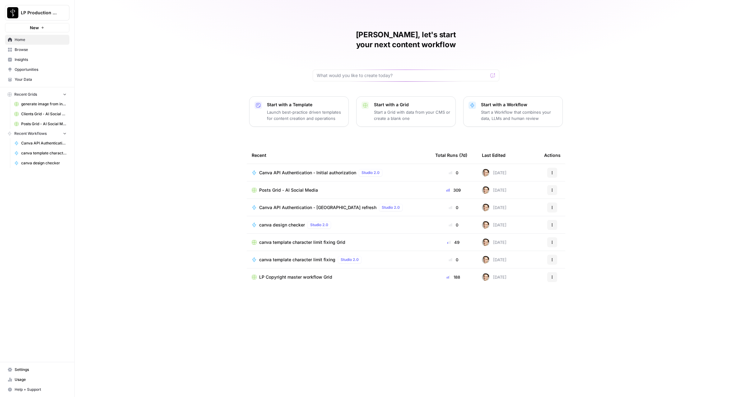
click at [27, 371] on span "Settings" at bounding box center [41, 370] width 52 height 6
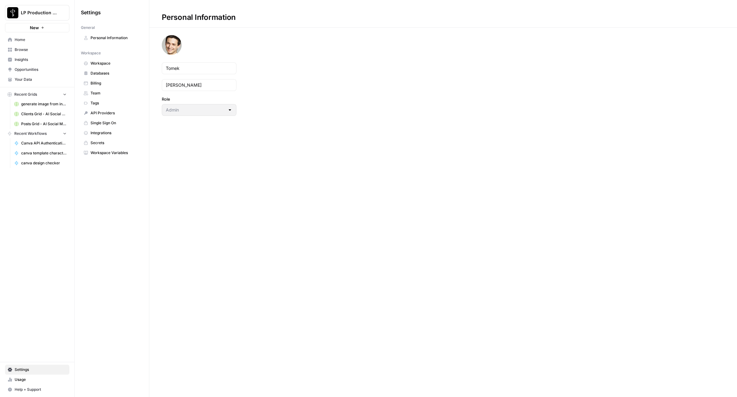
click at [99, 65] on span "Workspace" at bounding box center [114, 64] width 49 height 6
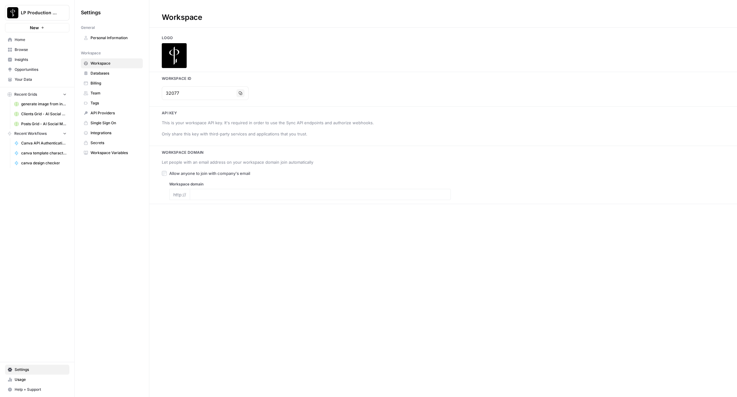
type input "[DOMAIN_NAME]"
click at [223, 150] on icon "button" at bounding box center [221, 148] width 3 height 3
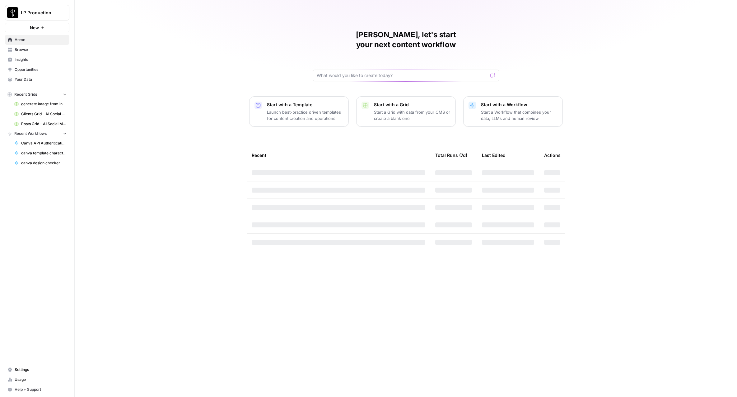
click at [16, 371] on span "Settings" at bounding box center [41, 370] width 52 height 6
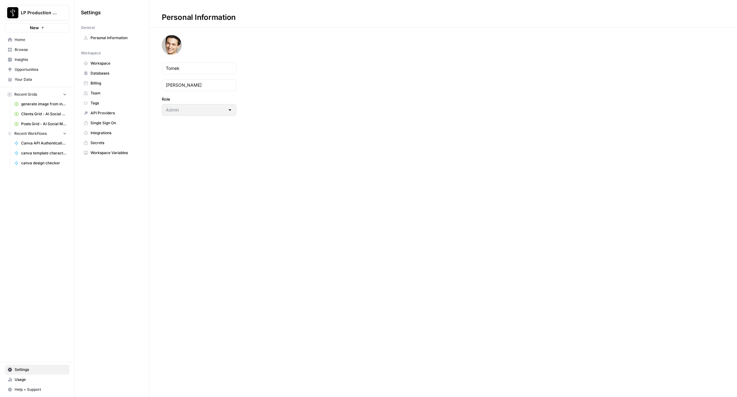
click at [30, 81] on span "Your Data" at bounding box center [41, 80] width 52 height 6
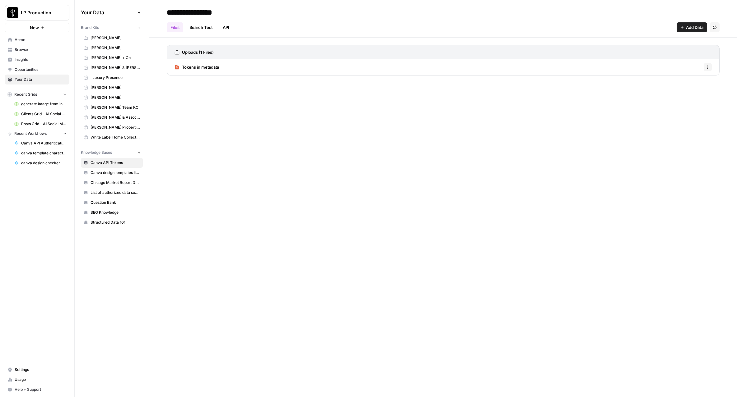
click at [197, 65] on span "Tokens in metadata" at bounding box center [200, 67] width 37 height 6
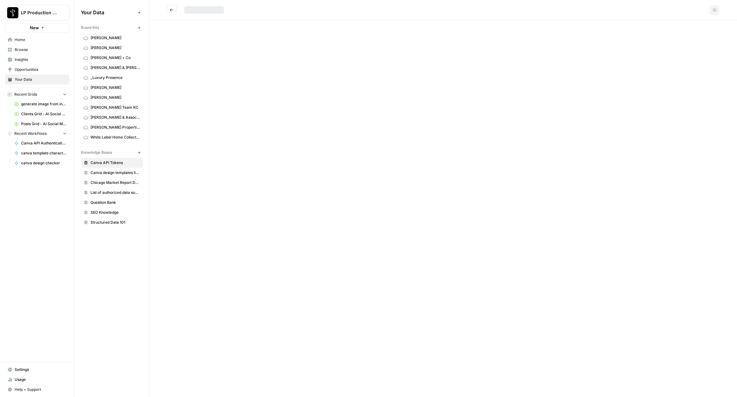
click at [197, 65] on div "Options" at bounding box center [442, 198] width 587 height 397
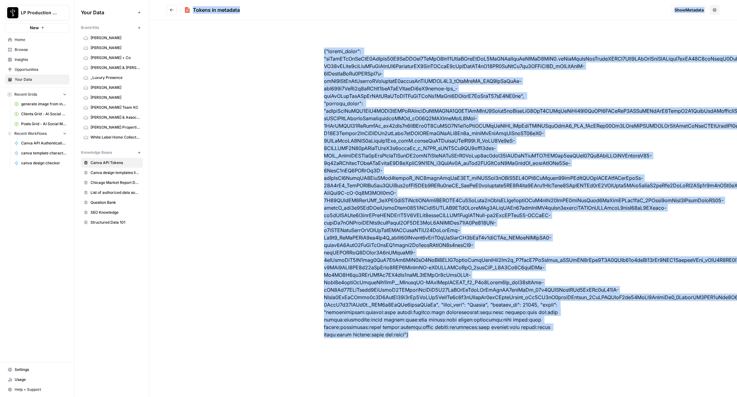
click at [172, 12] on icon "Go back" at bounding box center [171, 10] width 4 height 4
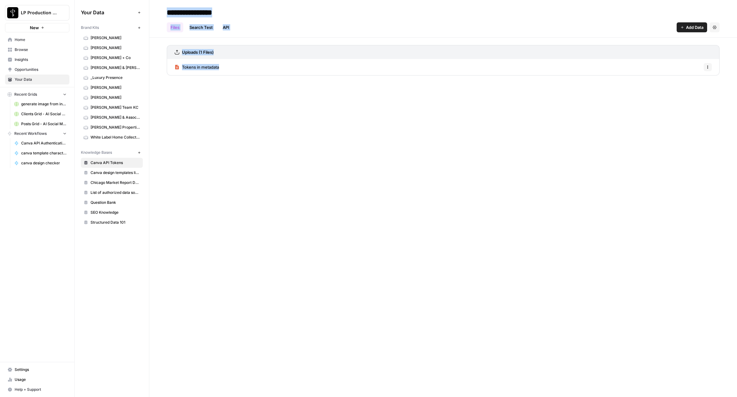
click at [121, 173] on span "Canva design templates library" at bounding box center [114, 173] width 49 height 6
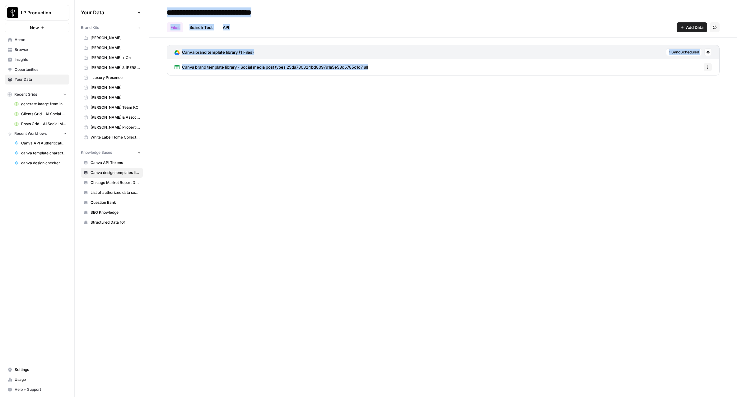
click at [707, 69] on icon "button" at bounding box center [707, 67] width 4 height 4
click at [710, 53] on button at bounding box center [707, 52] width 7 height 7
click at [694, 68] on span "Sync Data" at bounding box center [684, 65] width 38 height 6
